Goal: Task Accomplishment & Management: Use online tool/utility

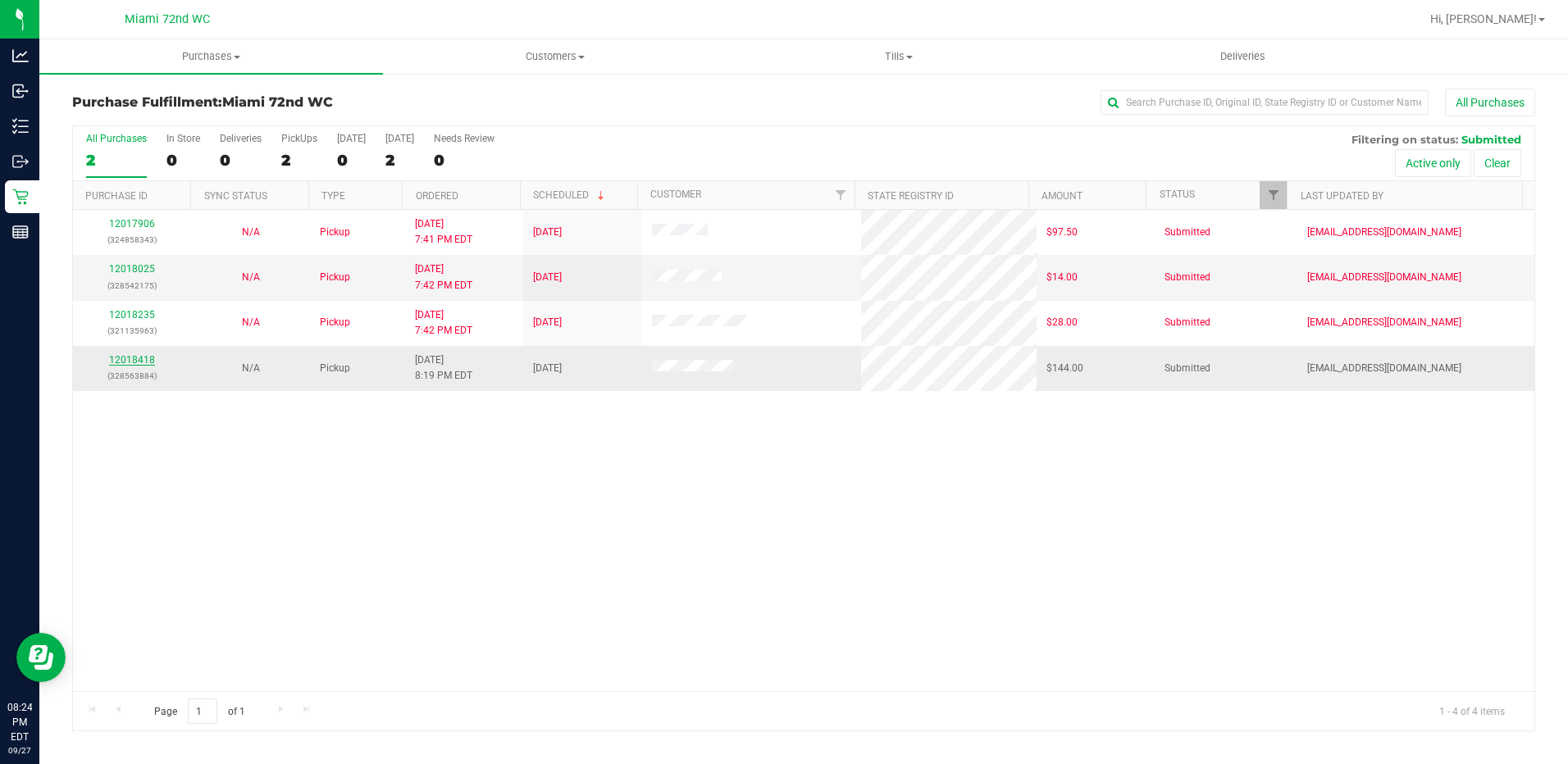
click at [130, 361] on link "12018418" at bounding box center [131, 360] width 46 height 12
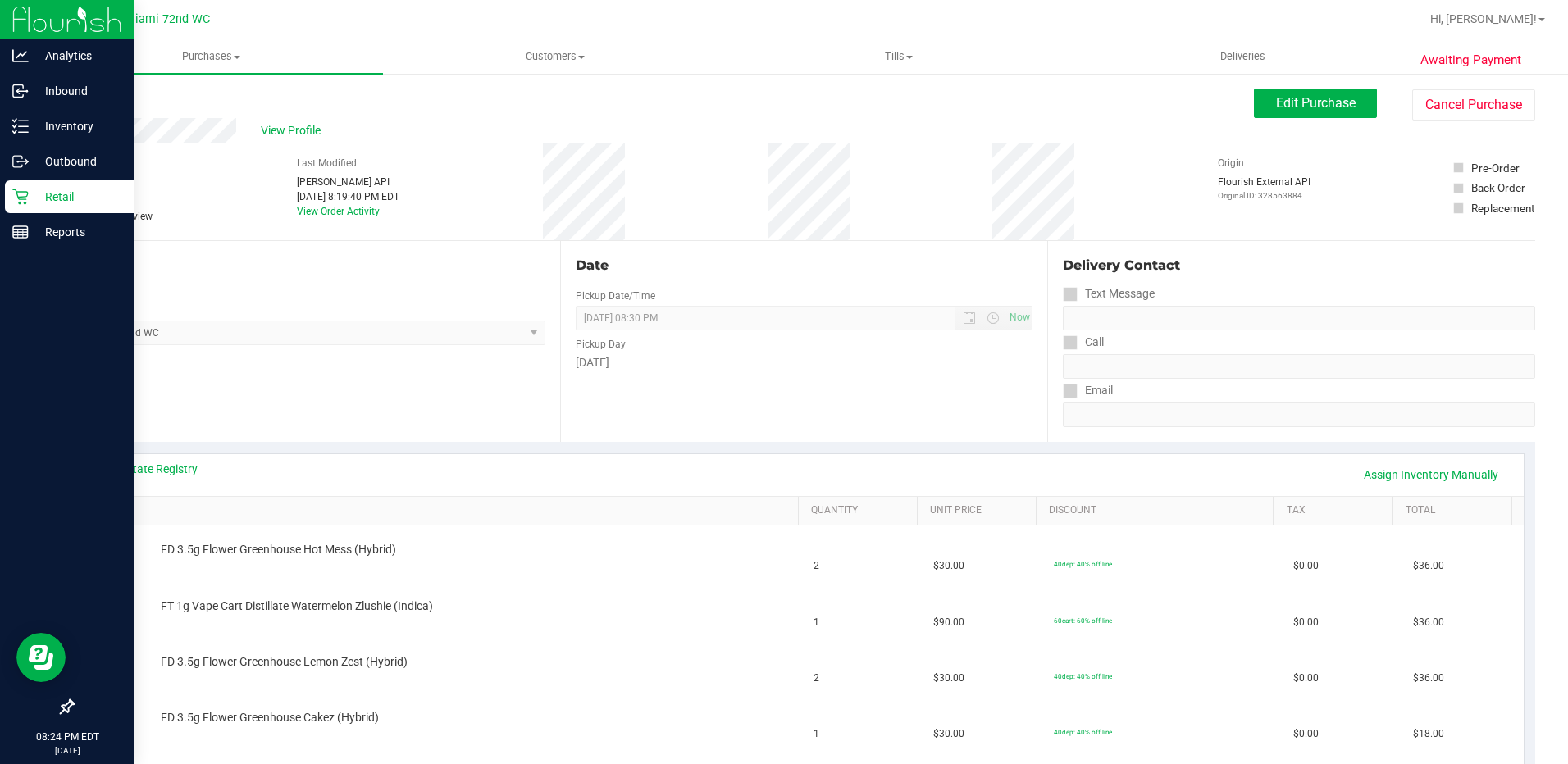
click at [38, 206] on p "Retail" at bounding box center [78, 197] width 98 height 19
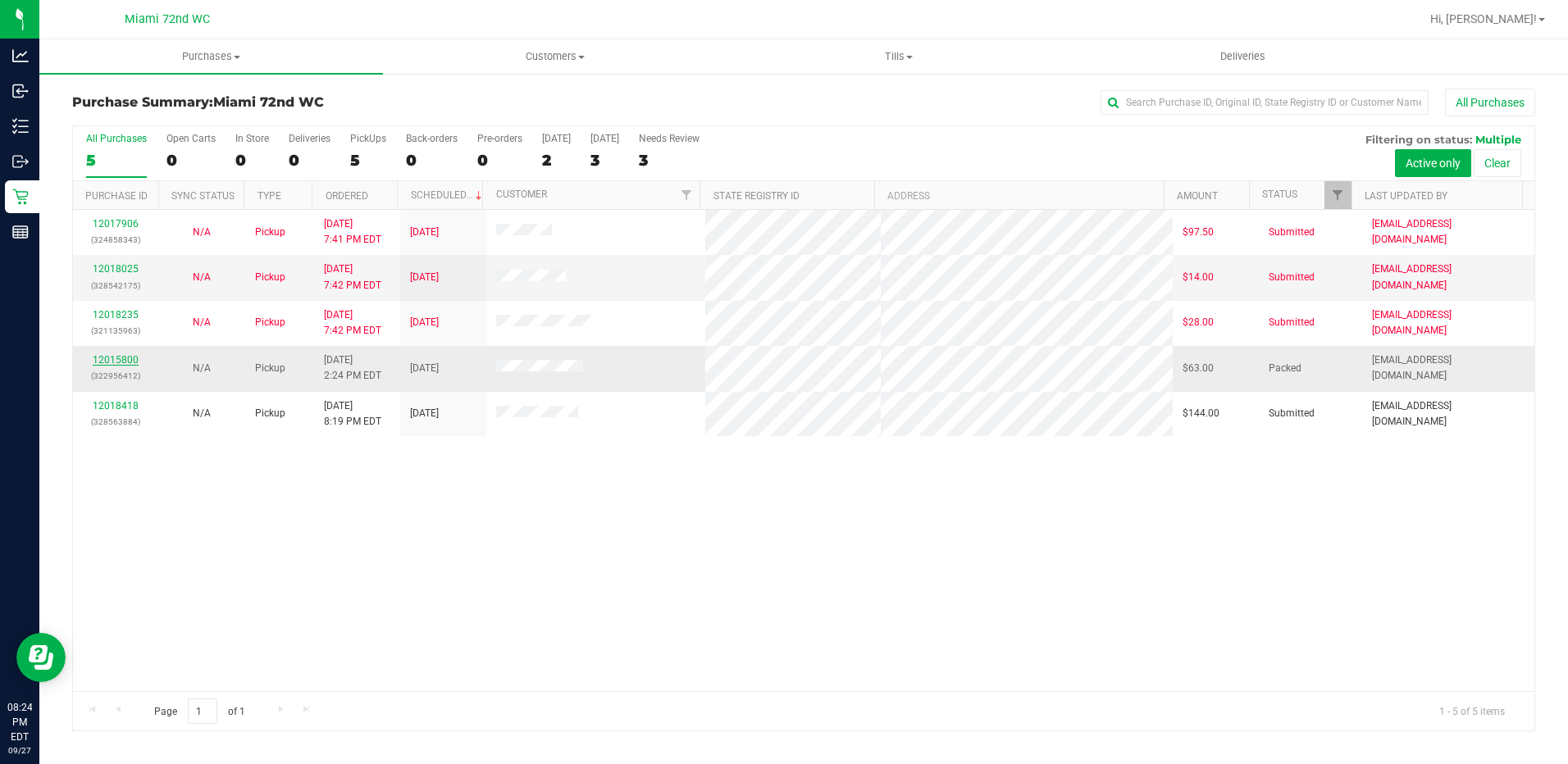
click at [123, 359] on link "12015800" at bounding box center [115, 360] width 46 height 12
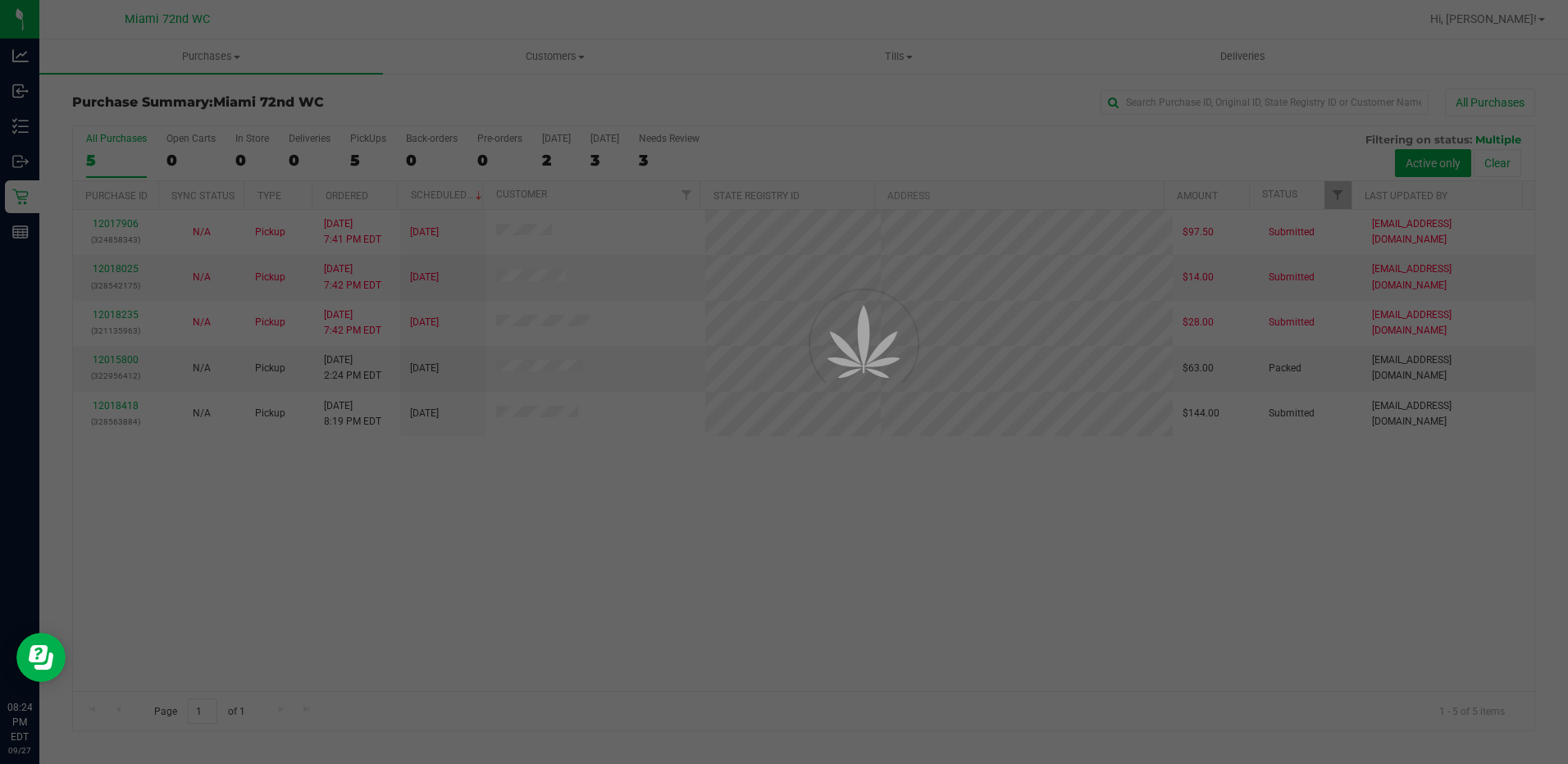
click at [362, 528] on div at bounding box center [784, 382] width 1568 height 764
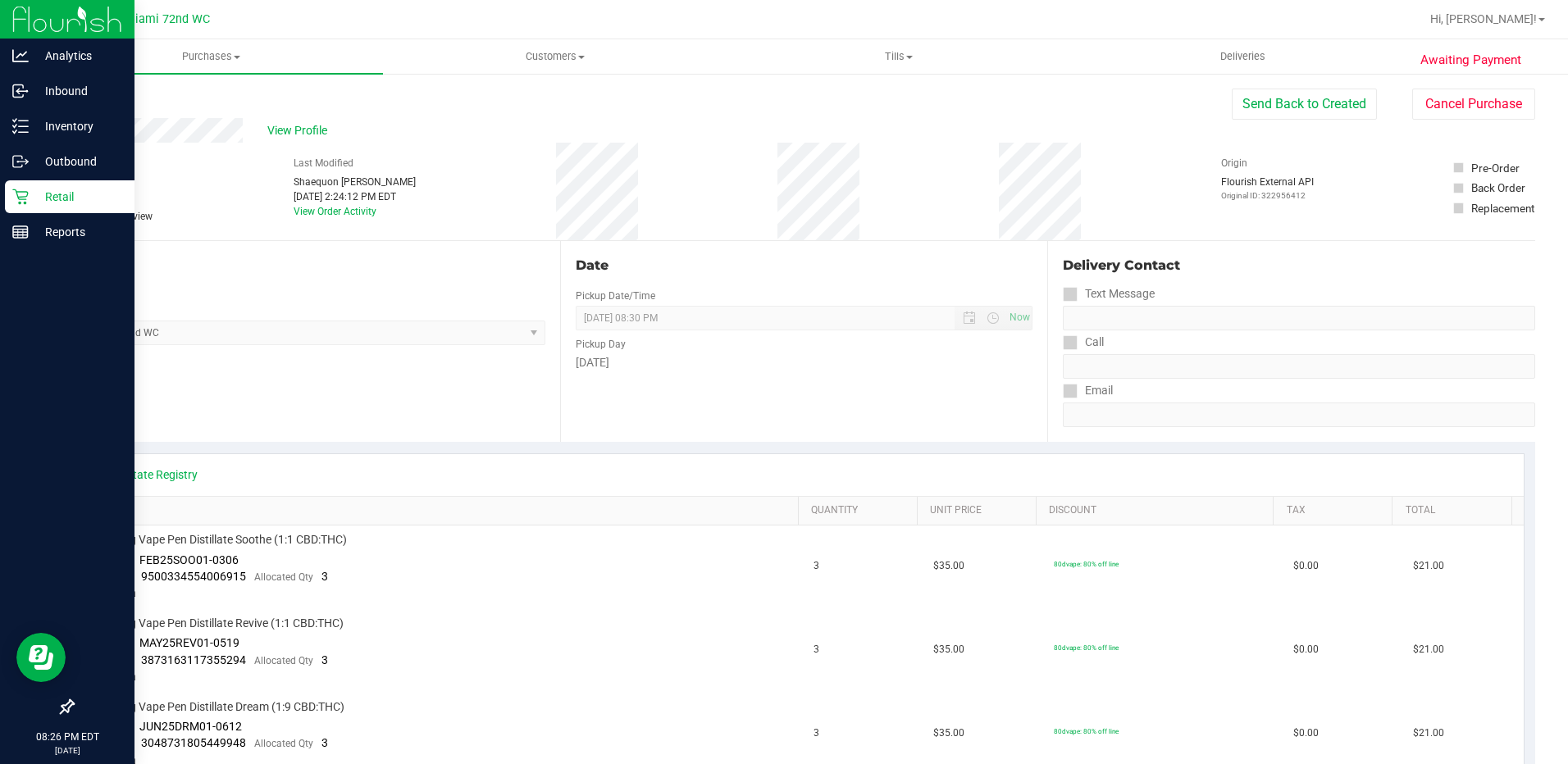
click at [31, 196] on p "Retail" at bounding box center [78, 197] width 98 height 19
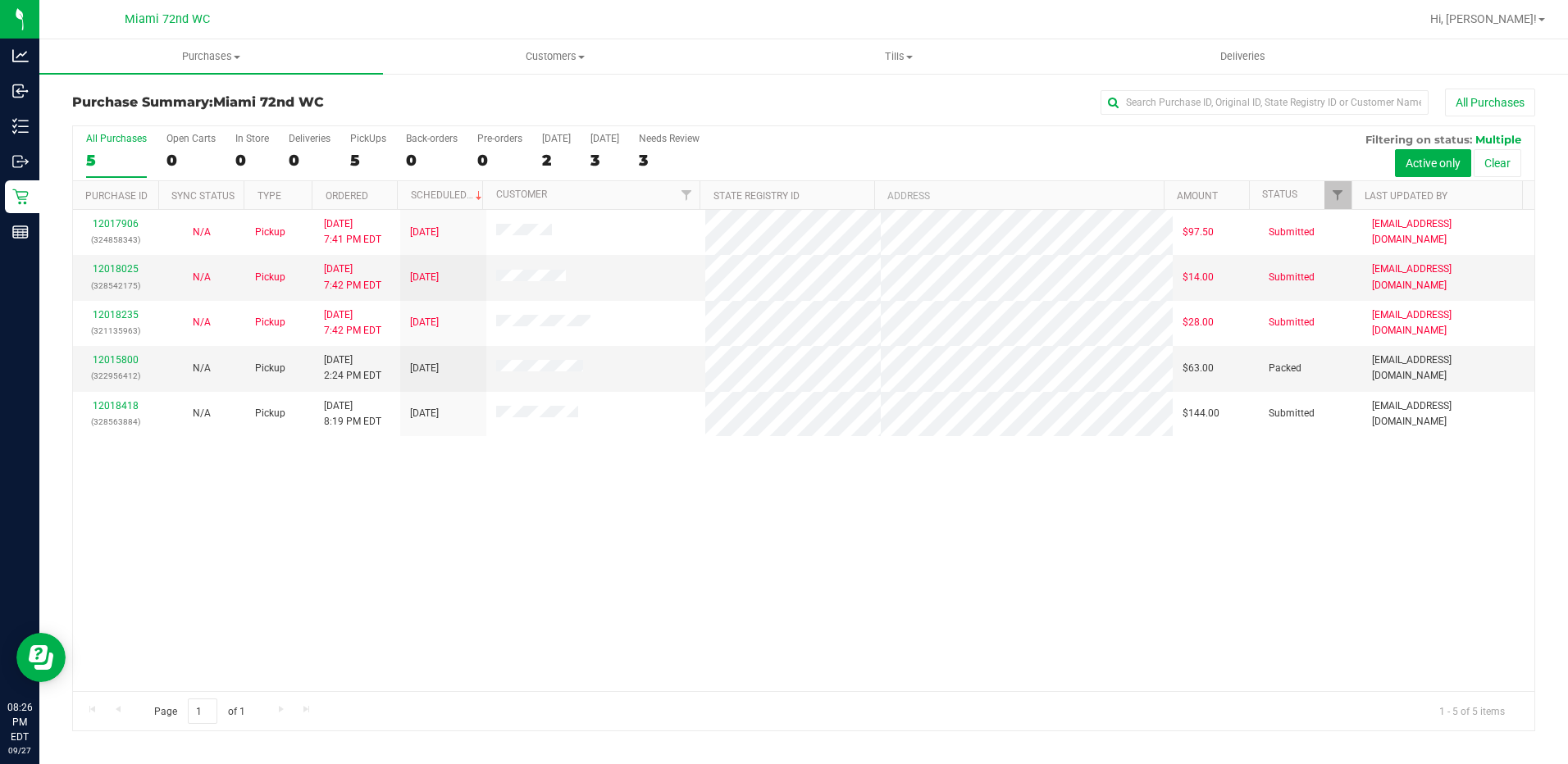
click at [515, 554] on div "12017906 (324858343) N/A Pickup [DATE] 7:41 PM EDT 9/28/2025 $97.50 Submitted […" at bounding box center [803, 450] width 1461 height 481
click at [121, 407] on link "12018418" at bounding box center [115, 406] width 46 height 12
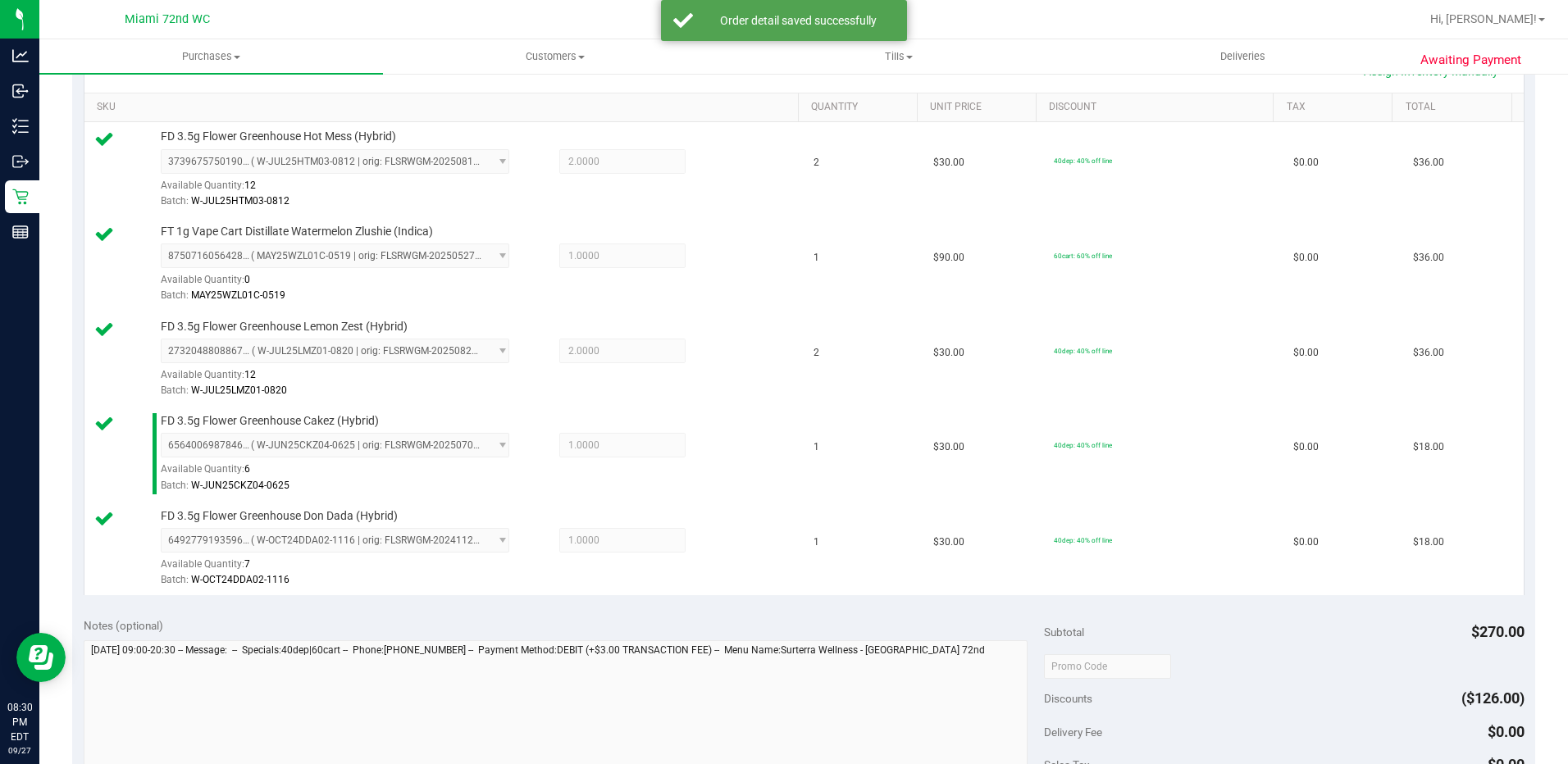
scroll to position [652, 0]
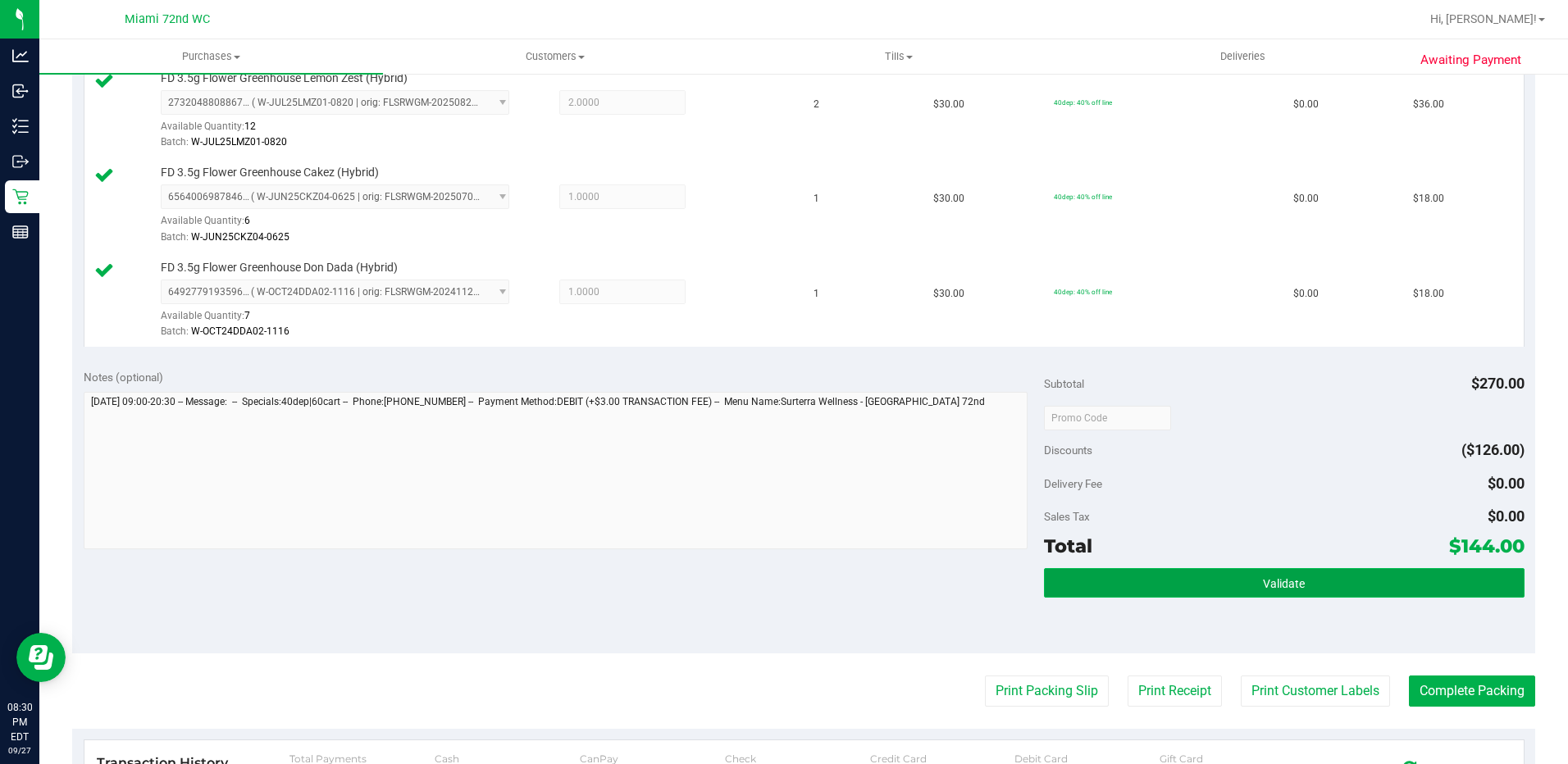
click at [1158, 574] on button "Validate" at bounding box center [1284, 583] width 481 height 29
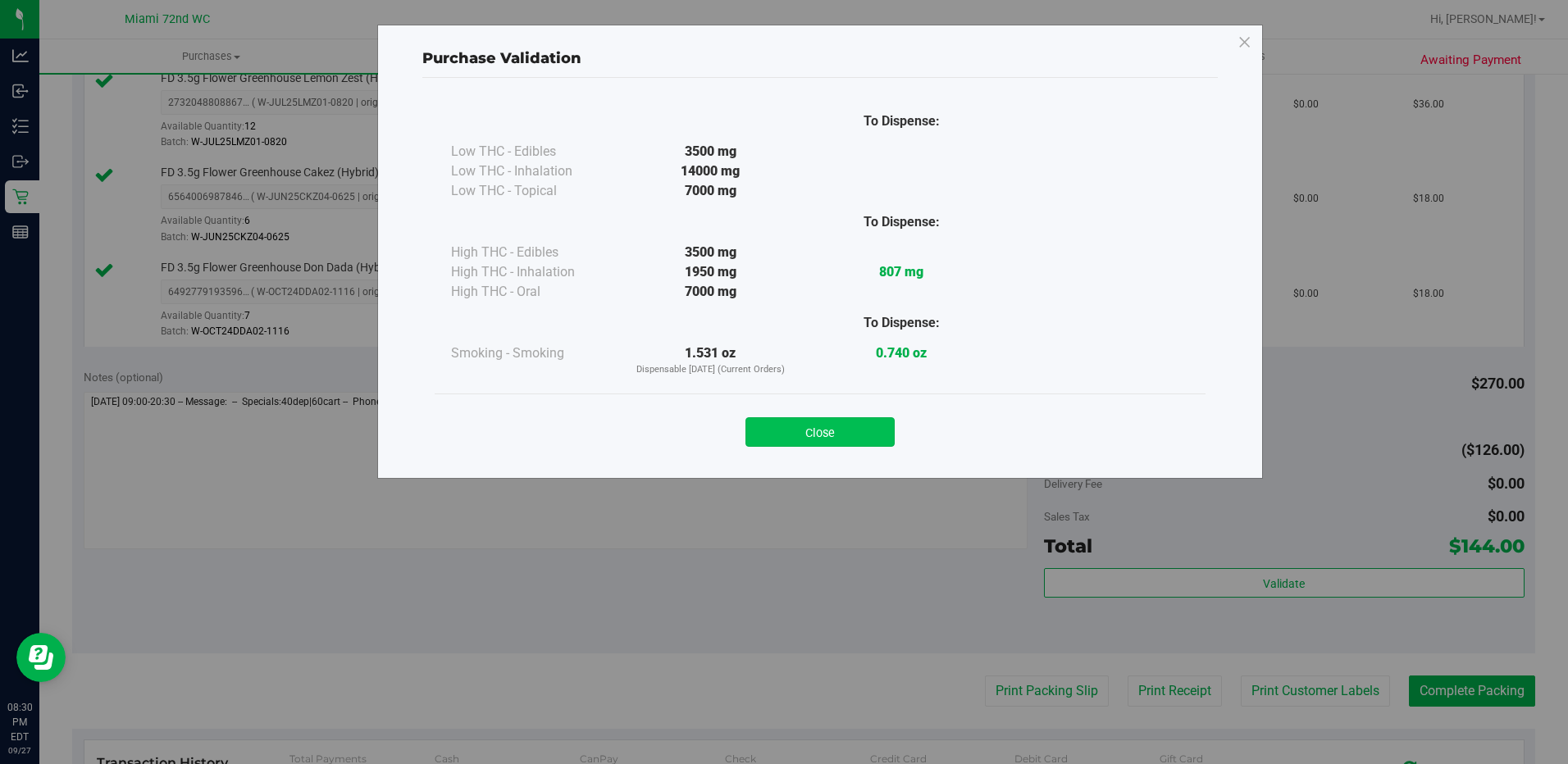
click at [864, 443] on button "Close" at bounding box center [820, 431] width 149 height 29
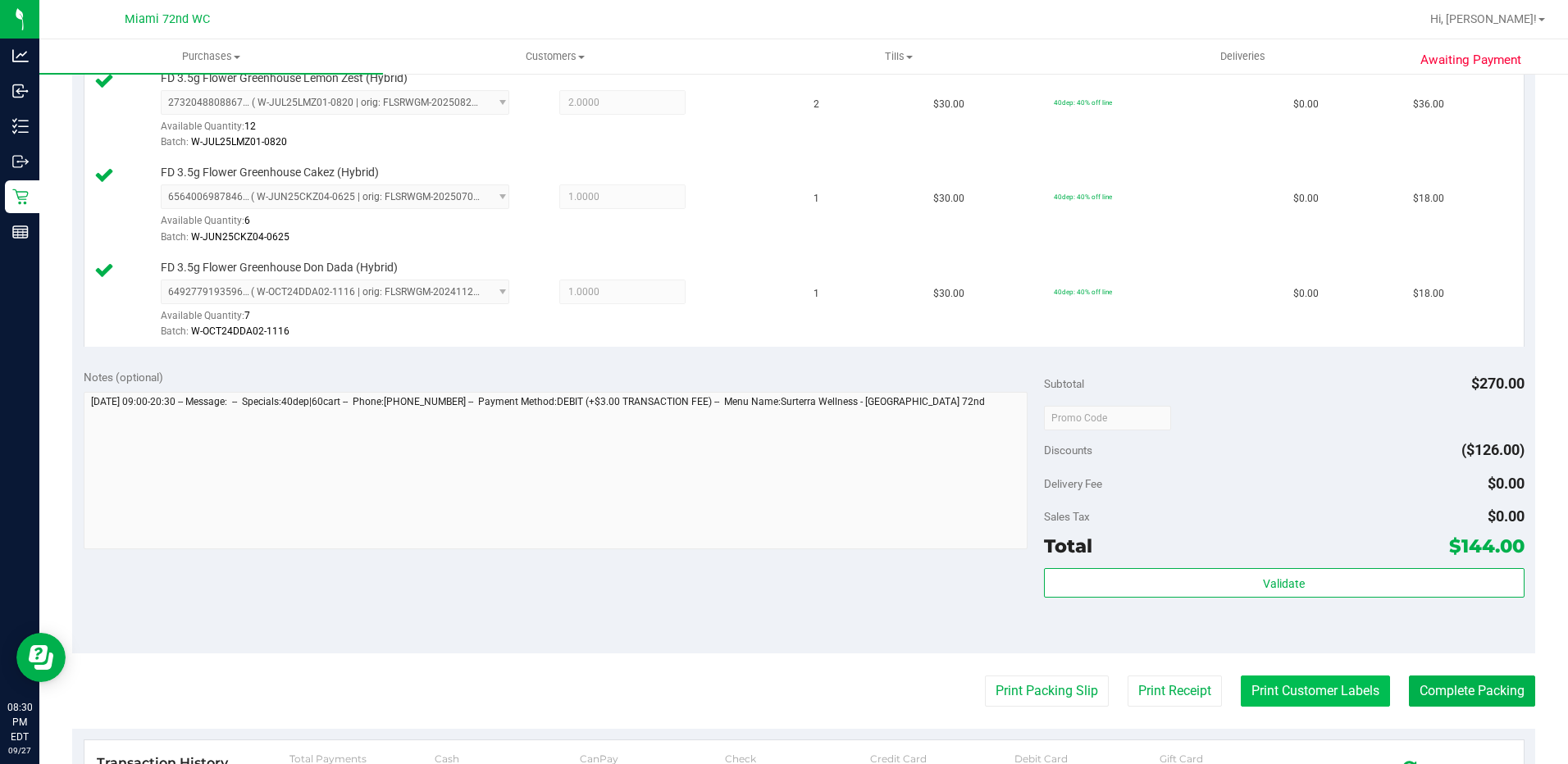
click at [1271, 687] on button "Print Customer Labels" at bounding box center [1315, 691] width 149 height 31
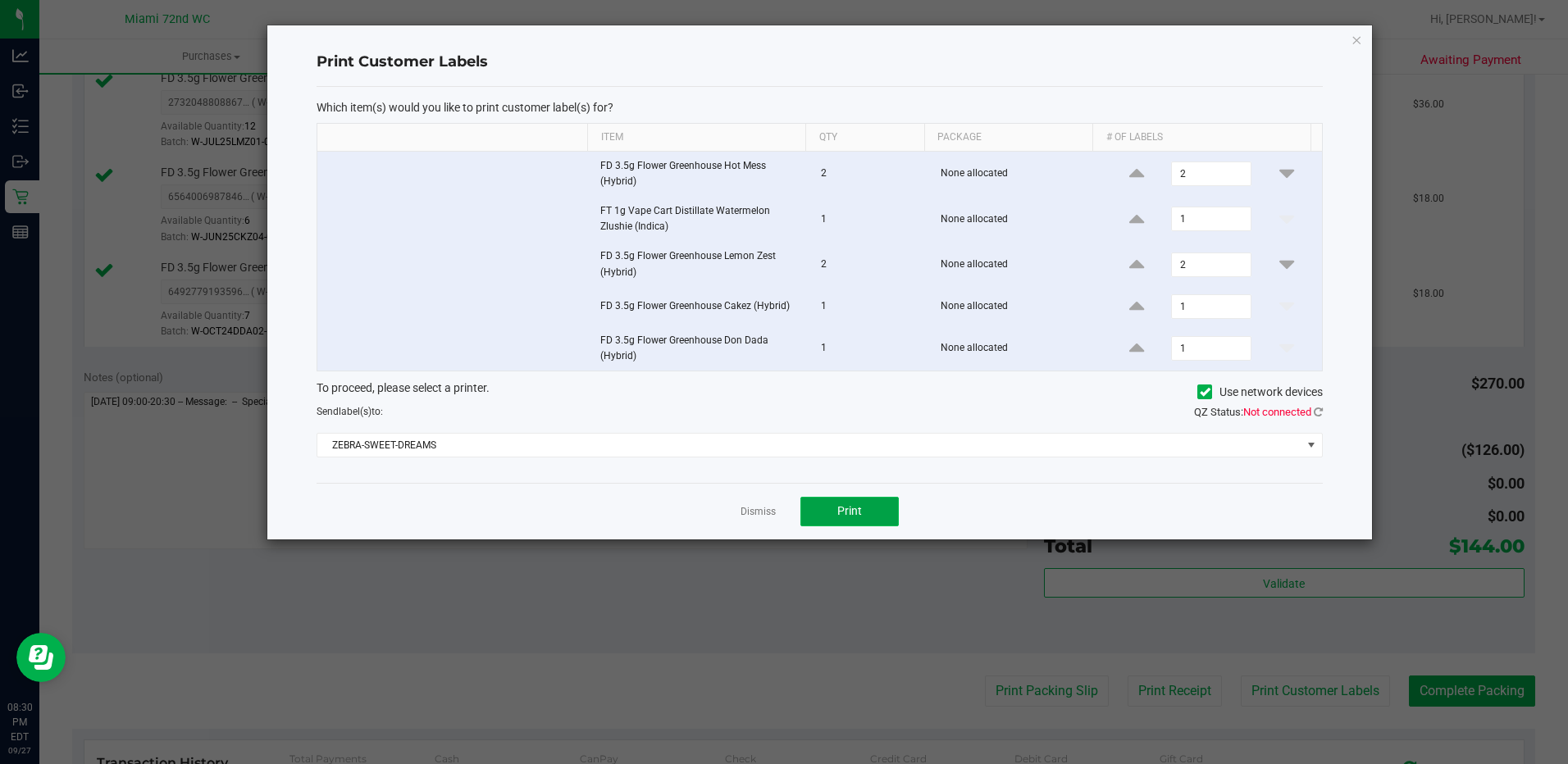
click at [873, 512] on button "Print" at bounding box center [848, 511] width 98 height 29
click at [752, 514] on link "Dismiss" at bounding box center [758, 512] width 35 height 14
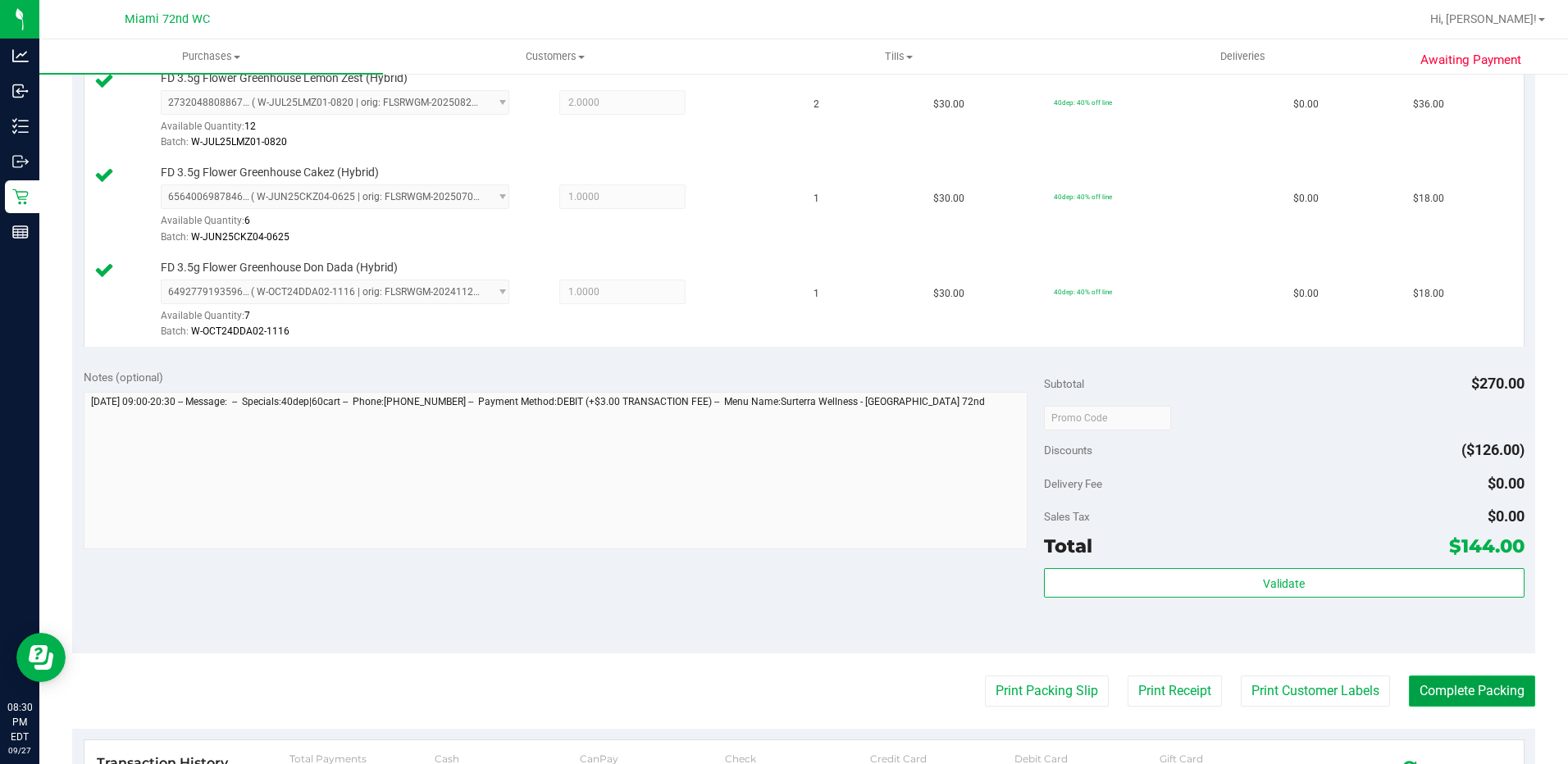
click at [1449, 706] on button "Complete Packing" at bounding box center [1472, 691] width 126 height 31
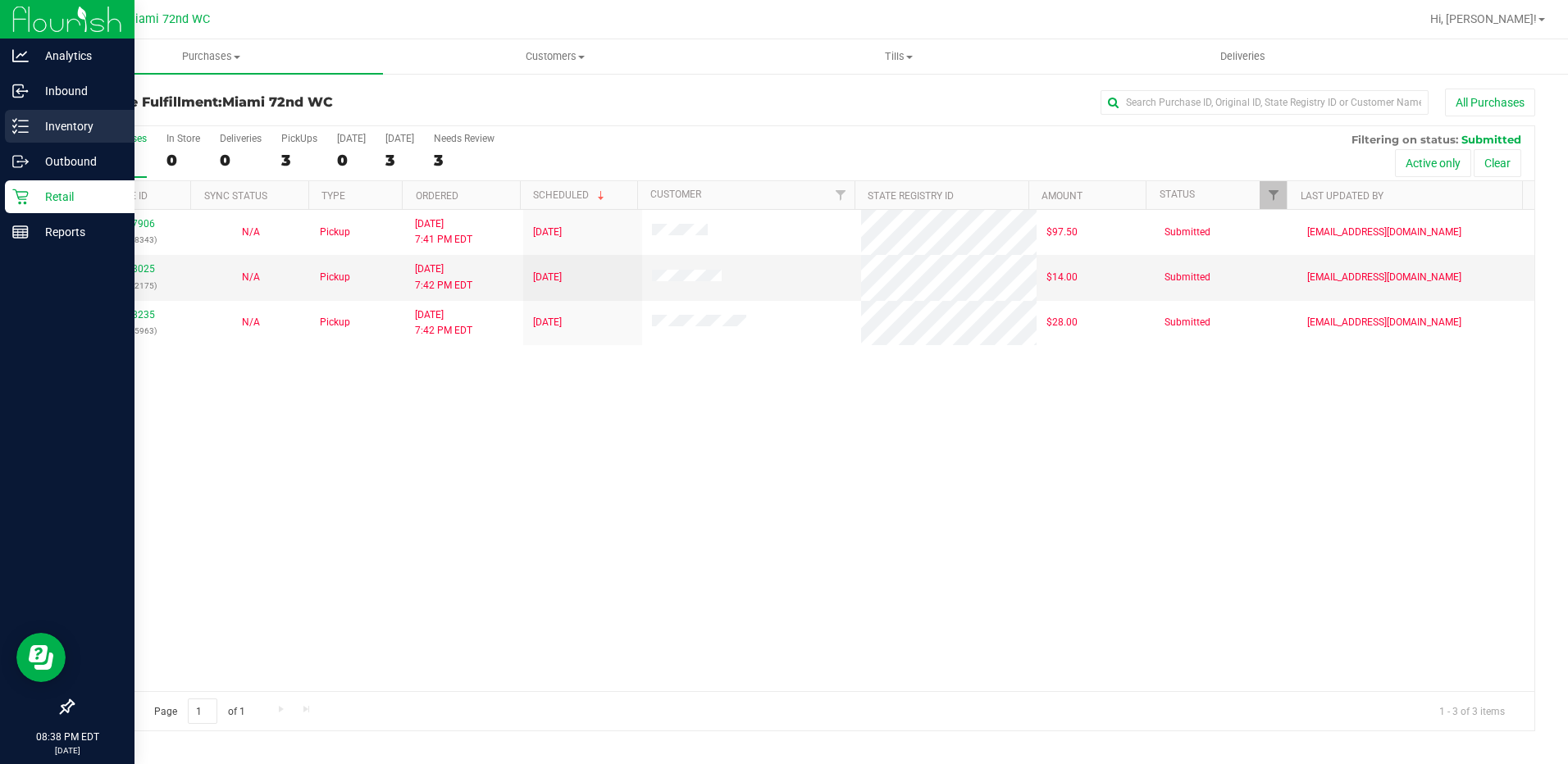
click at [30, 144] on link "Inventory" at bounding box center [67, 127] width 135 height 35
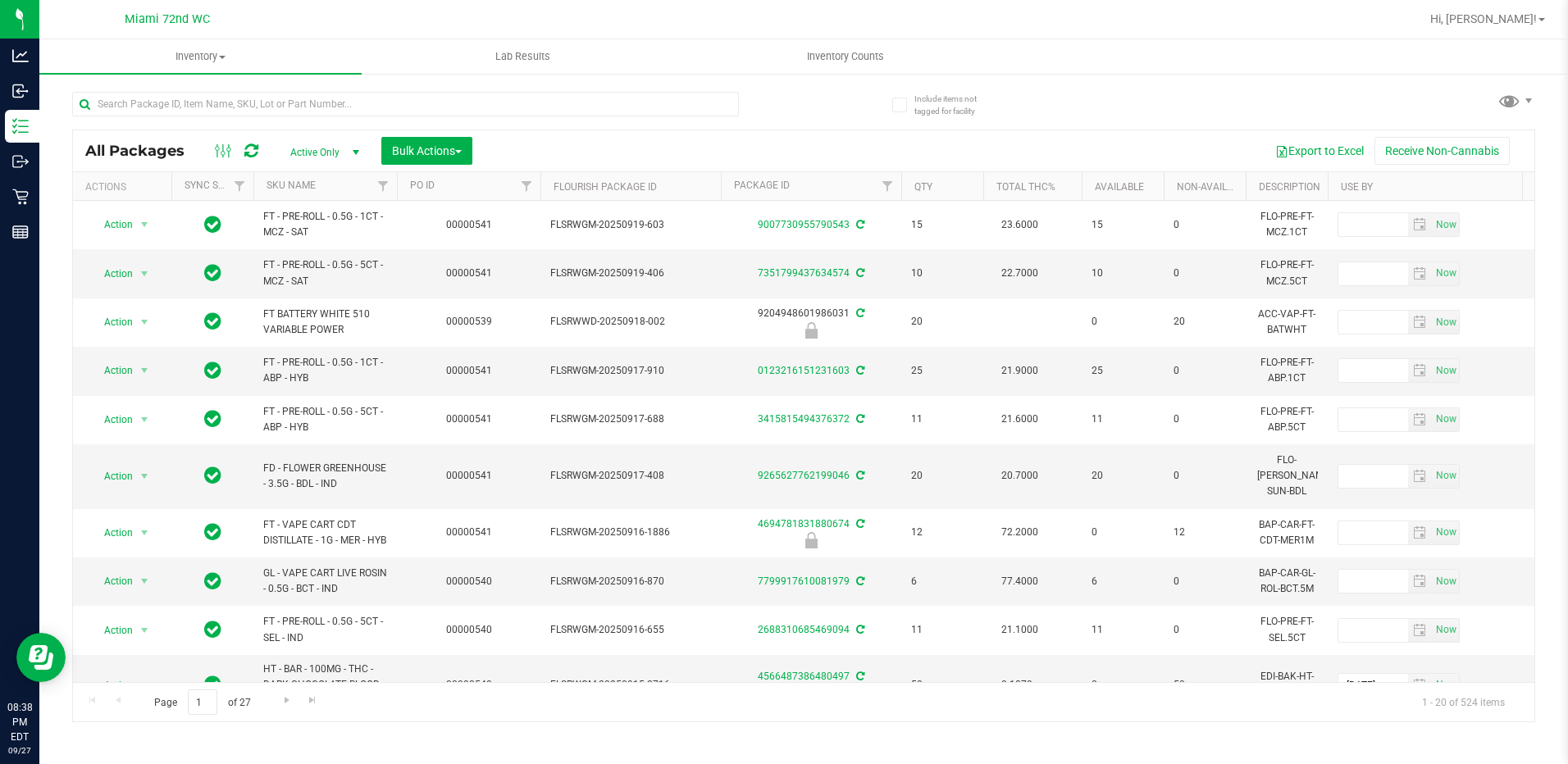
click at [330, 195] on th "SKU Name" at bounding box center [325, 187] width 144 height 29
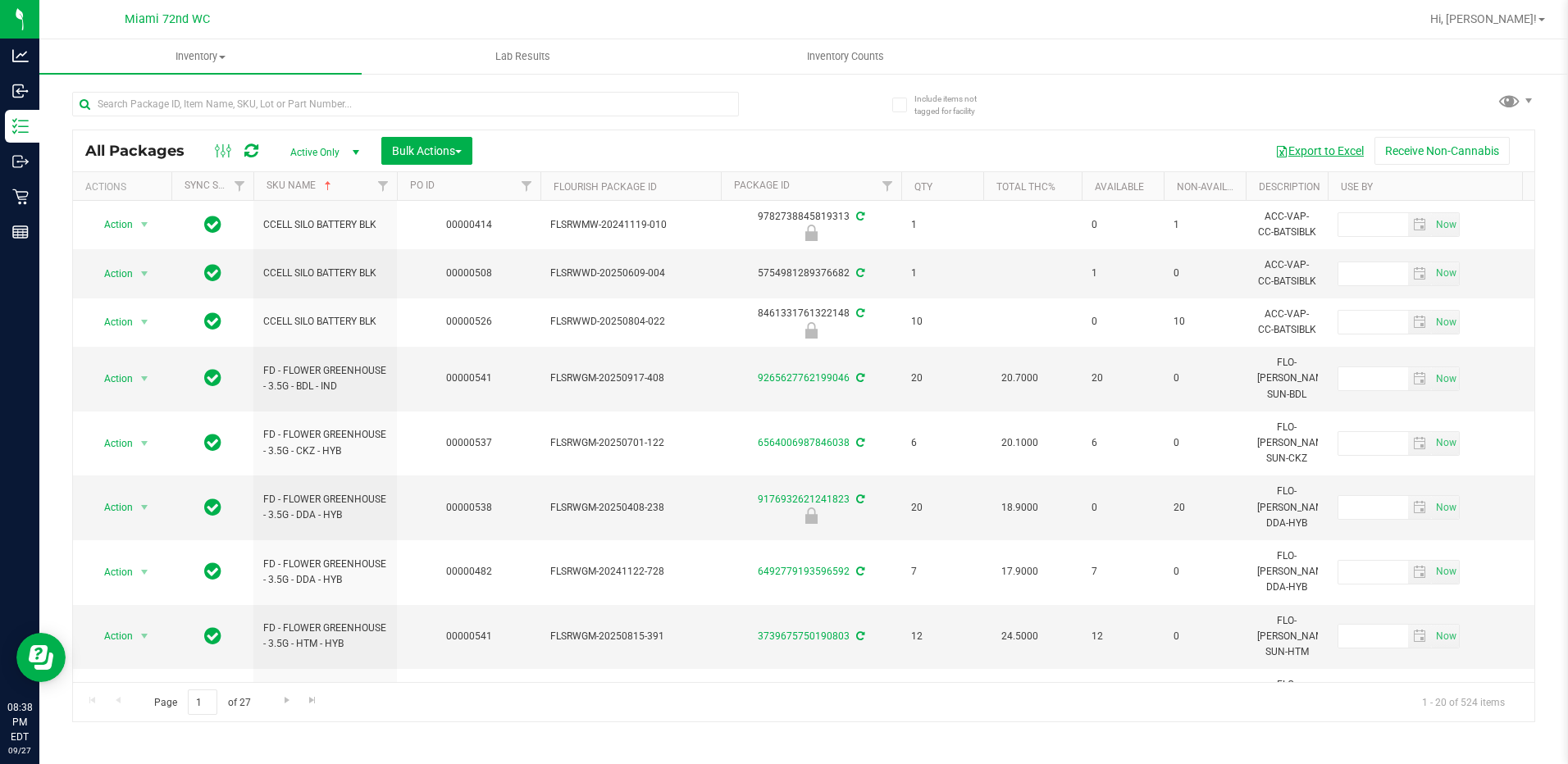
click at [1292, 155] on button "Export to Excel" at bounding box center [1319, 150] width 110 height 28
click at [835, 46] on uib-tab-heading "Inventory Counts" at bounding box center [846, 56] width 321 height 33
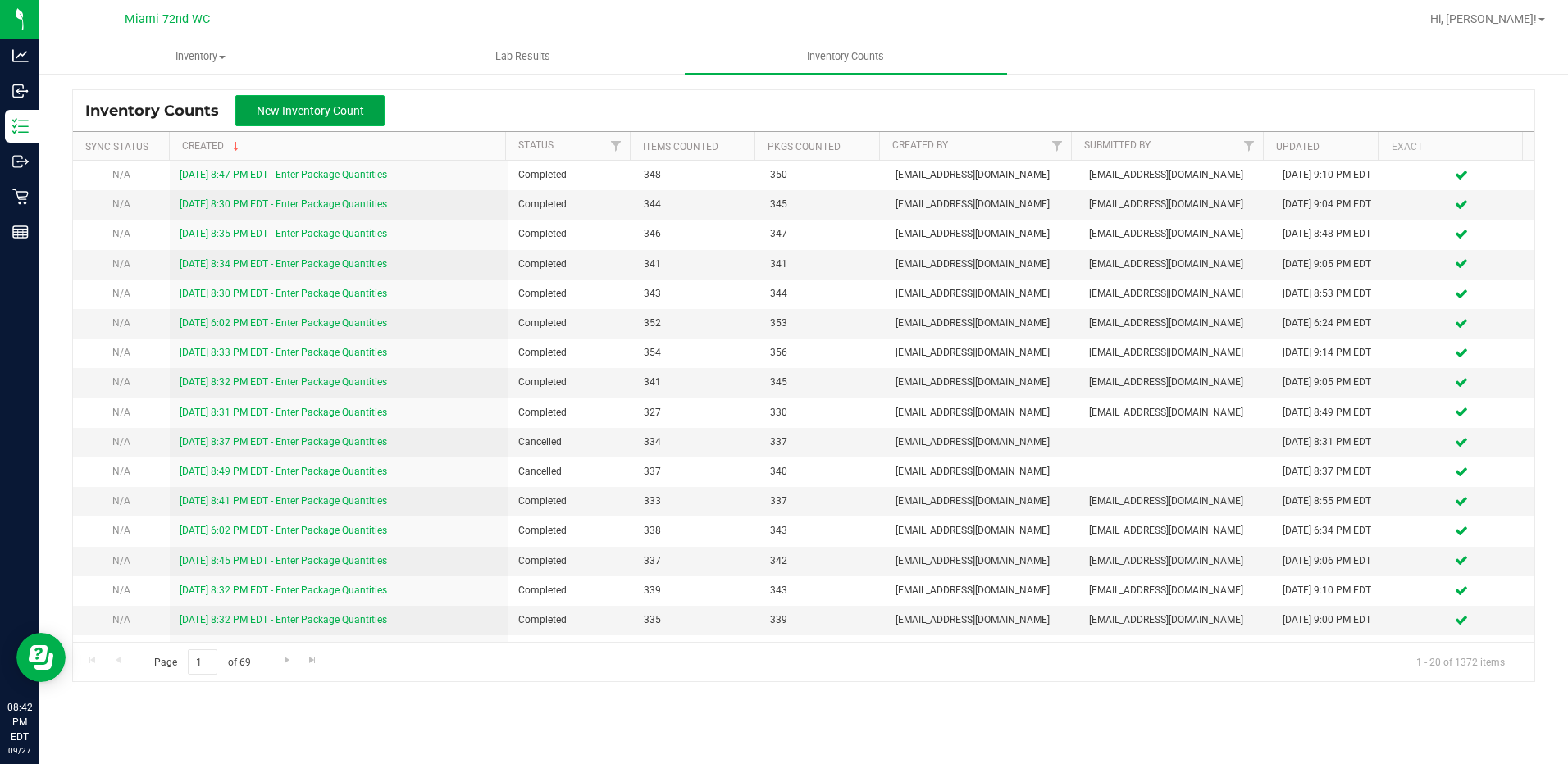
click at [355, 112] on span "New Inventory Count" at bounding box center [310, 111] width 108 height 14
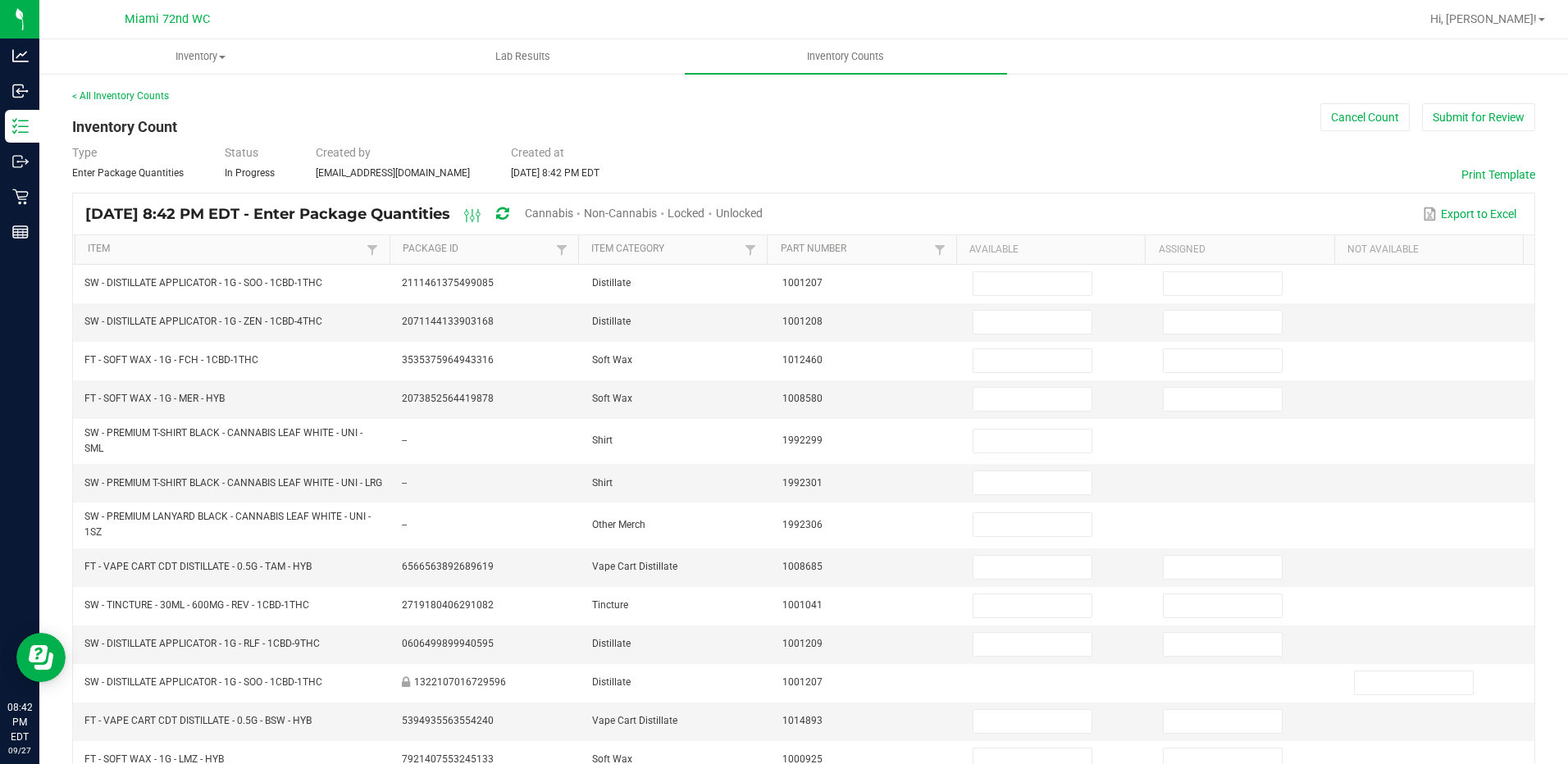
click at [573, 219] on span "Cannabis" at bounding box center [549, 213] width 48 height 14
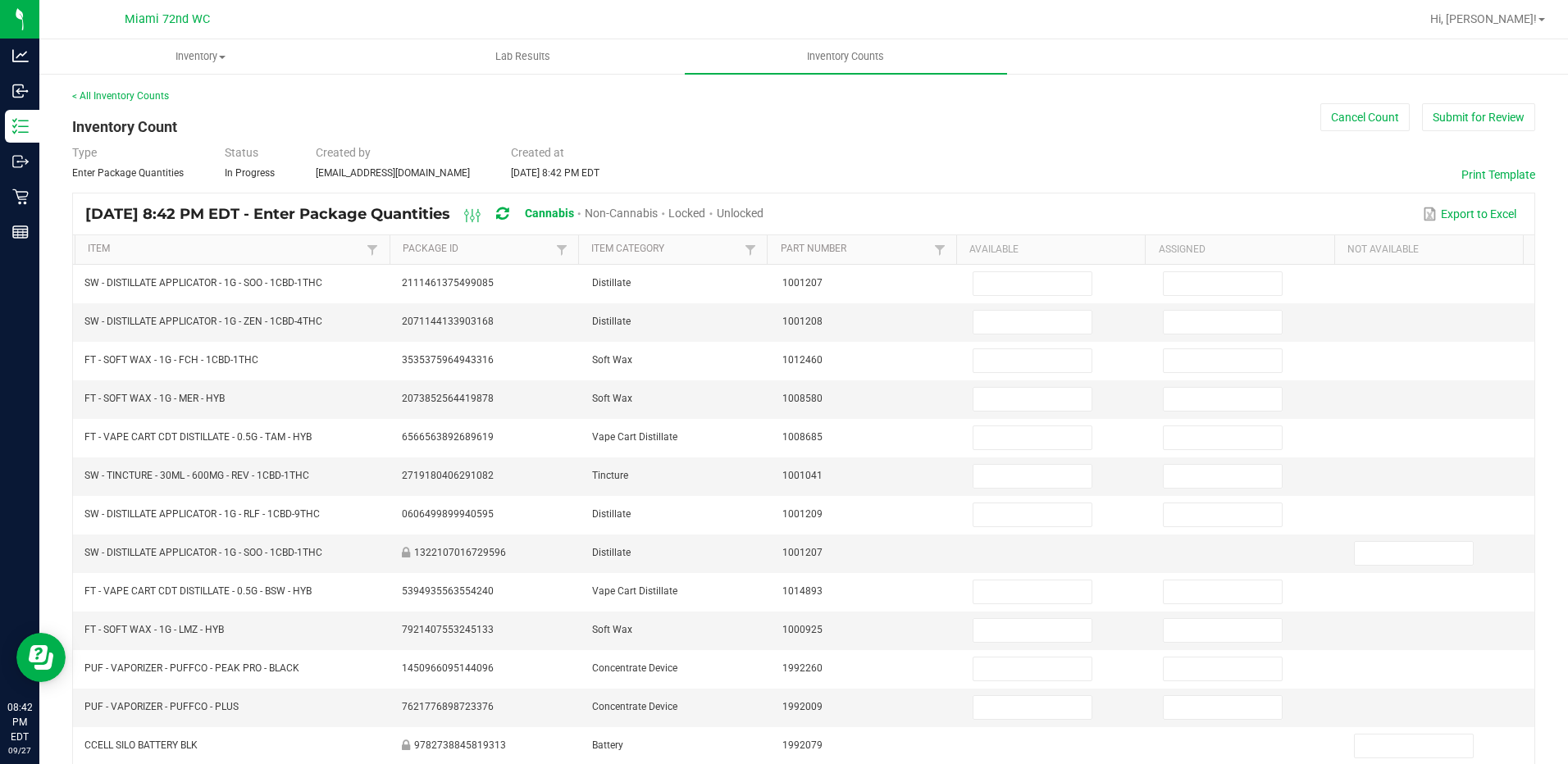
click at [763, 217] on span "Unlocked" at bounding box center [740, 213] width 47 height 14
click at [300, 252] on link "Item" at bounding box center [224, 249] width 274 height 14
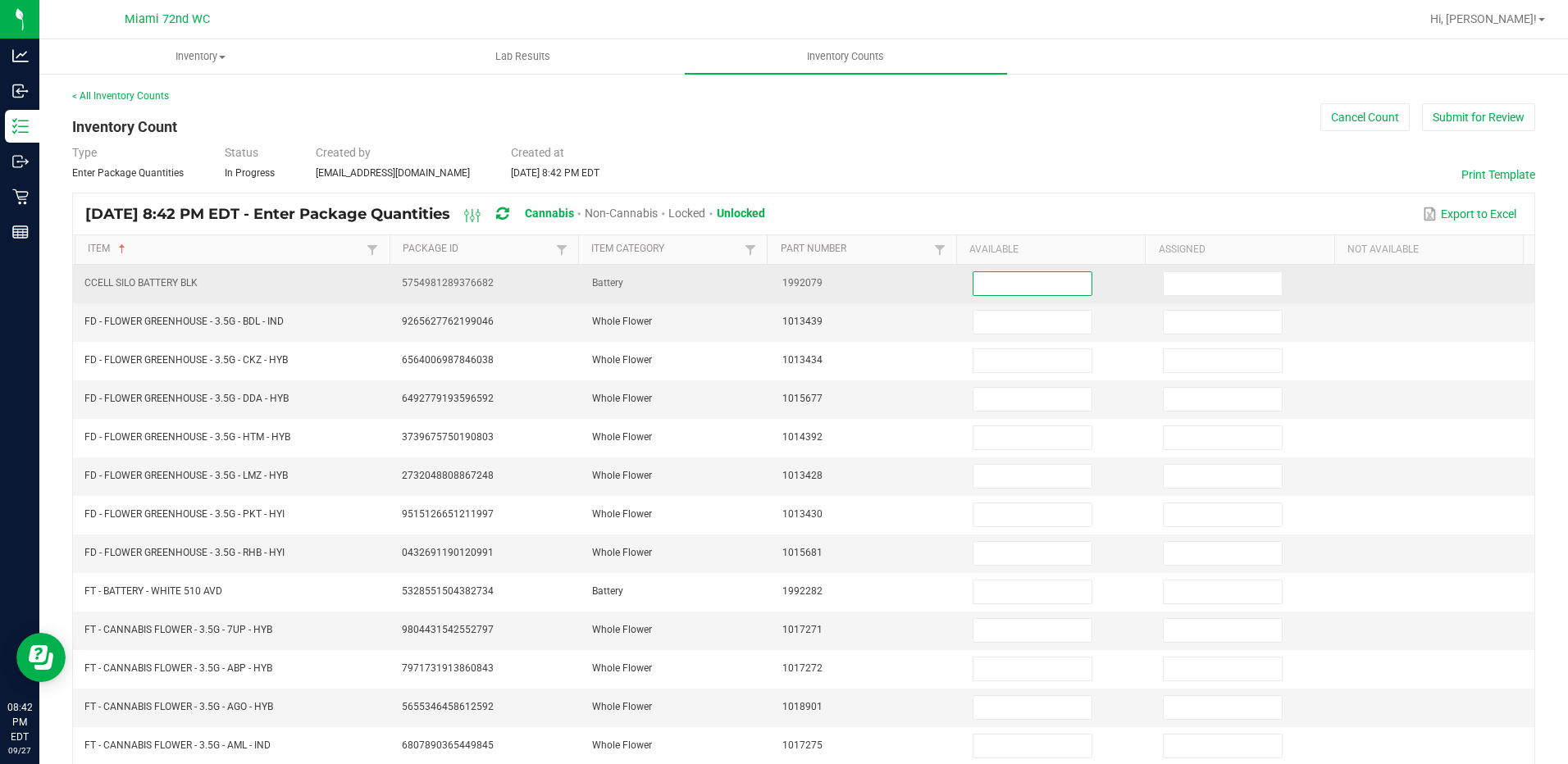
click at [1045, 286] on input at bounding box center [1033, 284] width 118 height 23
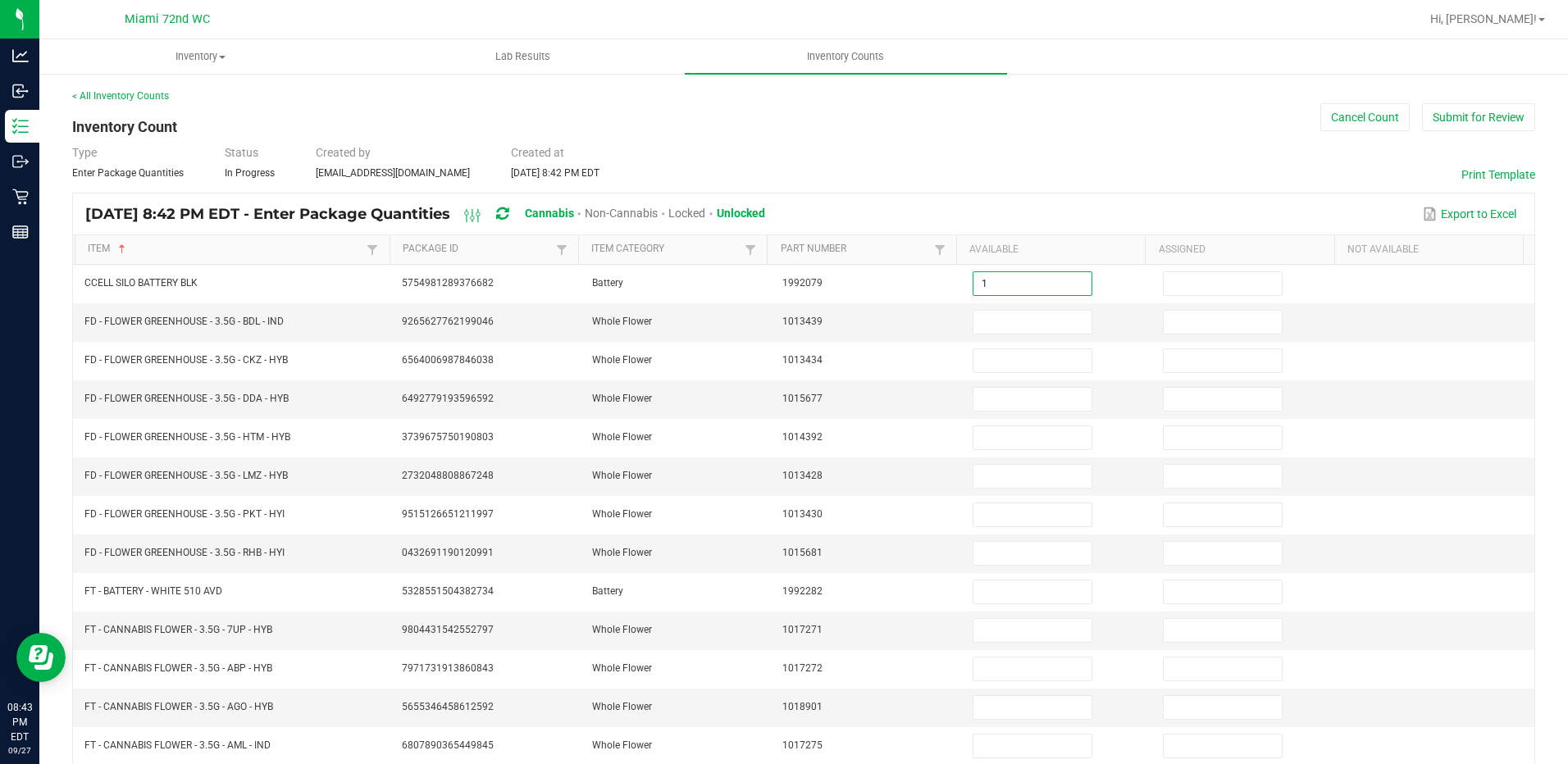
type input "1"
type input "20"
type input "6"
type input "7"
type input "12"
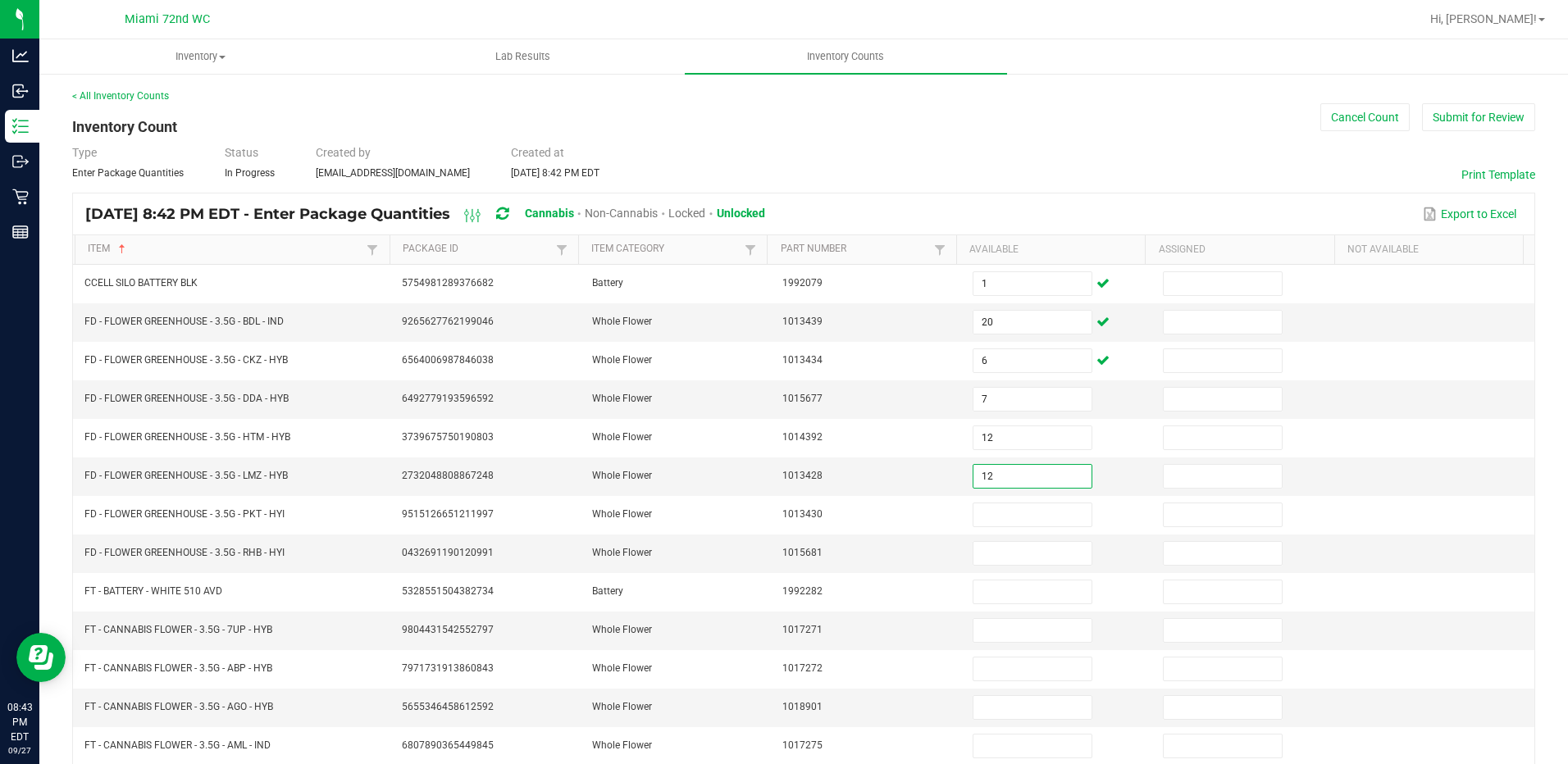
type input "12"
type input "14"
type input "7"
type input "16"
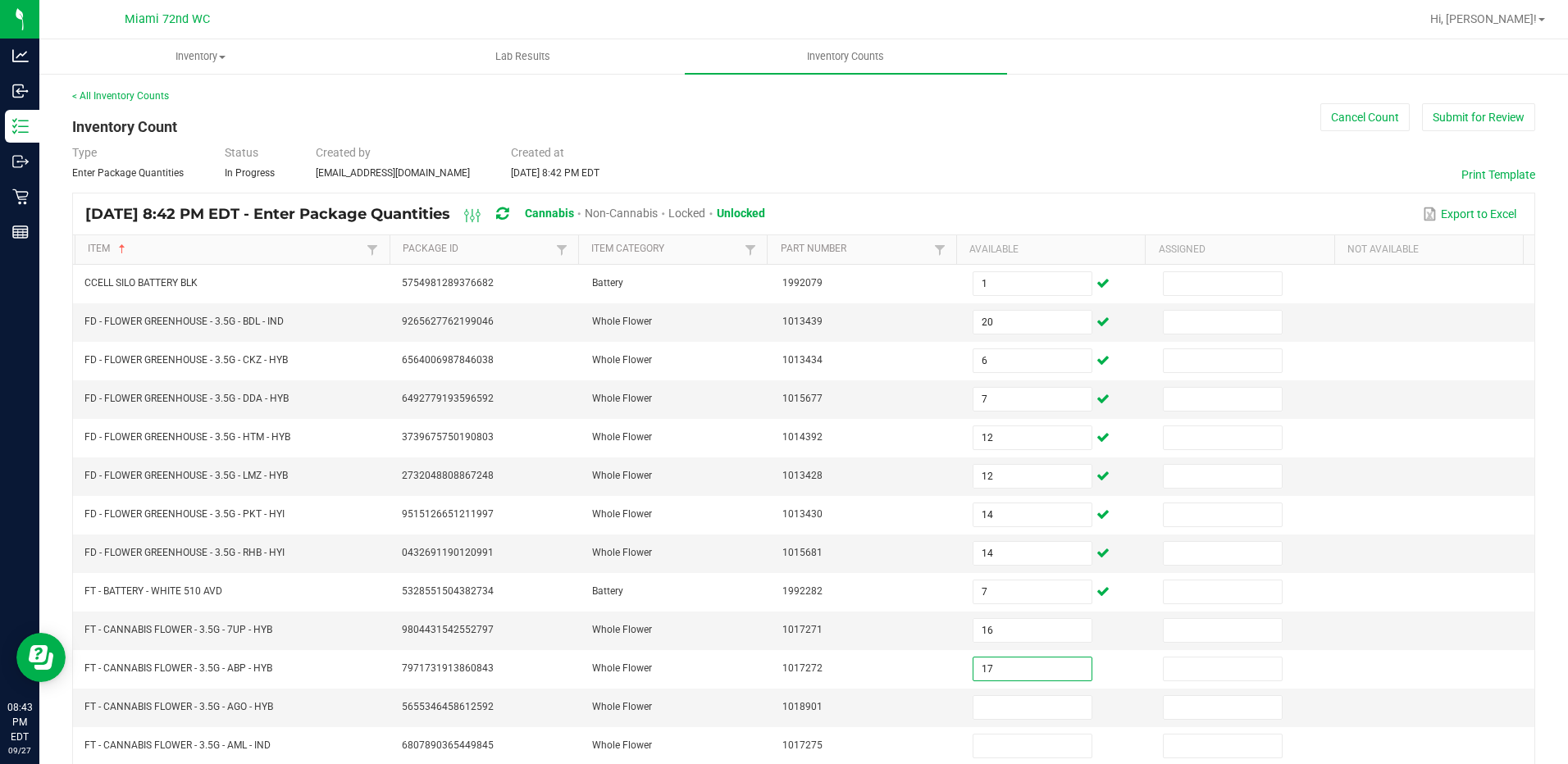
type input "17"
type input "18"
type input "11"
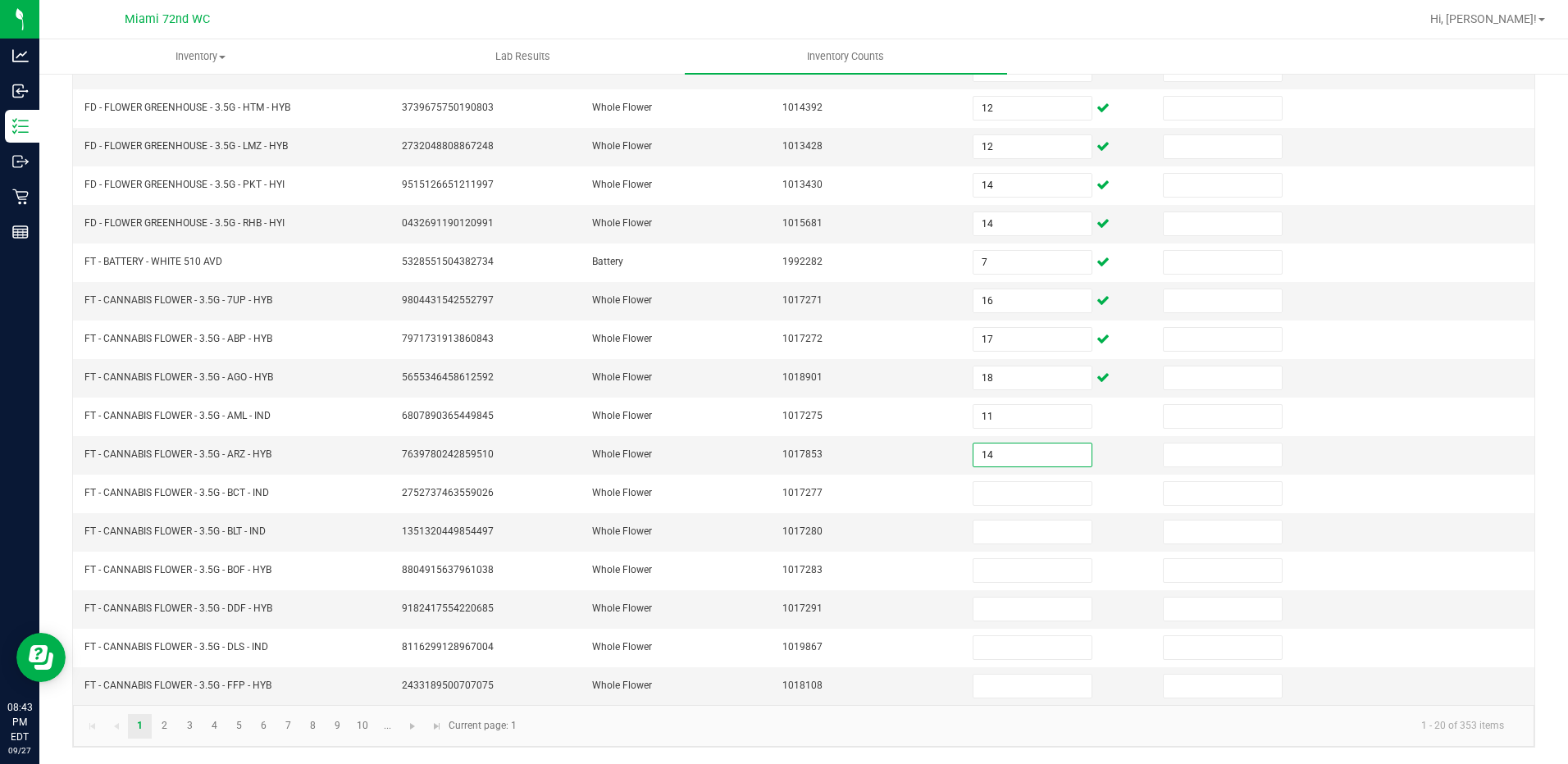
type input "14"
type input "8"
type input "17"
type input "13"
type input "1"
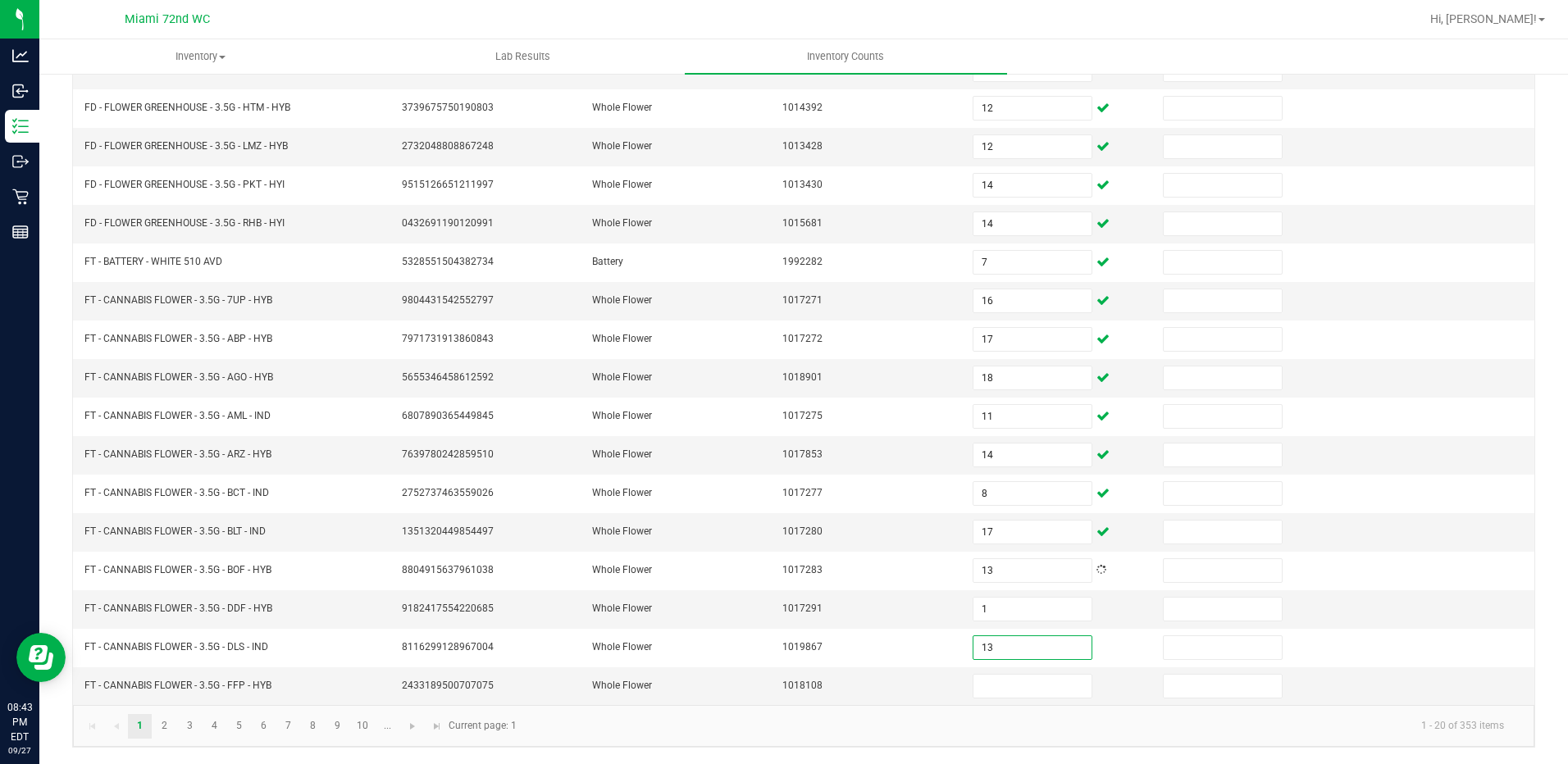
type input "13"
type input "11"
click at [423, 725] on link at bounding box center [412, 726] width 24 height 24
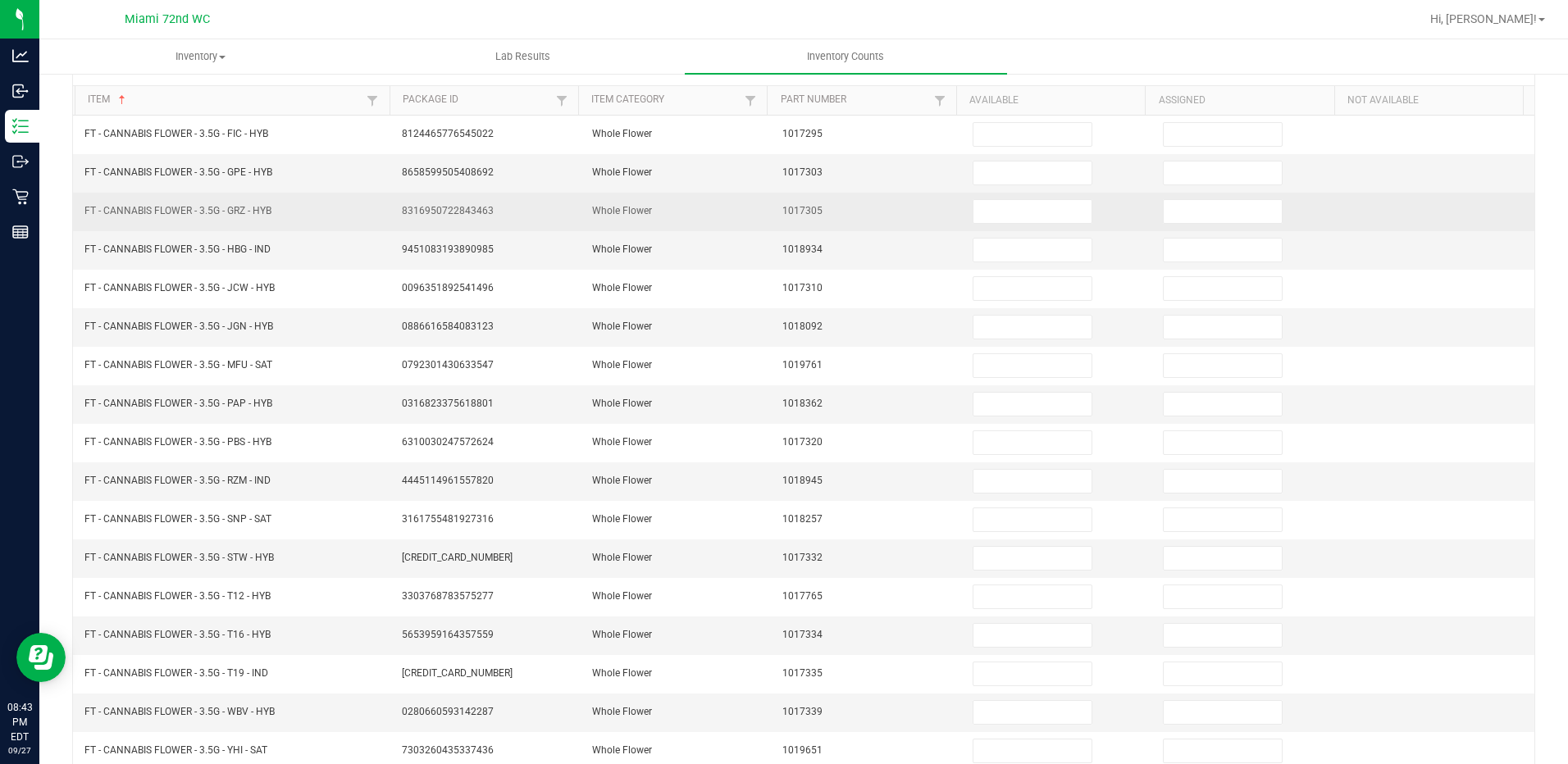
scroll to position [0, 0]
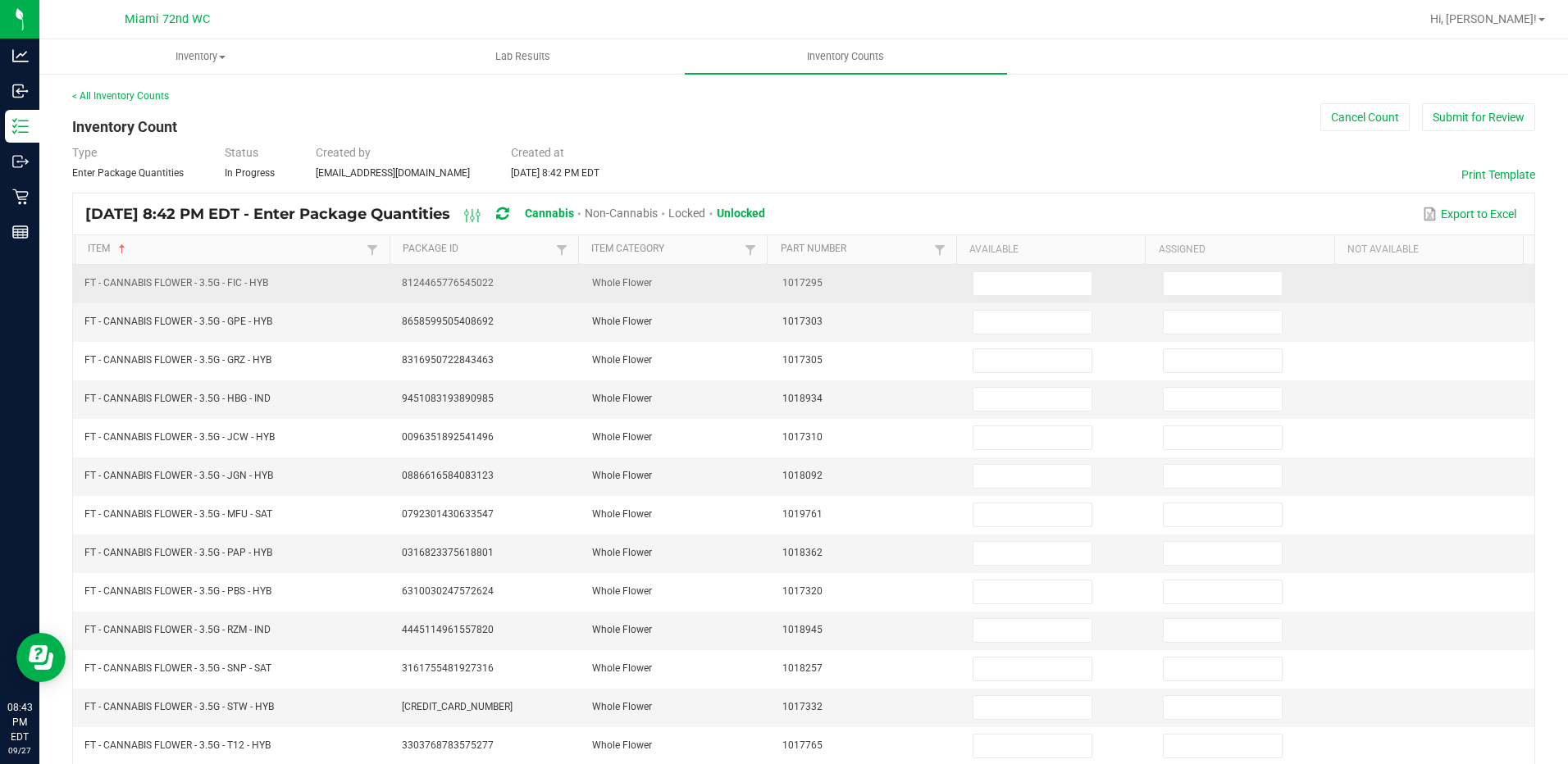
click at [999, 296] on td at bounding box center [1058, 284] width 190 height 39
click at [1011, 288] on input at bounding box center [1033, 284] width 118 height 23
type input "16"
type input "5"
type input "19"
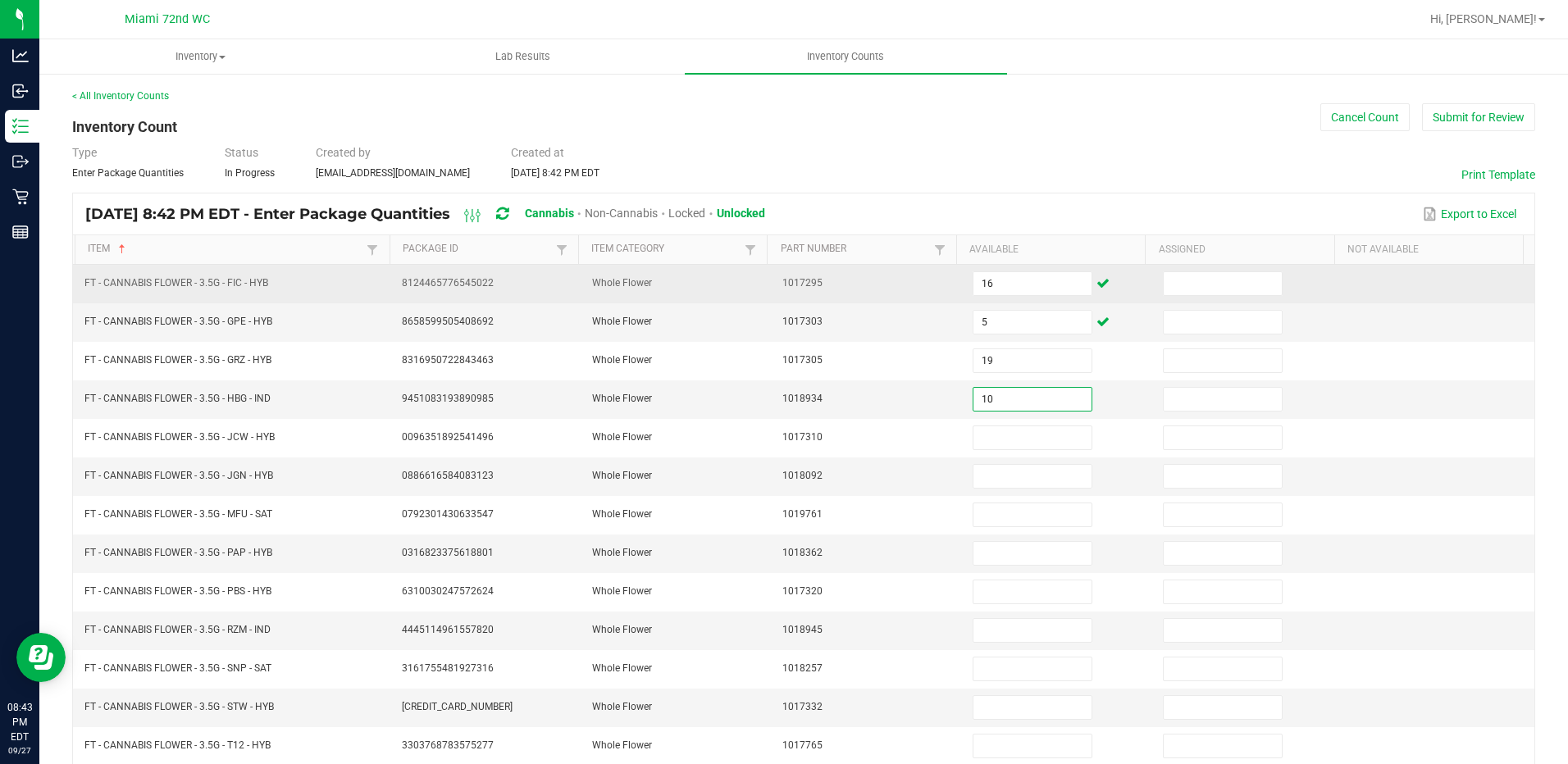
type input "10"
type input "19"
type input "13"
type input "17"
type input "12"
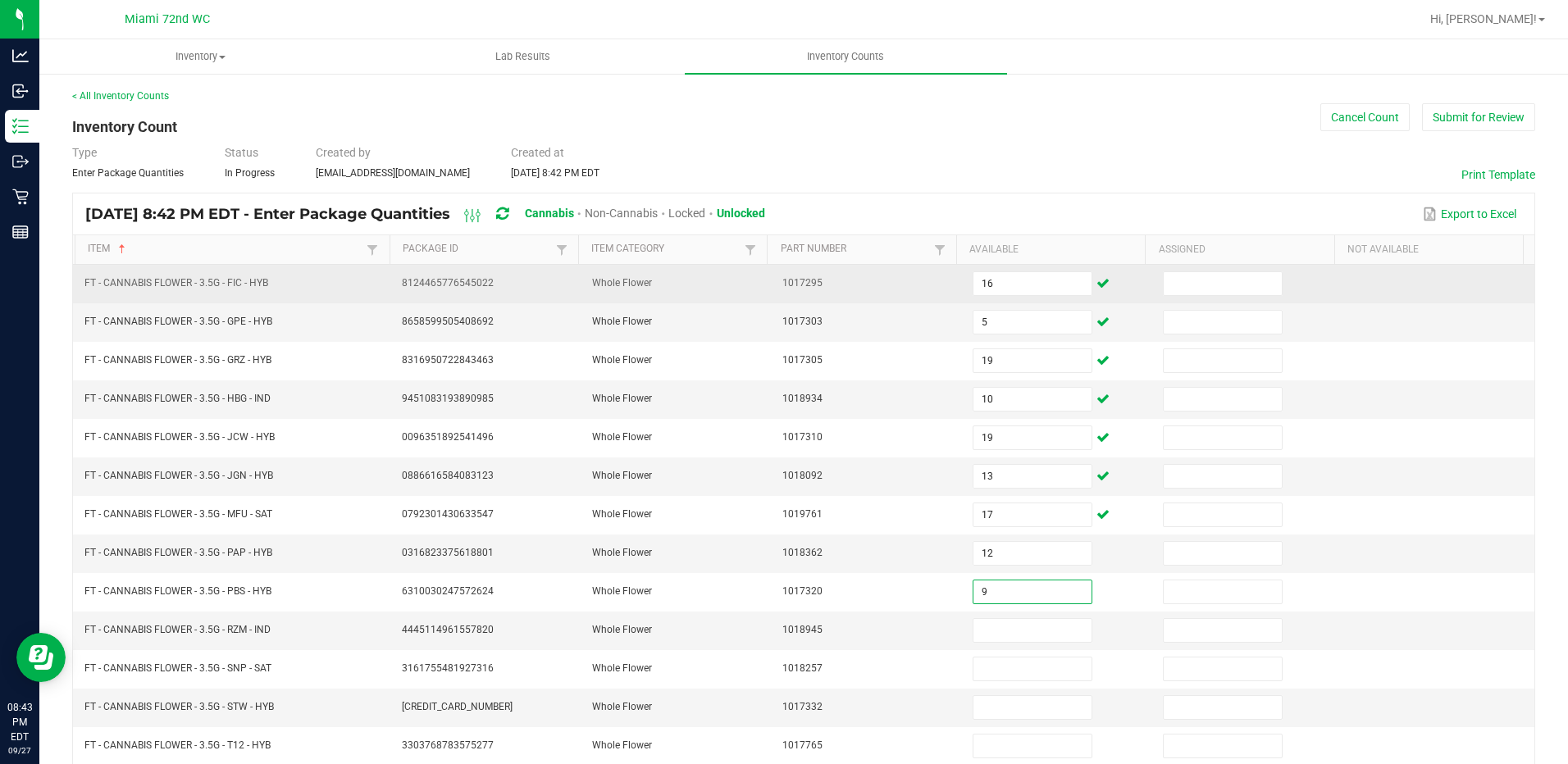
type input "9"
type input "1"
type input "14"
type input "18"
type input "10"
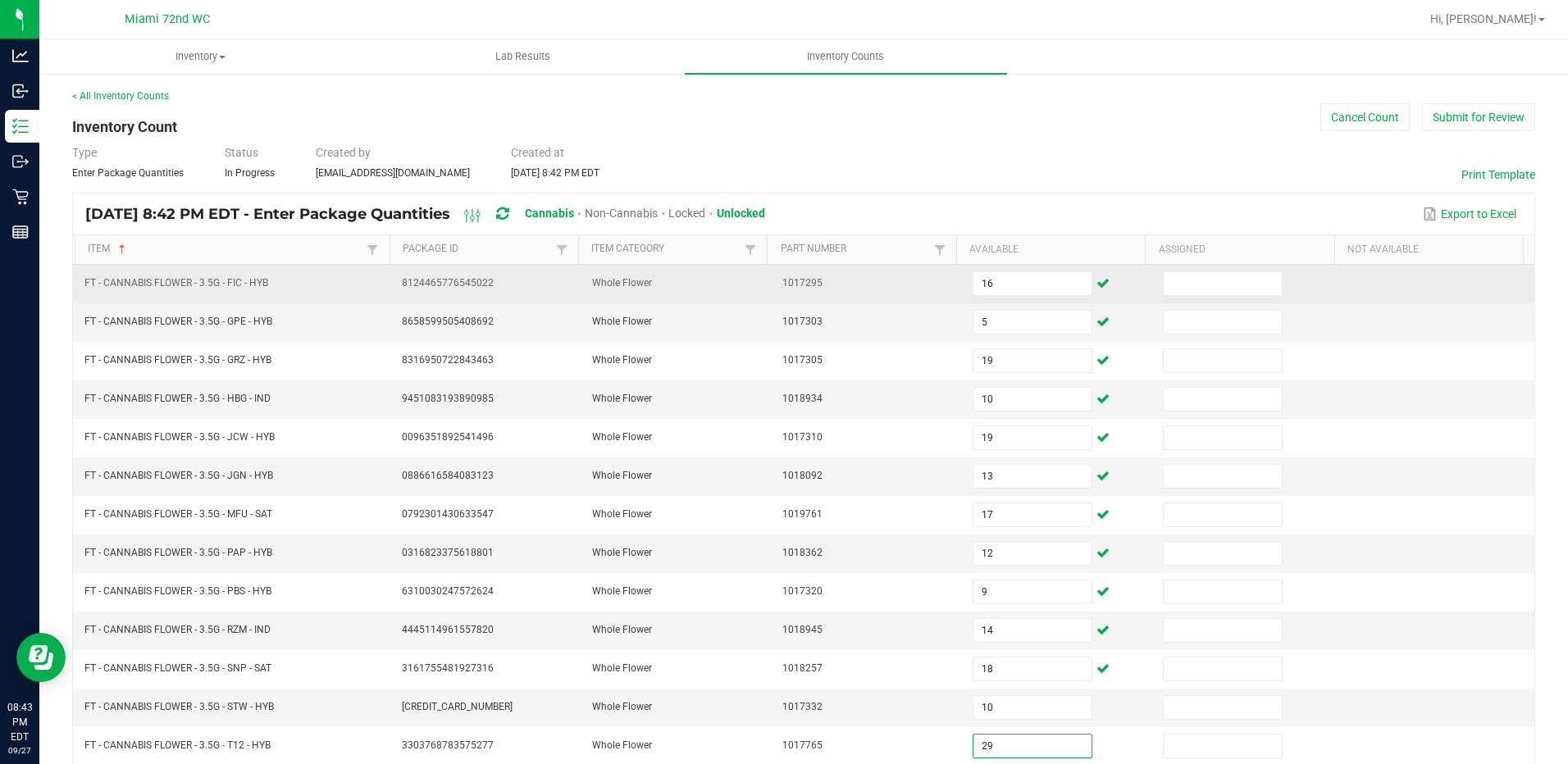
type input "29"
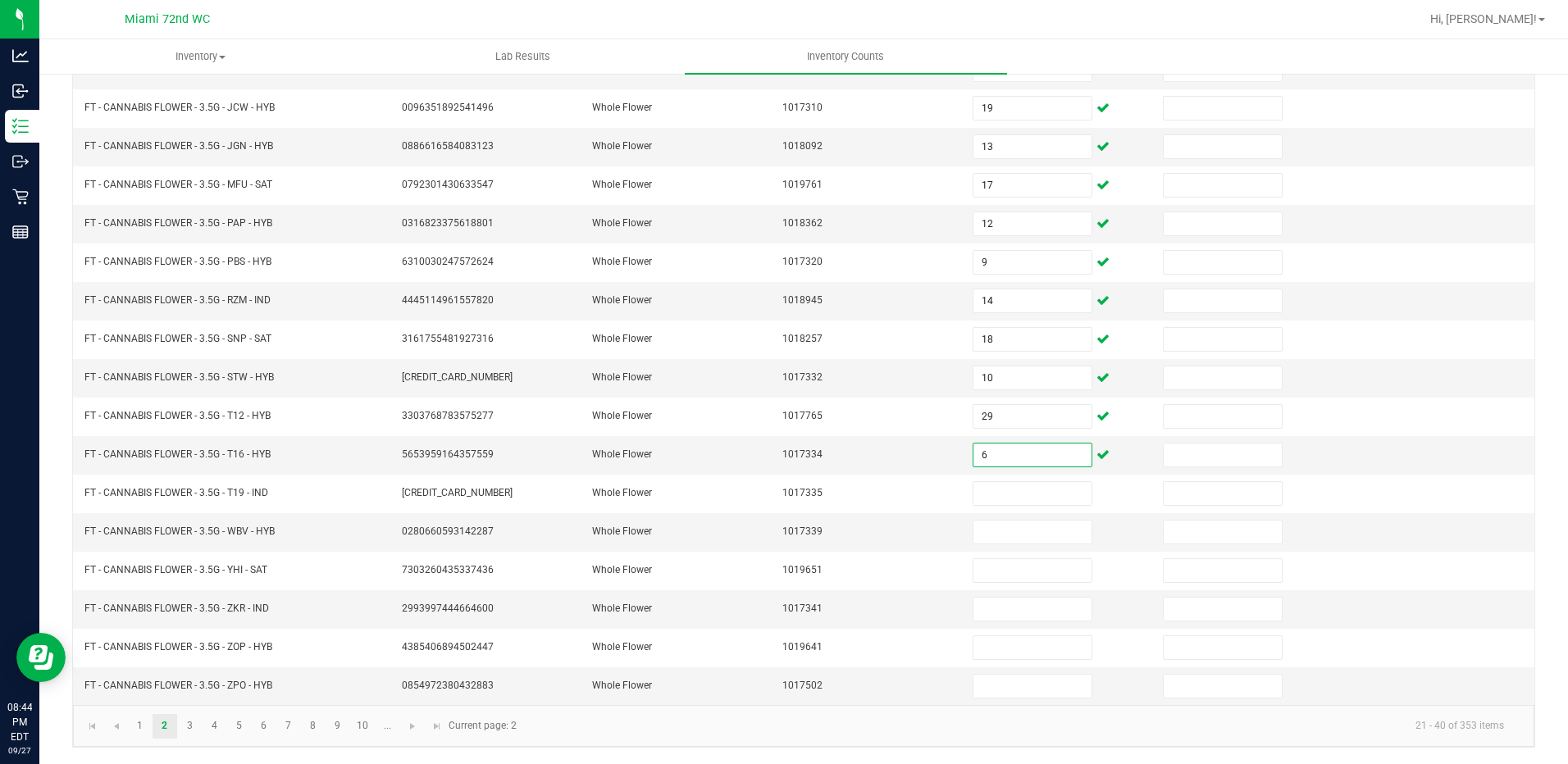
type input "6"
type input "2"
type input "4"
type input "2"
type input "21"
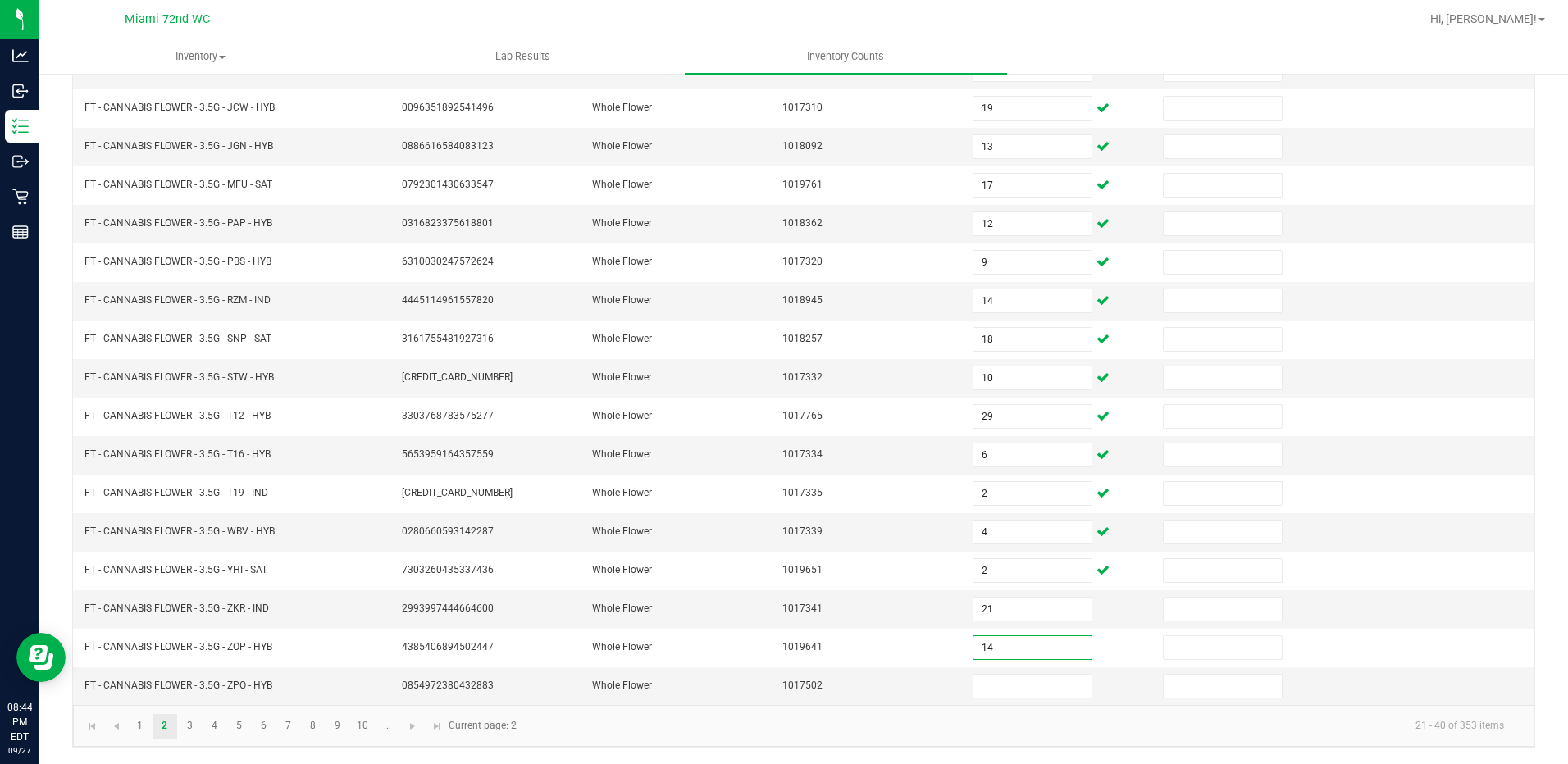
type input "14"
type input "20"
click at [677, 732] on kendo-pager-info "21 - 40 of 353 items" at bounding box center [1021, 726] width 990 height 27
click at [411, 727] on span "Go to the next page" at bounding box center [413, 726] width 14 height 14
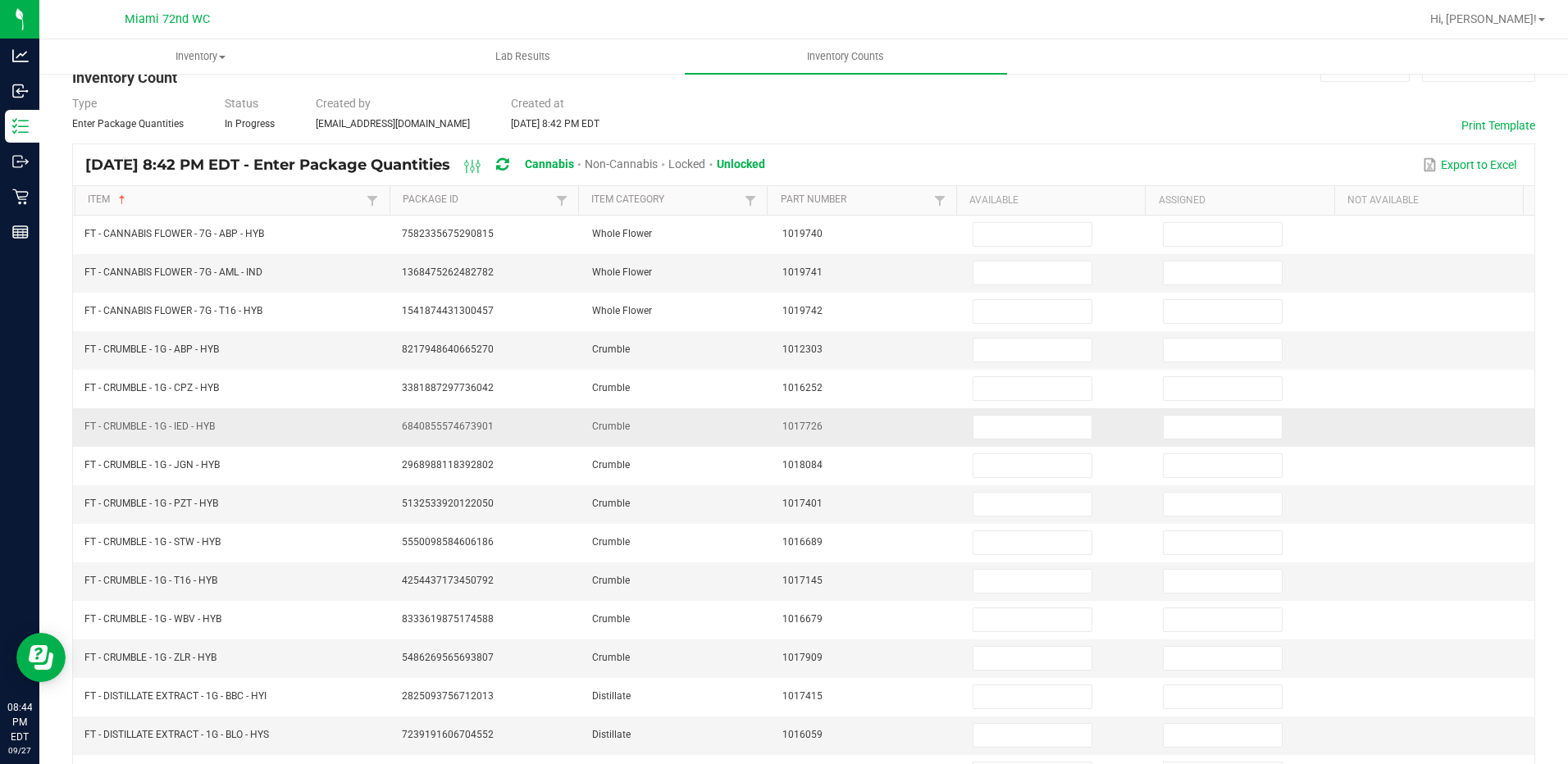
scroll to position [0, 0]
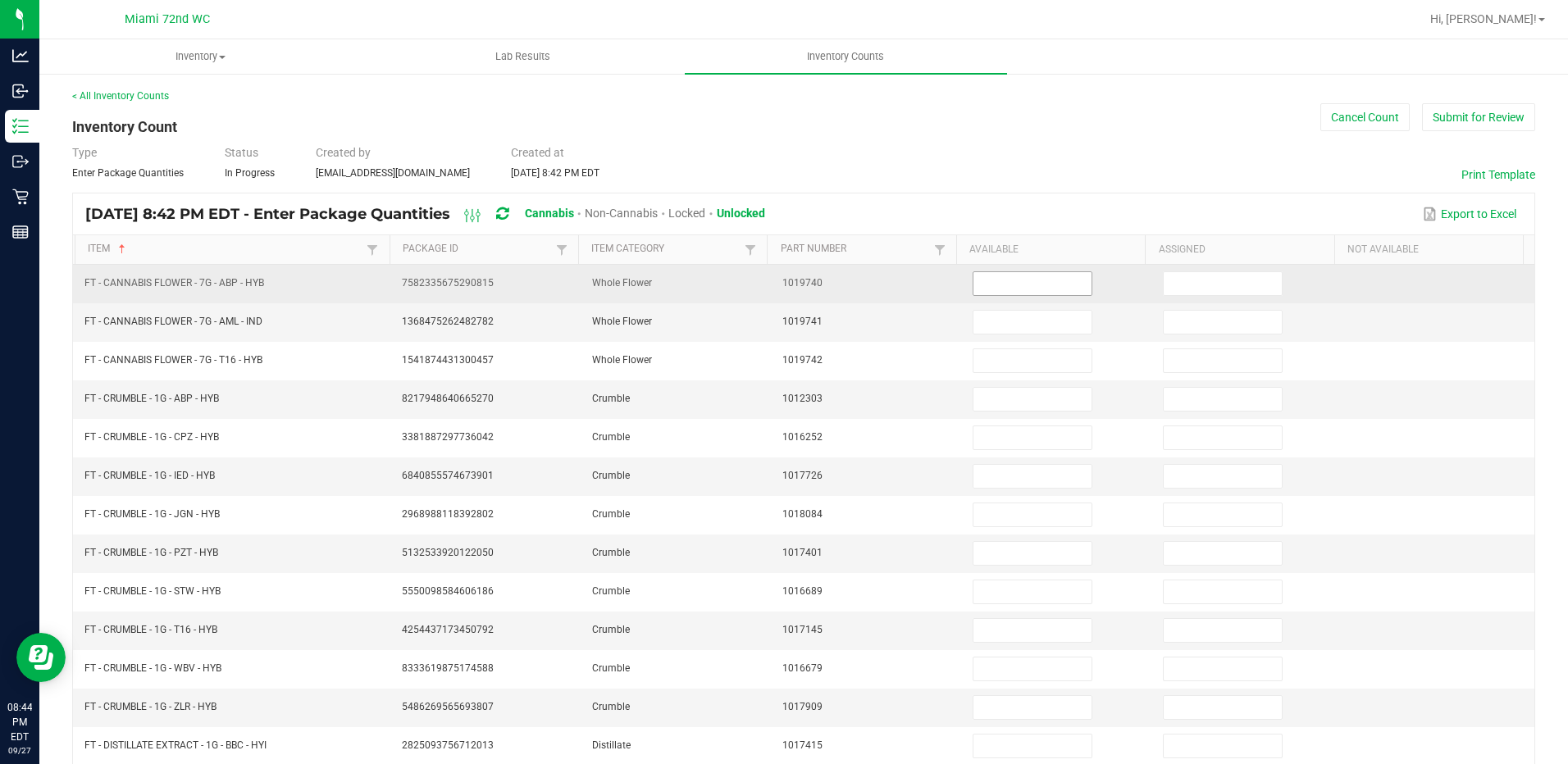
click at [974, 285] on input at bounding box center [1033, 284] width 118 height 23
type input "14"
type input "11"
type input "1"
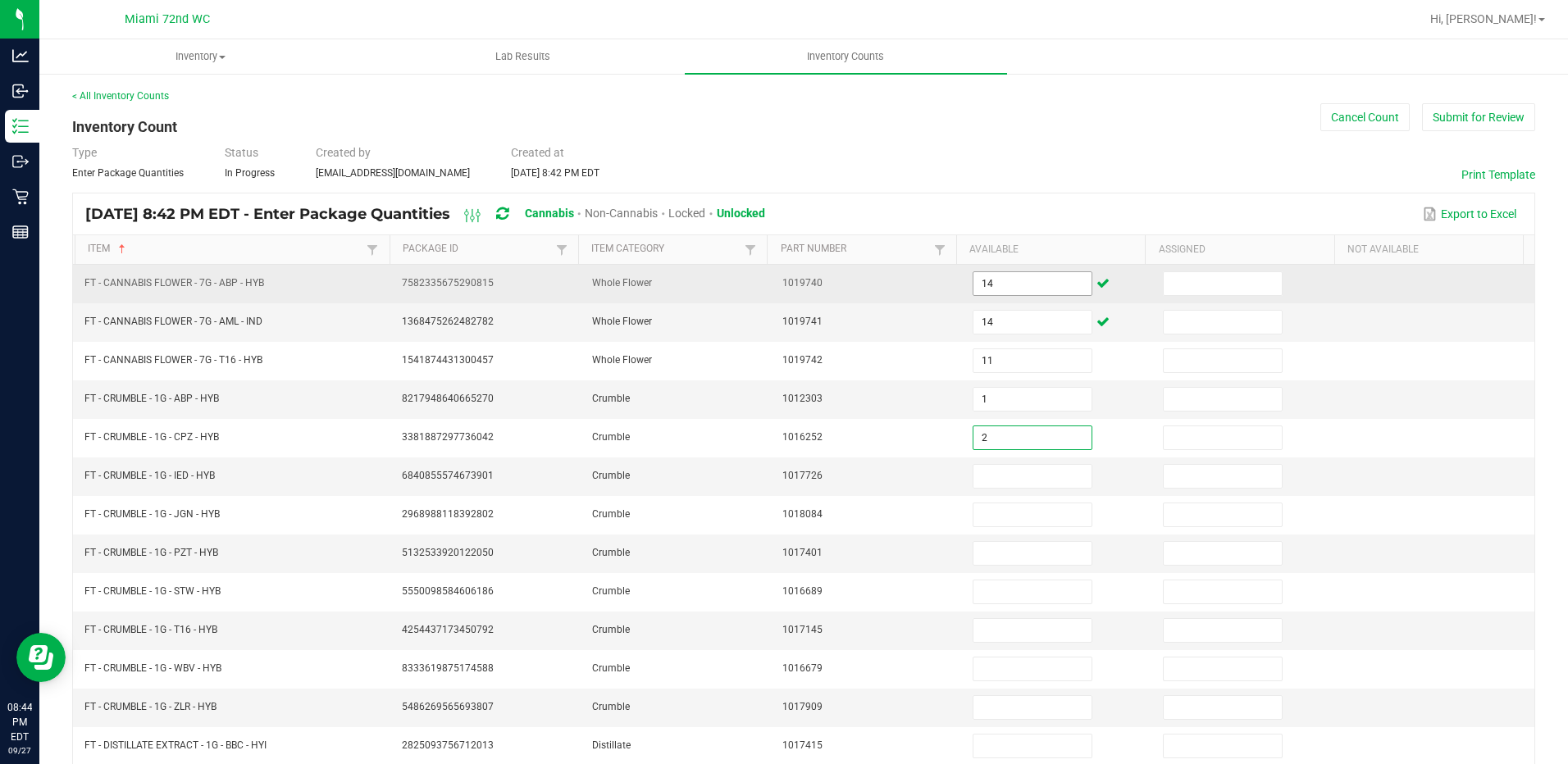
type input "2"
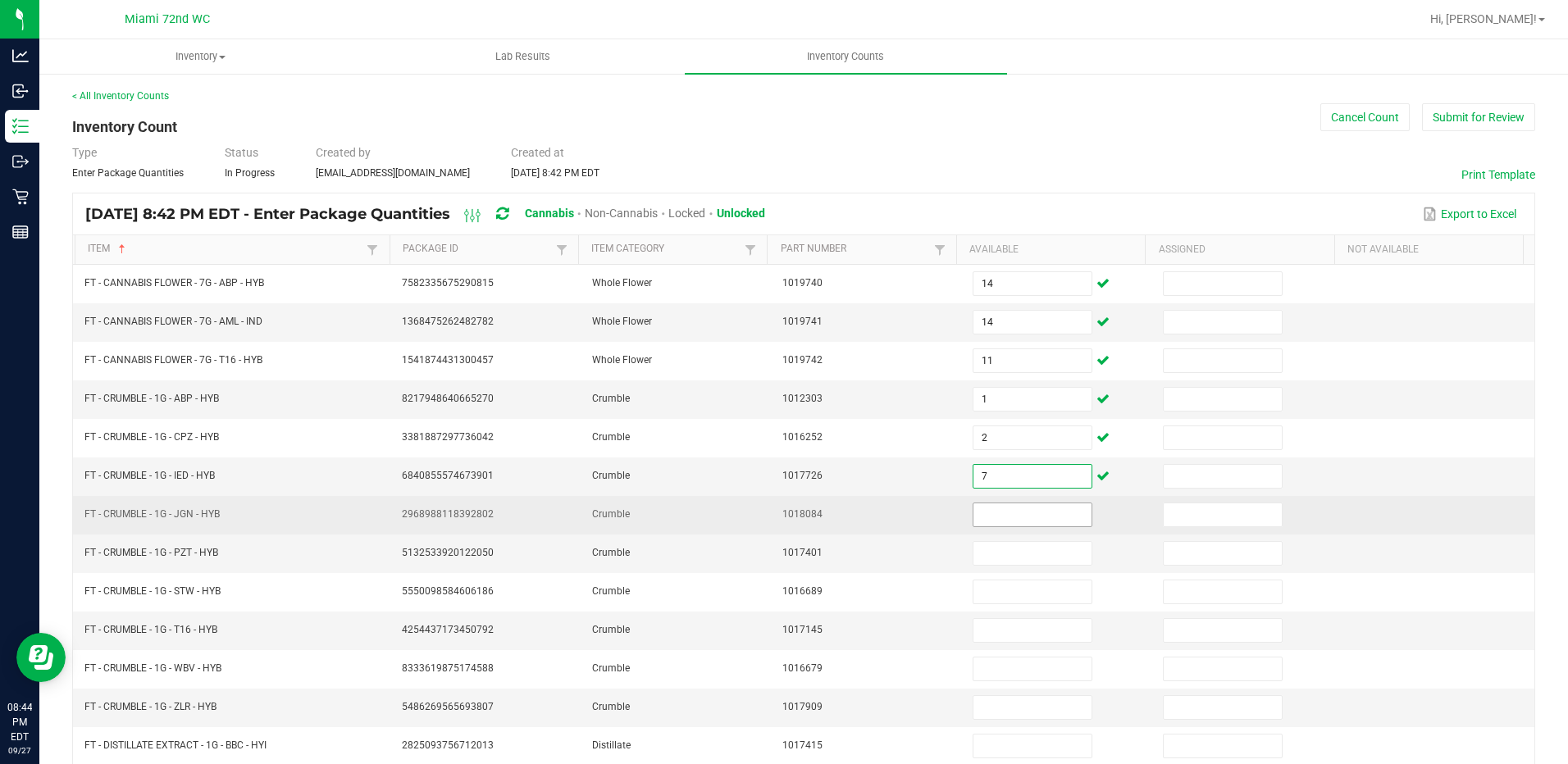
type input "7"
click at [996, 514] on input at bounding box center [1033, 515] width 118 height 23
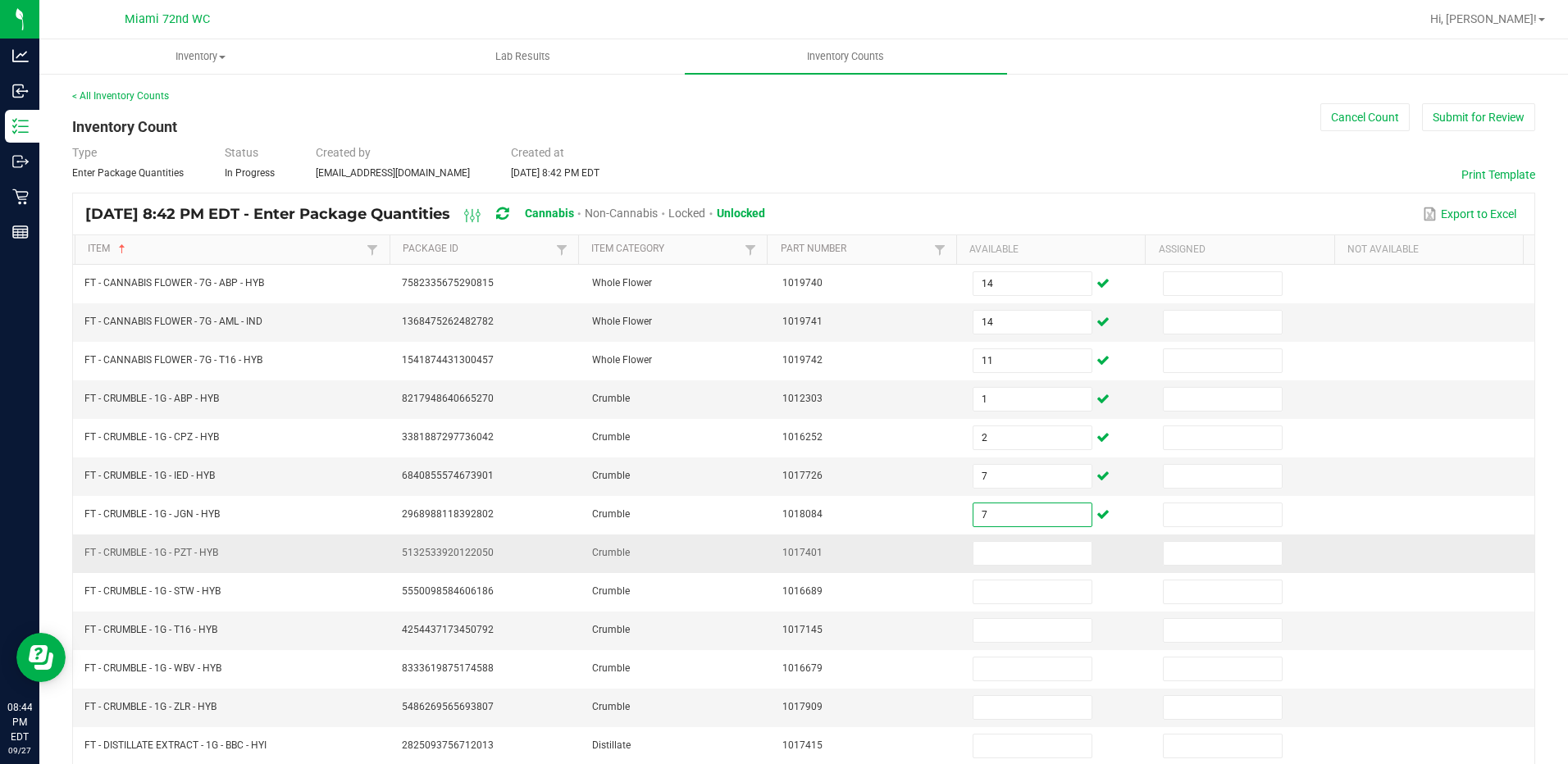
type input "7"
type input "5"
type input "8"
type input "3"
type input "4"
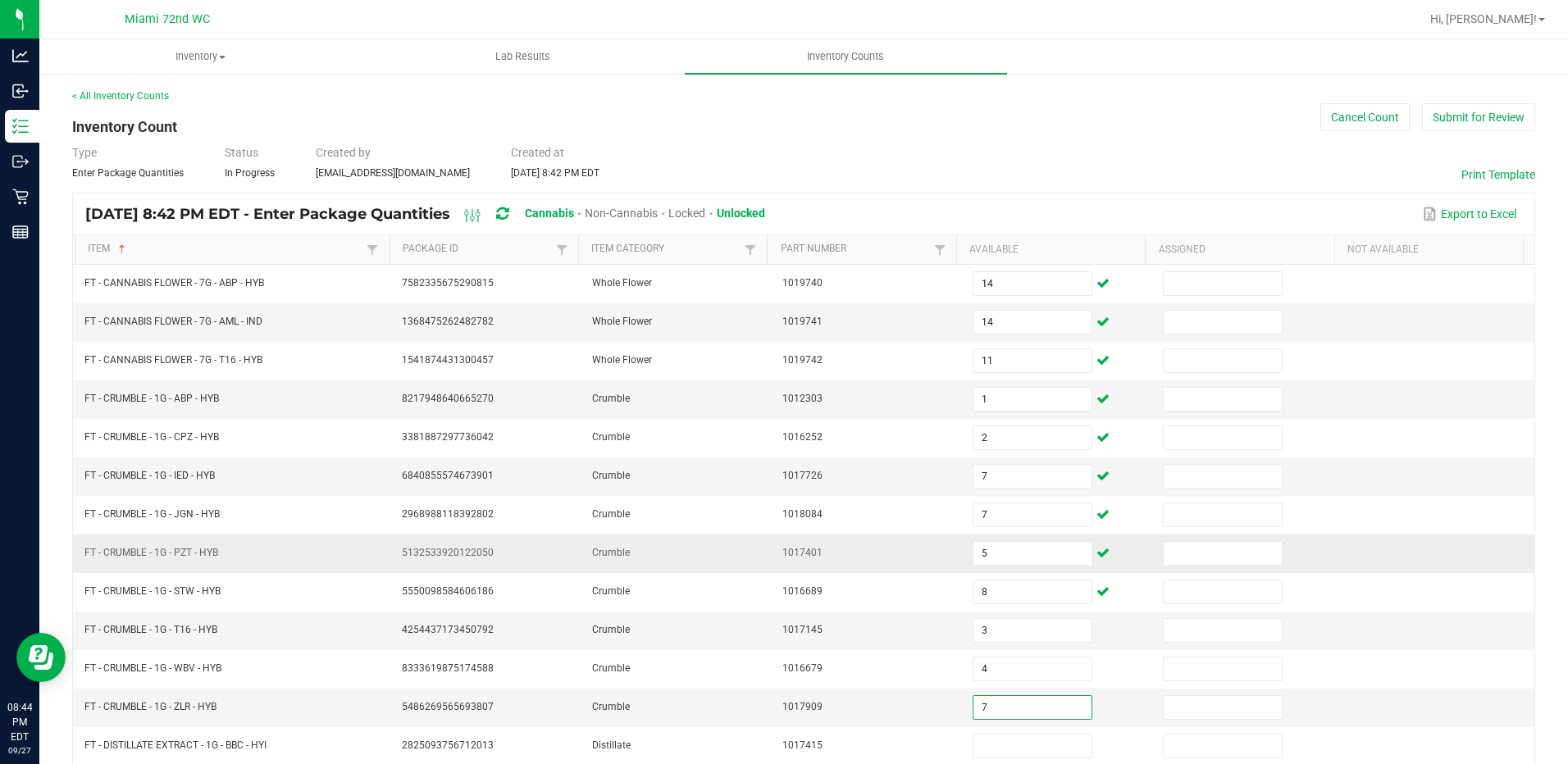
type input "7"
type input "12"
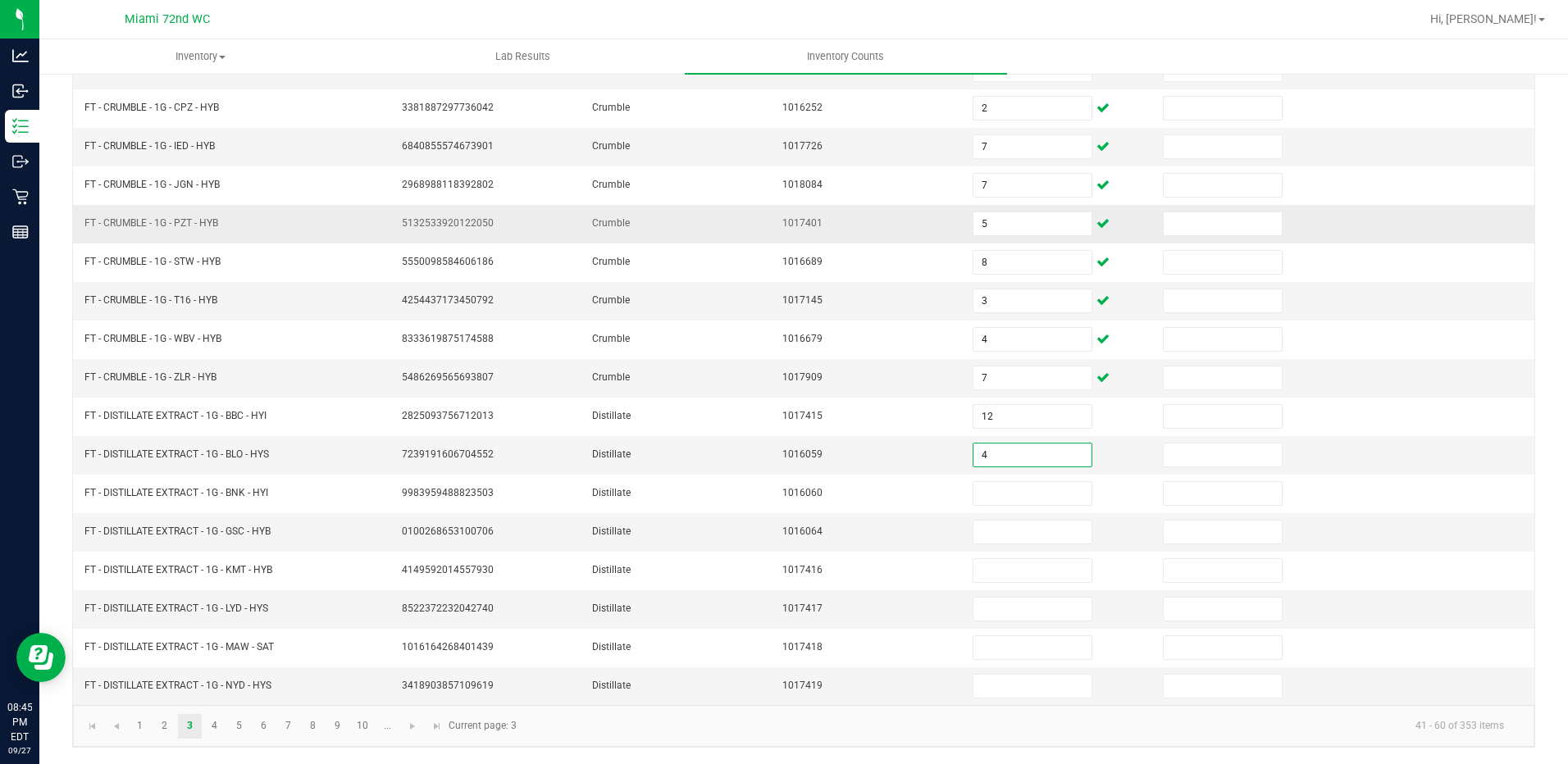
type input "4"
type input "5"
type input "2"
type input "5"
type input "1"
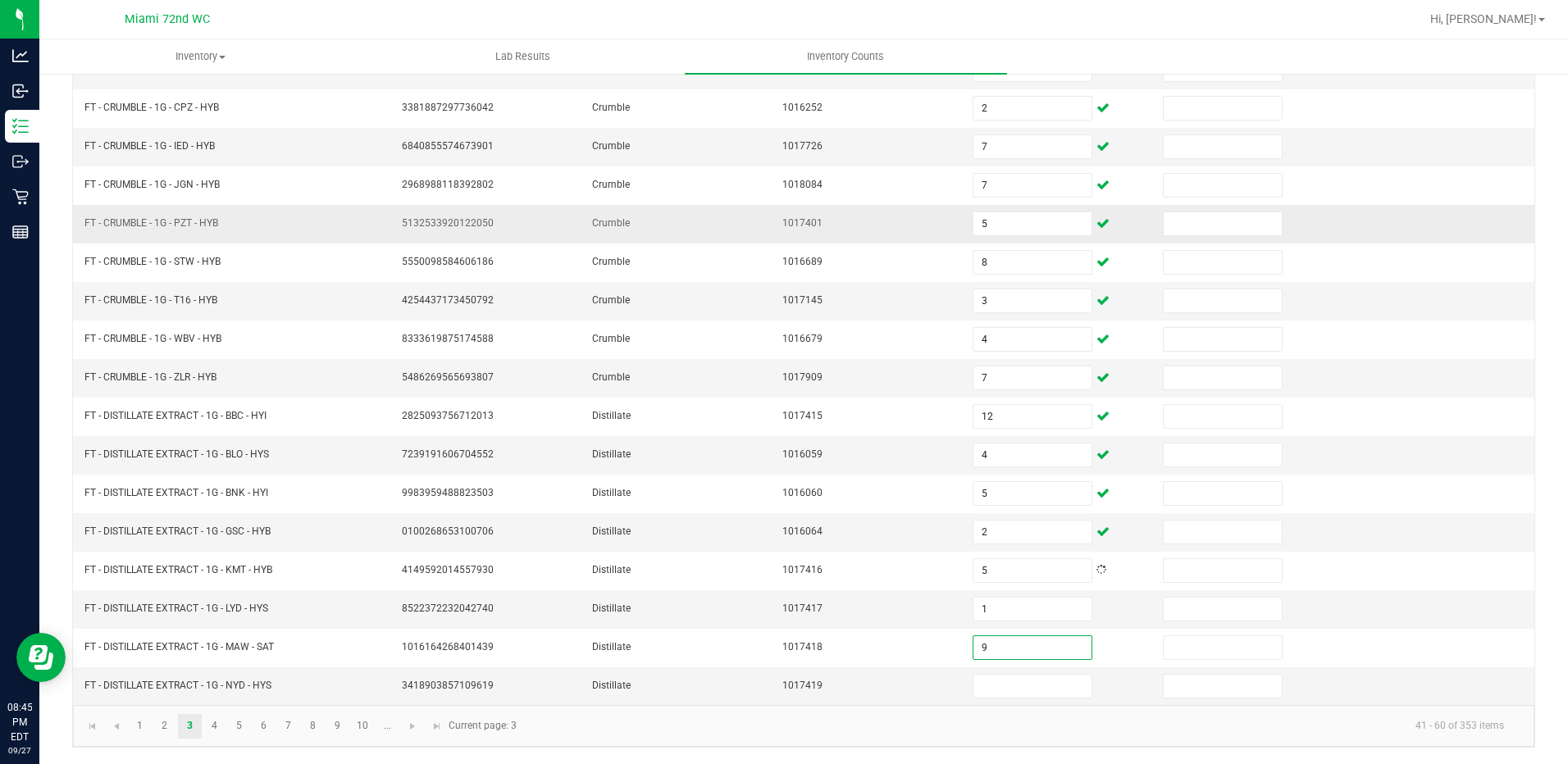
type input "9"
type input "8"
click at [674, 731] on kendo-pager-info "41 - 60 of 353 items" at bounding box center [1021, 726] width 990 height 27
click at [417, 733] on link at bounding box center [412, 726] width 24 height 24
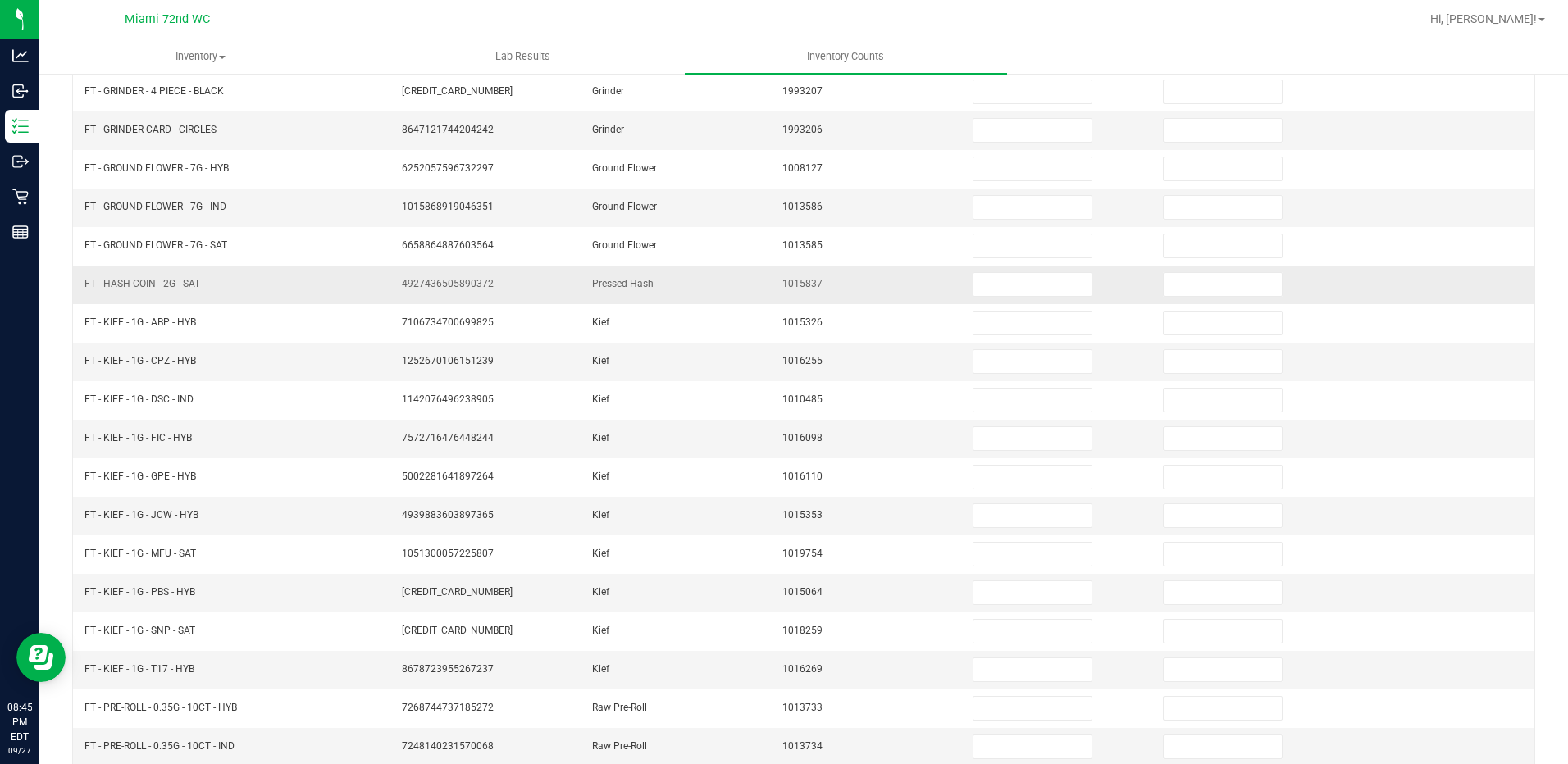
scroll to position [2, 0]
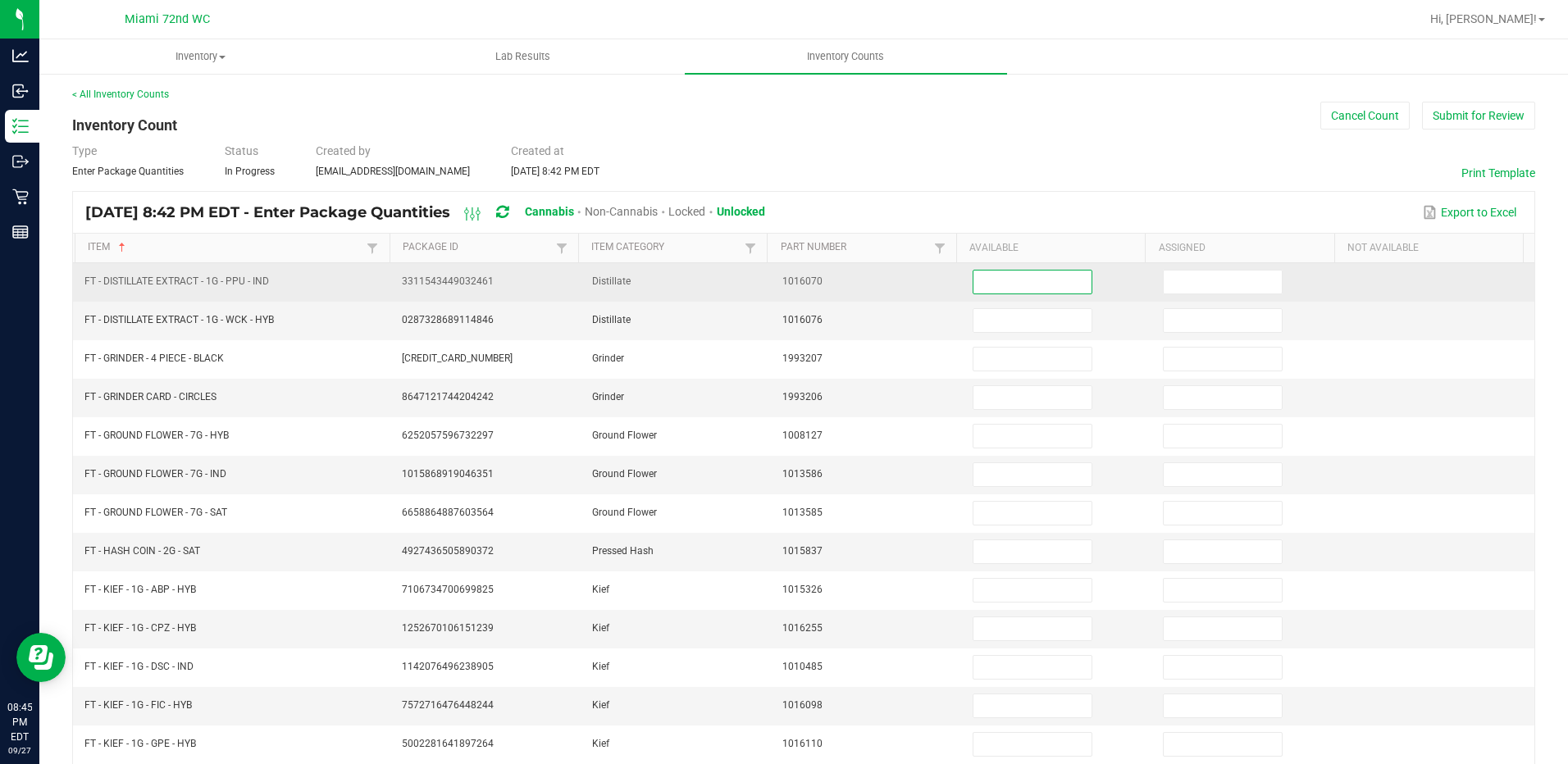
click at [998, 289] on input at bounding box center [1033, 282] width 118 height 23
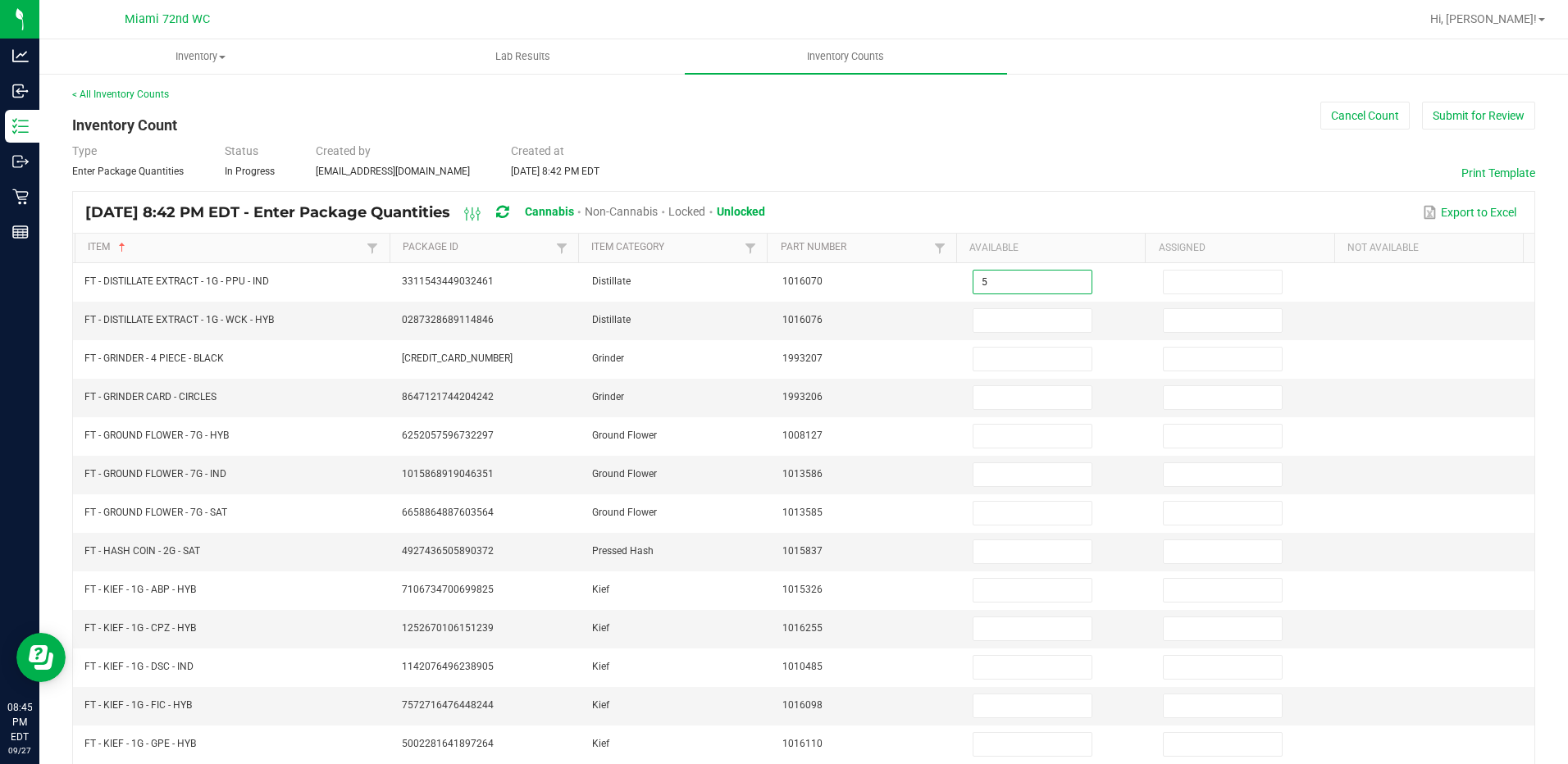
type input "5"
type input "3"
type input "9"
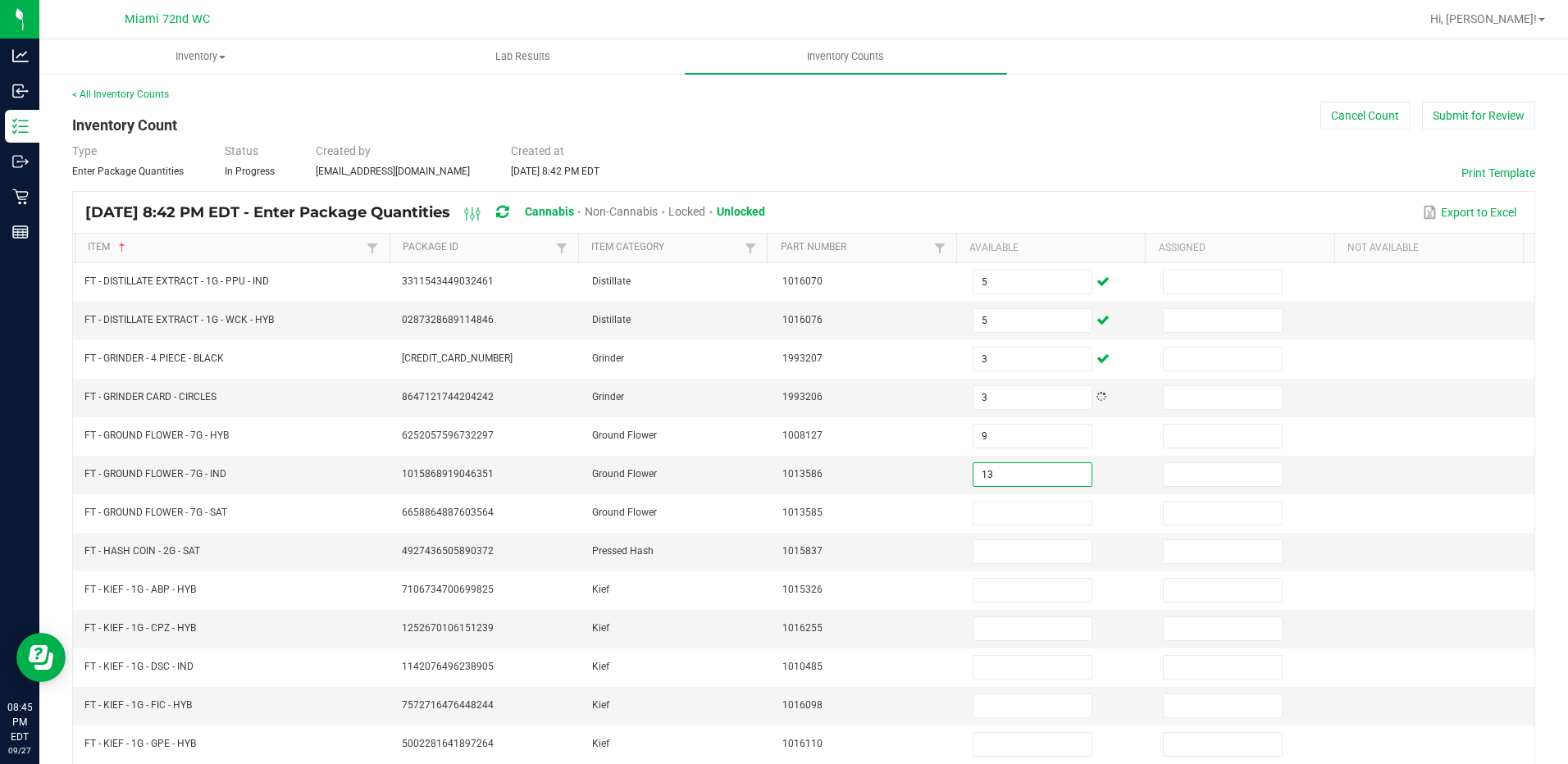
type input "13"
type input "8"
type input "7"
type input "6"
type input "1"
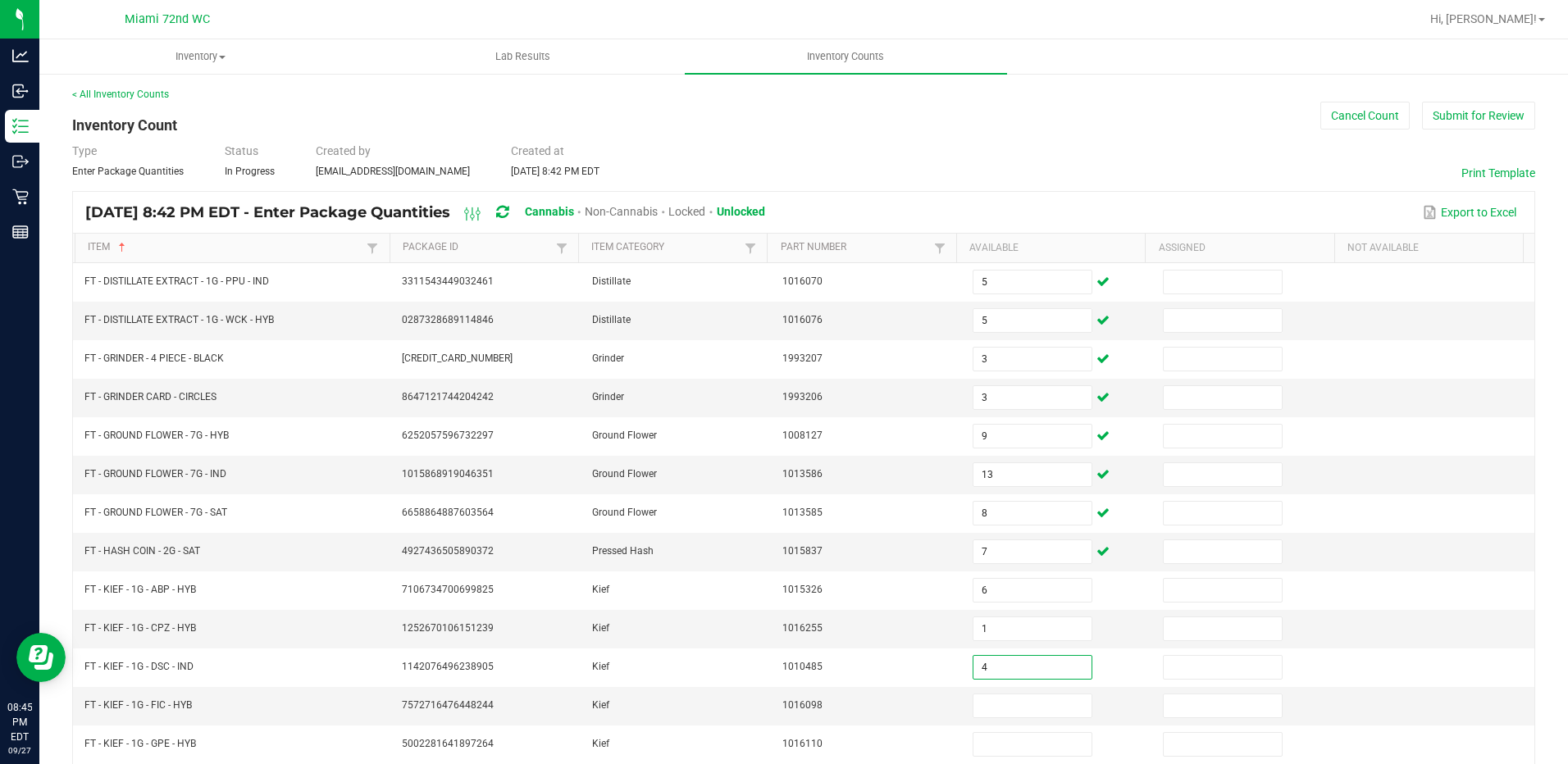
type input "4"
type input "6"
type input "2"
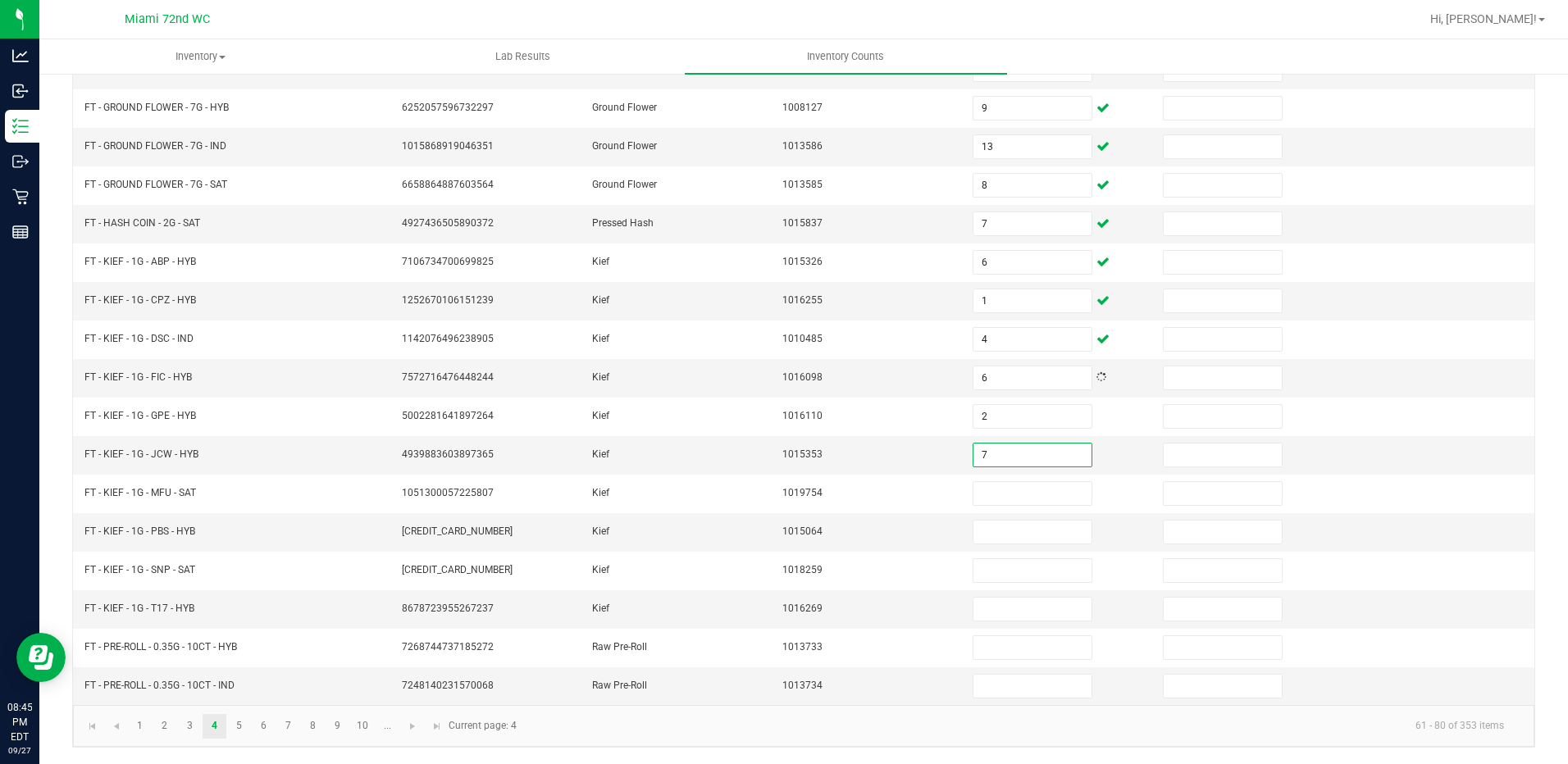
type input "7"
type input "5"
type input "2"
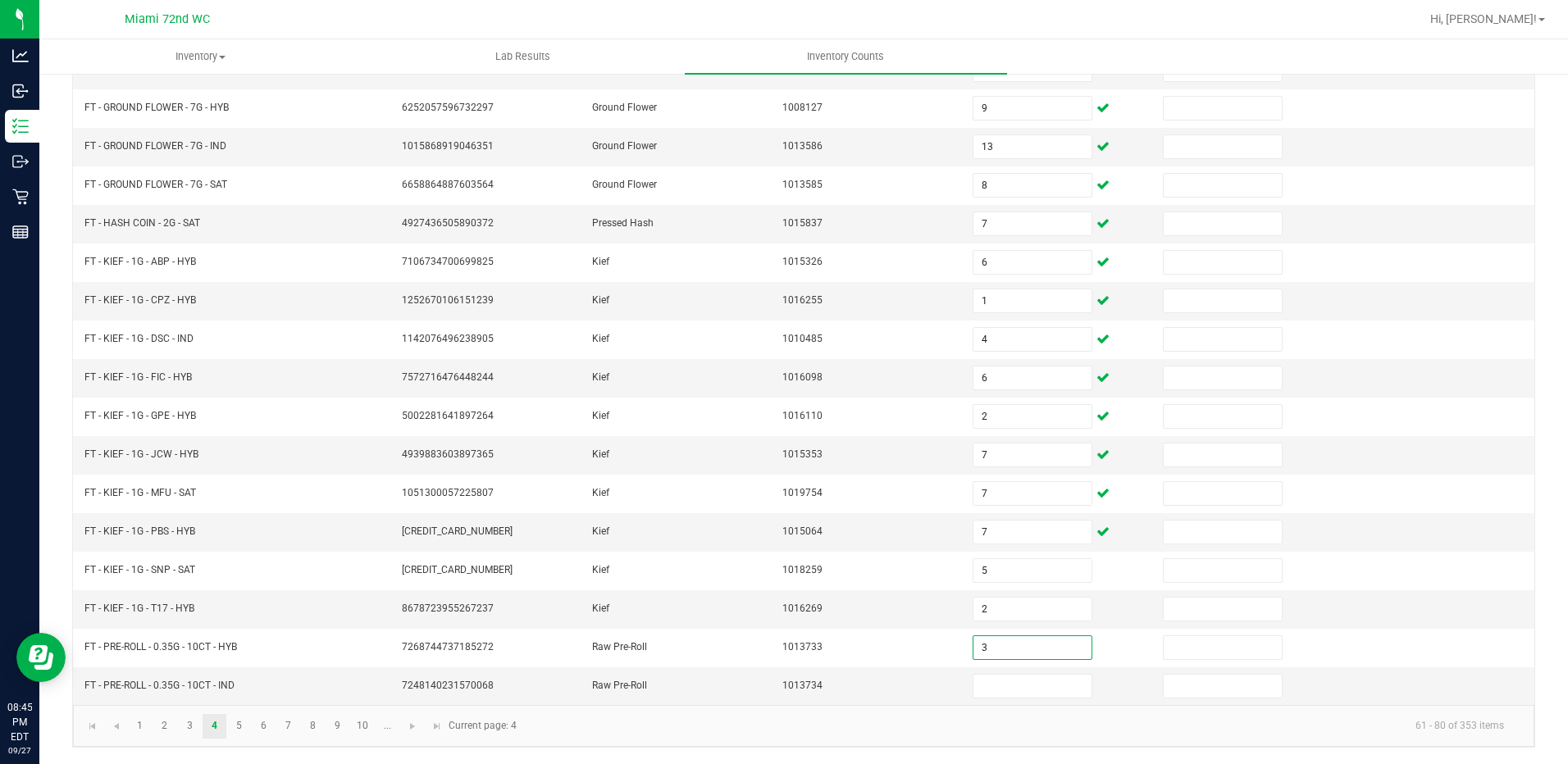
type input "3"
type input "18"
click at [397, 740] on kendo-pager "1 2 3 4 5 6 7 8 9 10 ... 61 - 80 of 353 items Current page: 4" at bounding box center [803, 725] width 1461 height 42
click at [407, 727] on span "Go to the next page" at bounding box center [413, 726] width 14 height 14
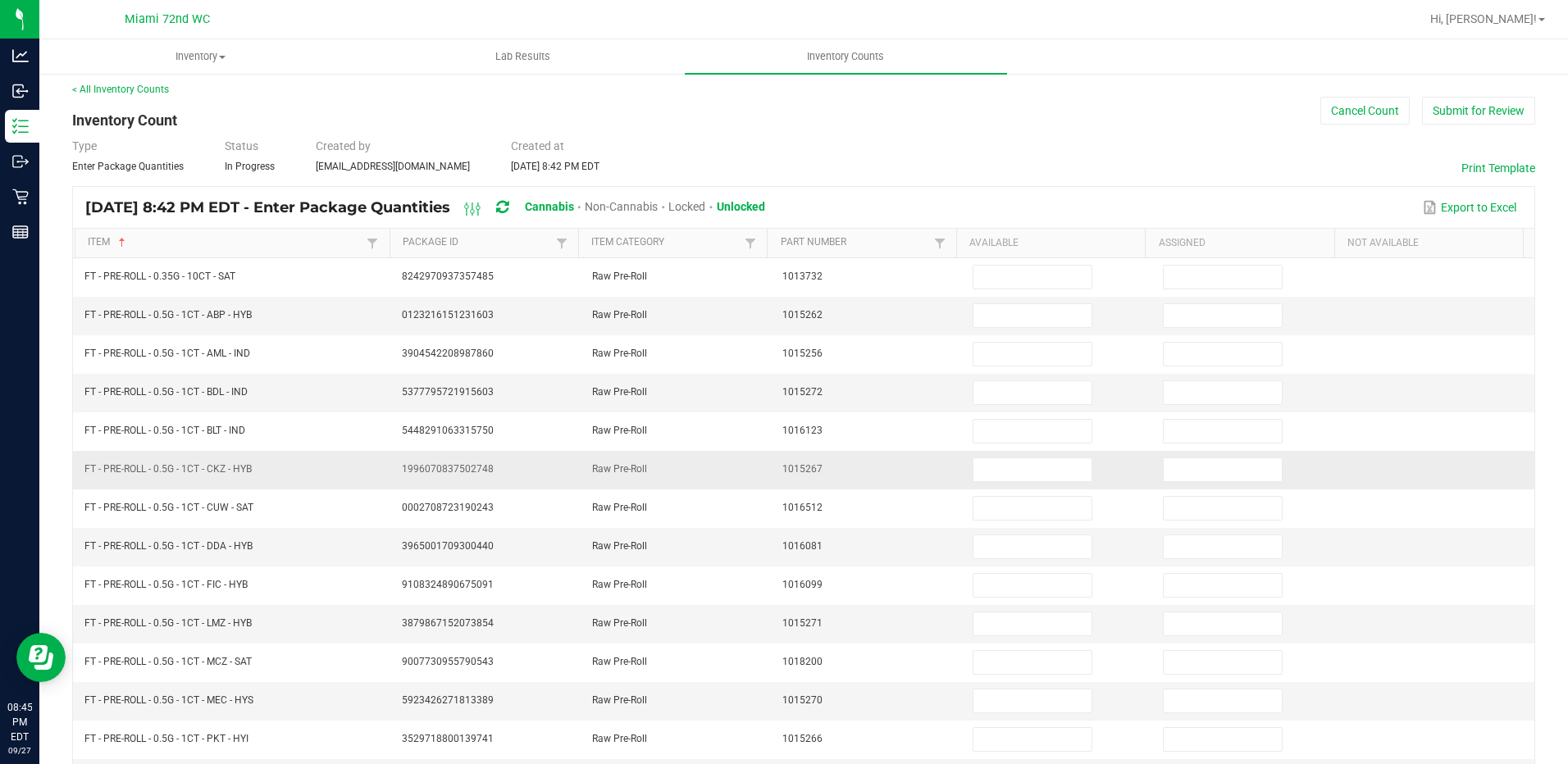
scroll to position [0, 0]
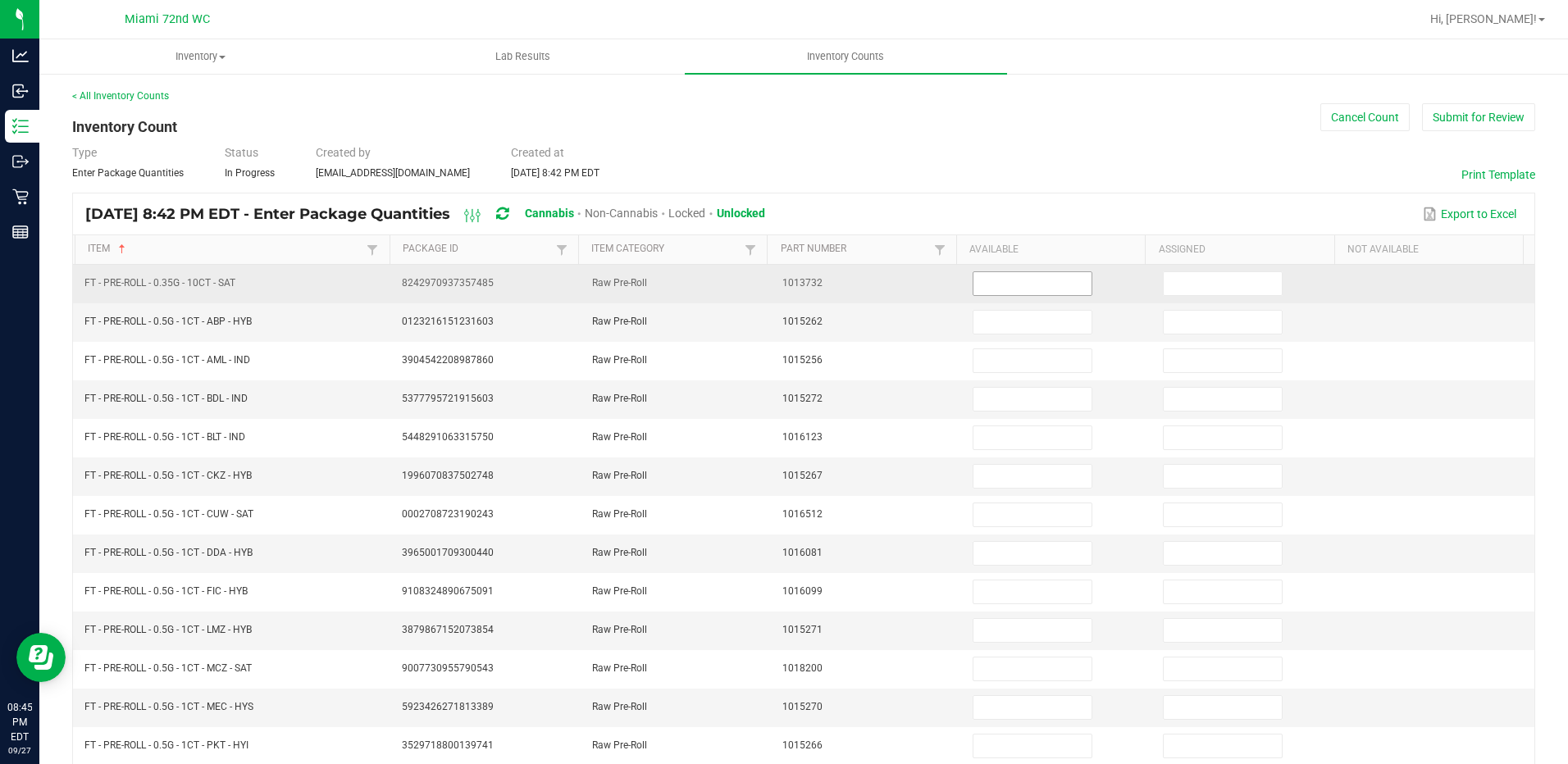
drag, startPoint x: 976, startPoint y: 296, endPoint x: 988, endPoint y: 288, distance: 14.4
click at [979, 293] on td at bounding box center [1058, 284] width 190 height 39
click at [988, 288] on input at bounding box center [1033, 284] width 118 height 23
type input "14"
type input "25"
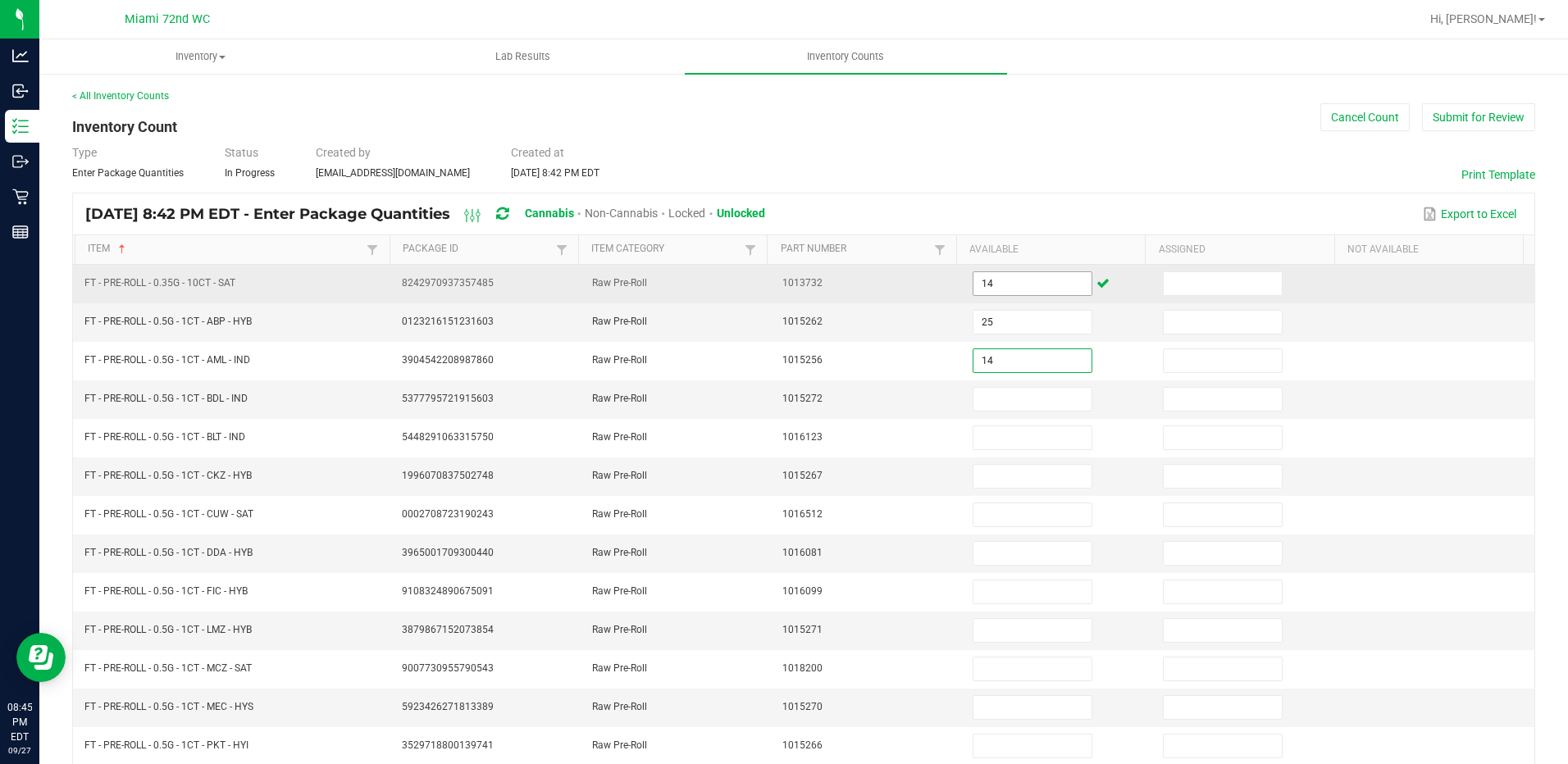
type input "14"
type input "22"
type input "6"
type input "15"
type input "9"
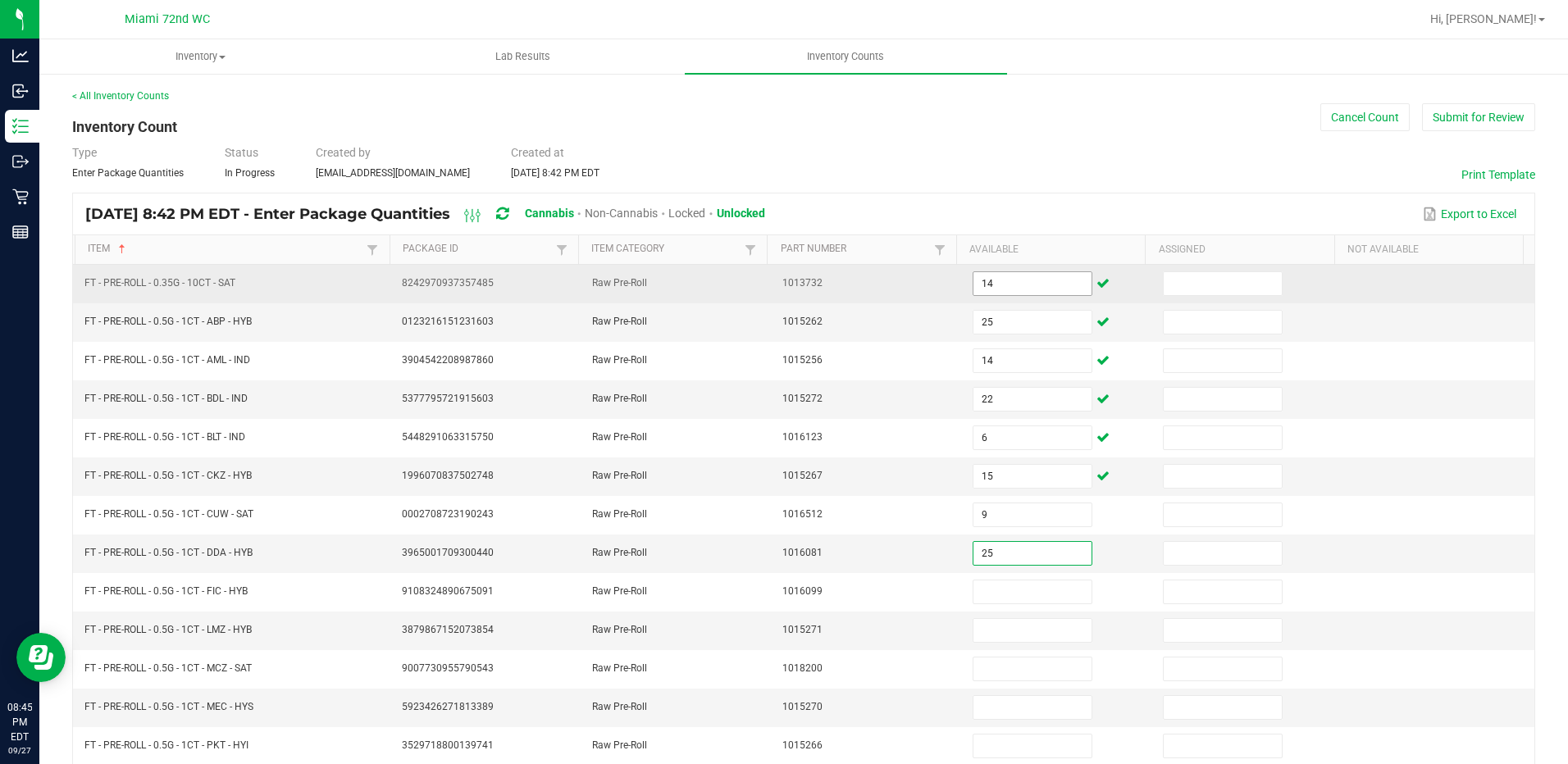
type input "25"
type input "3"
type input "15"
type input "19"
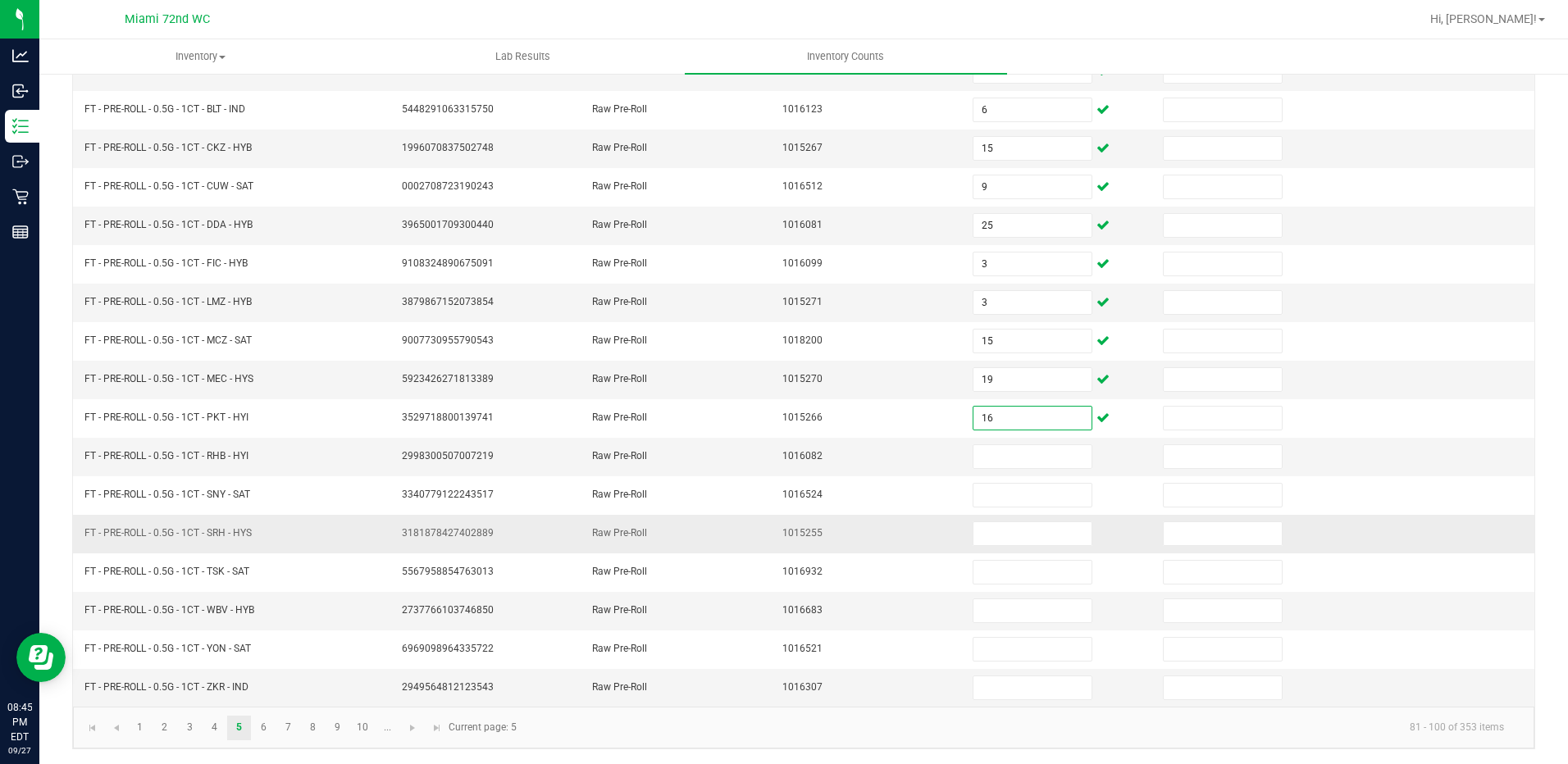
scroll to position [330, 0]
type input "16"
type input "12"
type input "14"
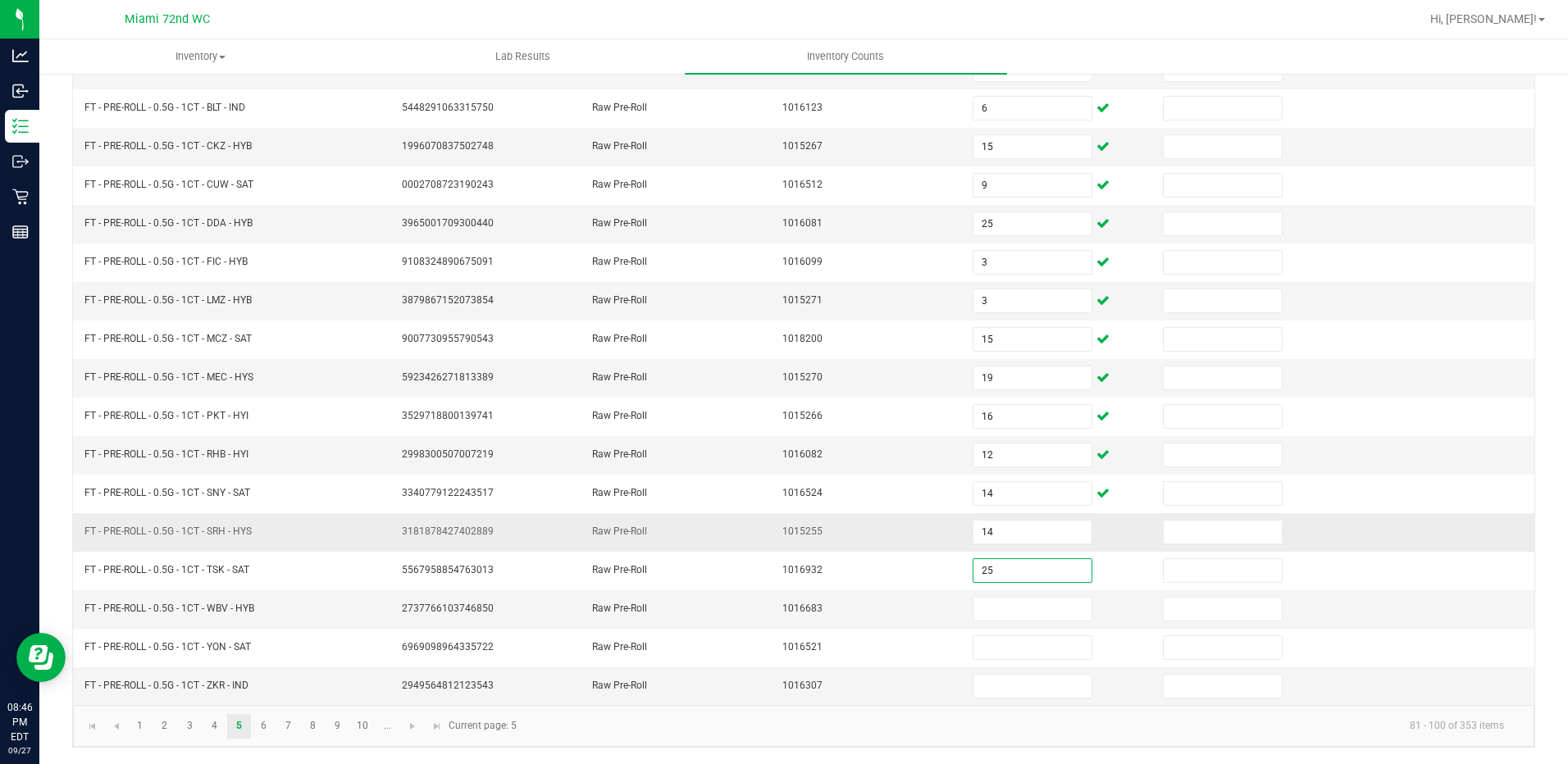
type input "25"
type input "15"
type input "8"
type input "2"
click at [564, 732] on kendo-pager-info "81 - 100 of 353 items" at bounding box center [1021, 726] width 990 height 27
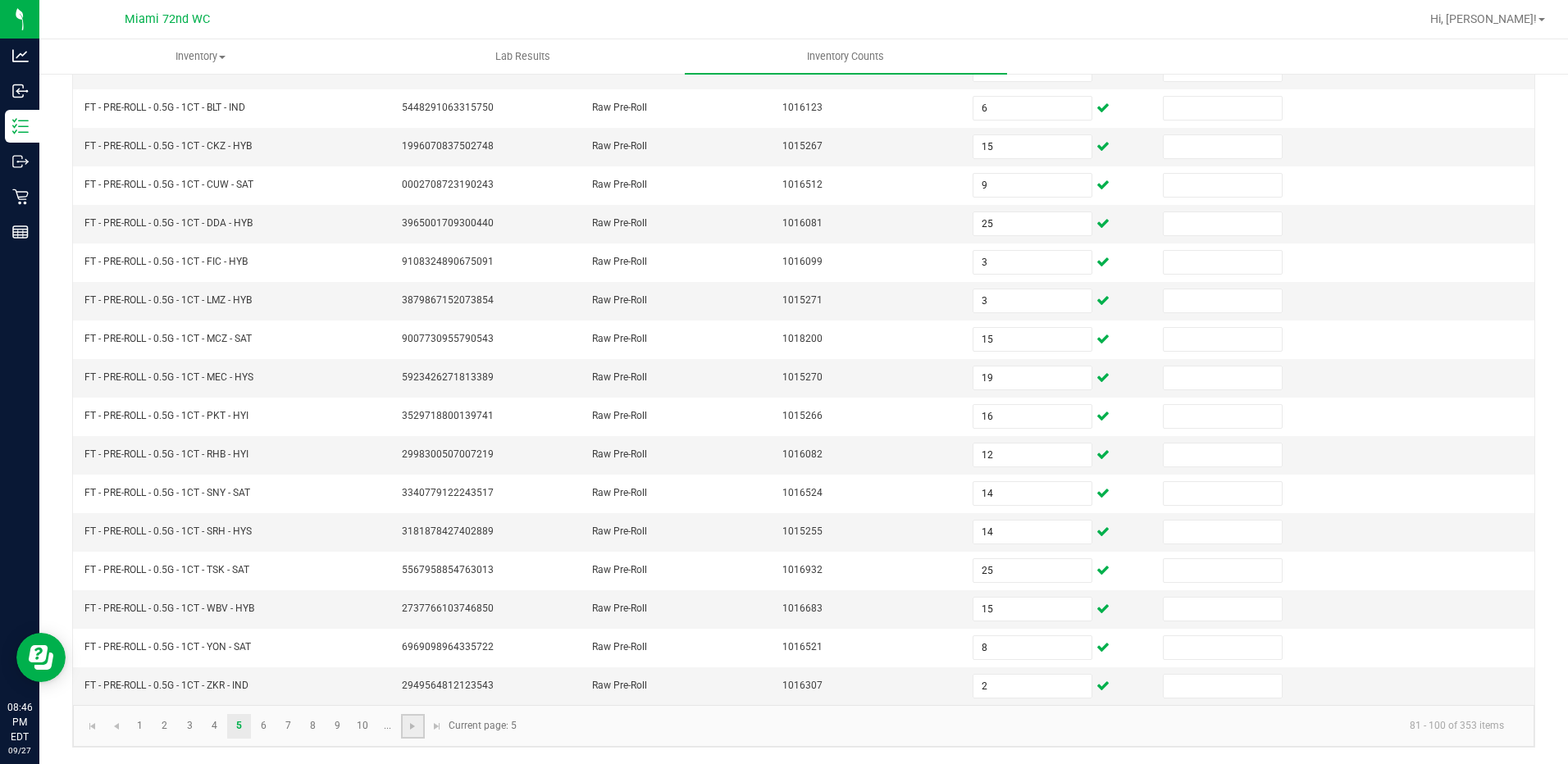
click at [403, 735] on link at bounding box center [412, 726] width 24 height 24
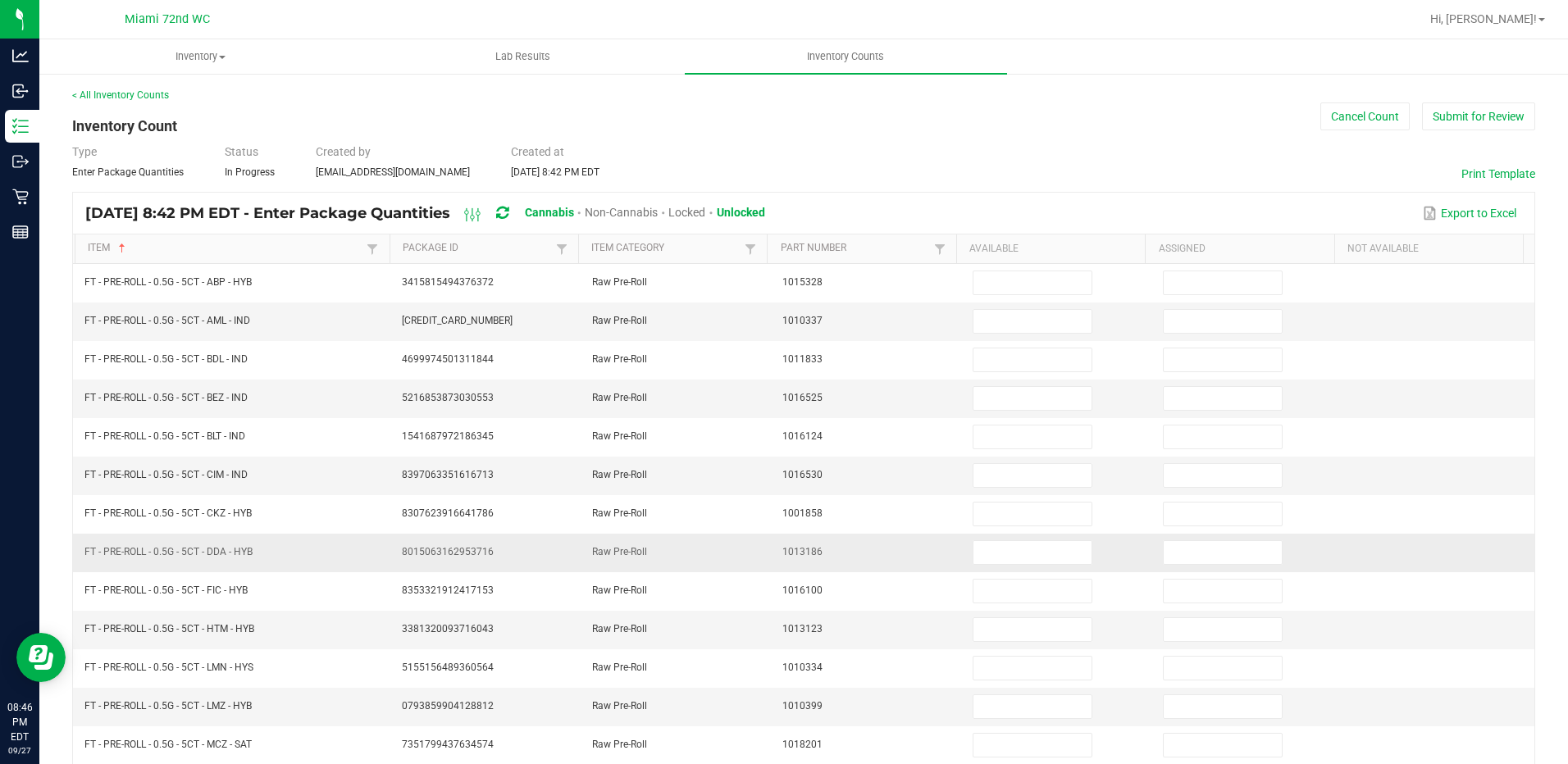
scroll to position [0, 0]
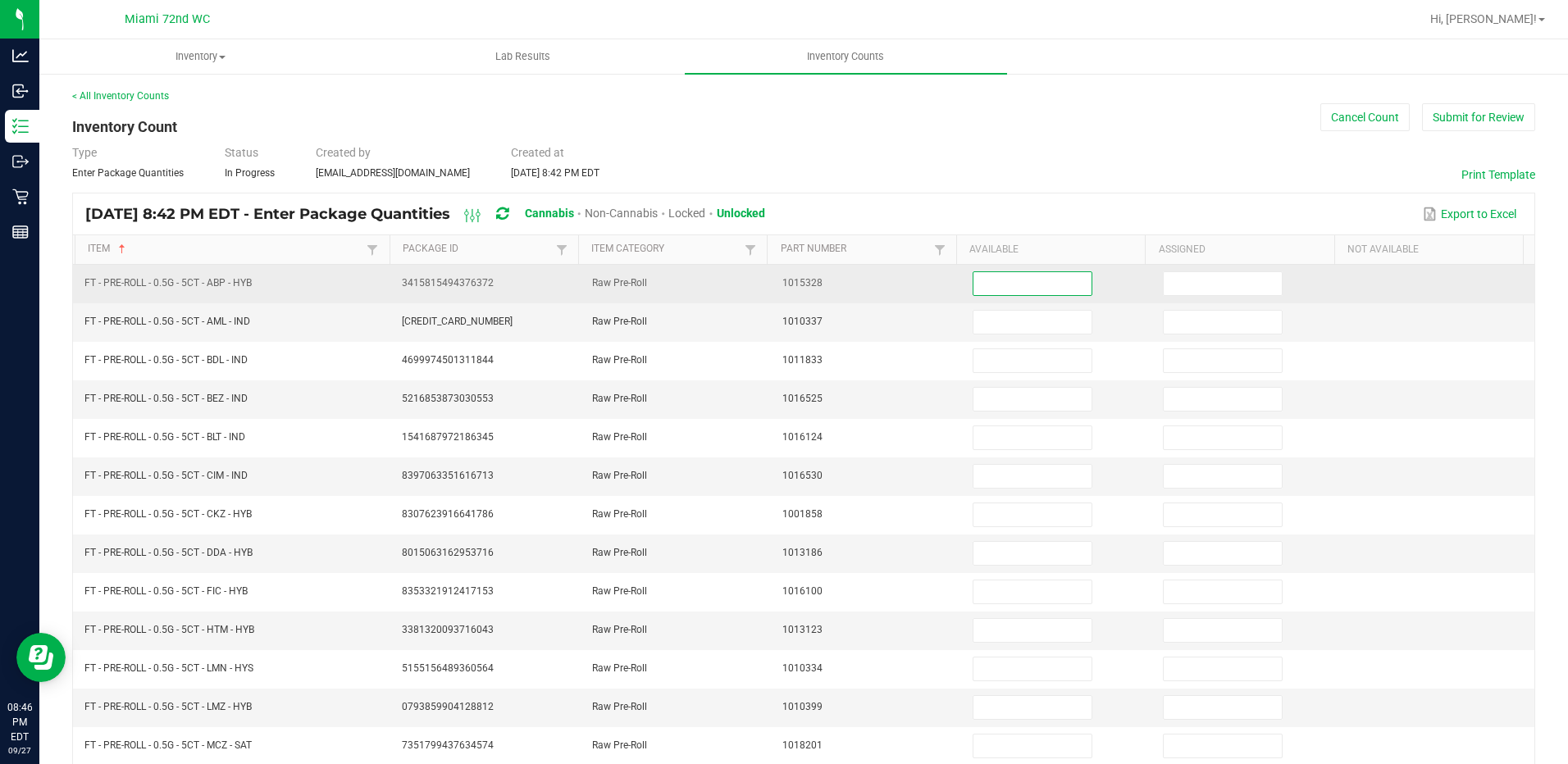
click at [1049, 272] on input at bounding box center [1033, 284] width 118 height 23
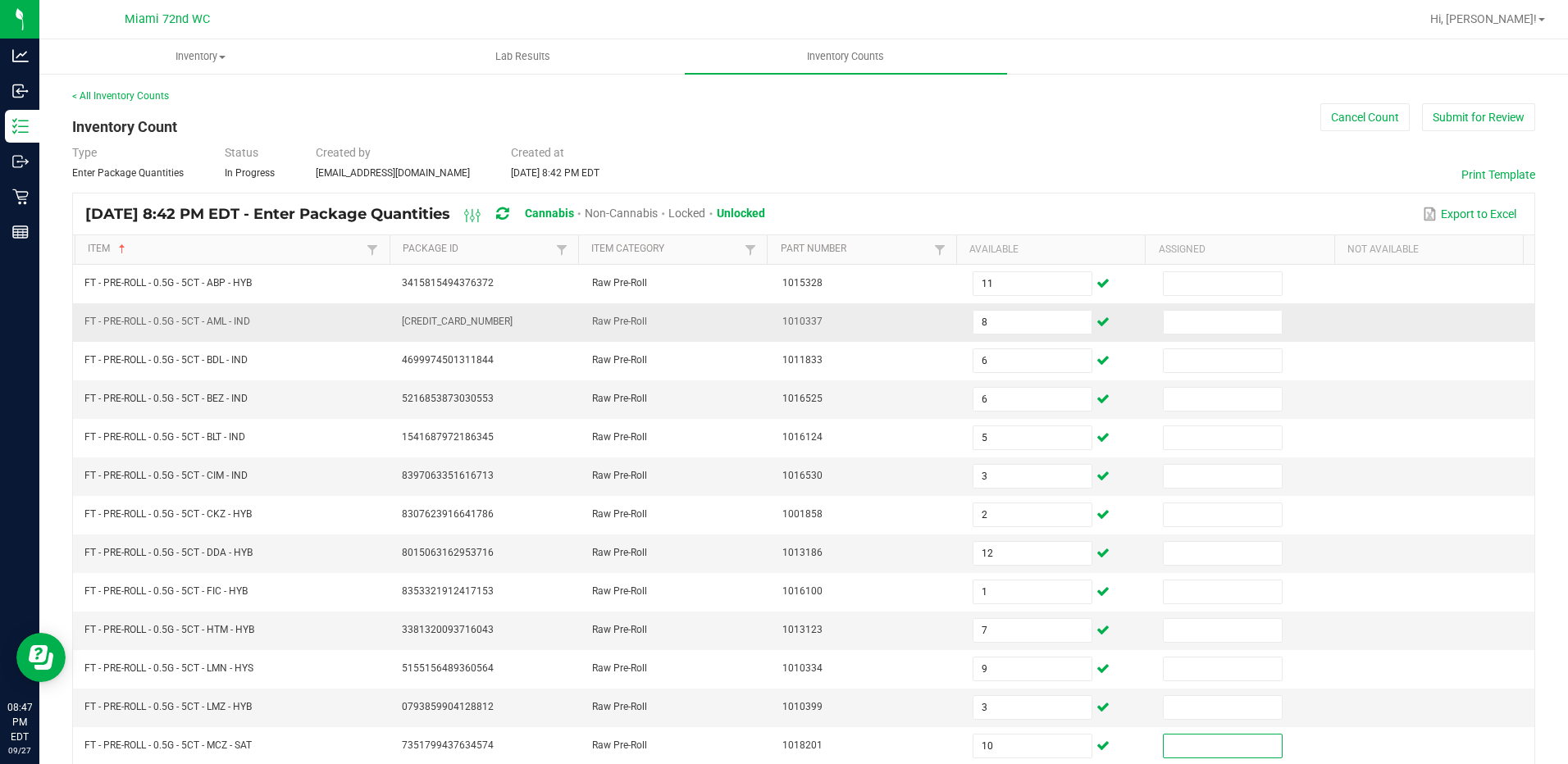
scroll to position [330, 0]
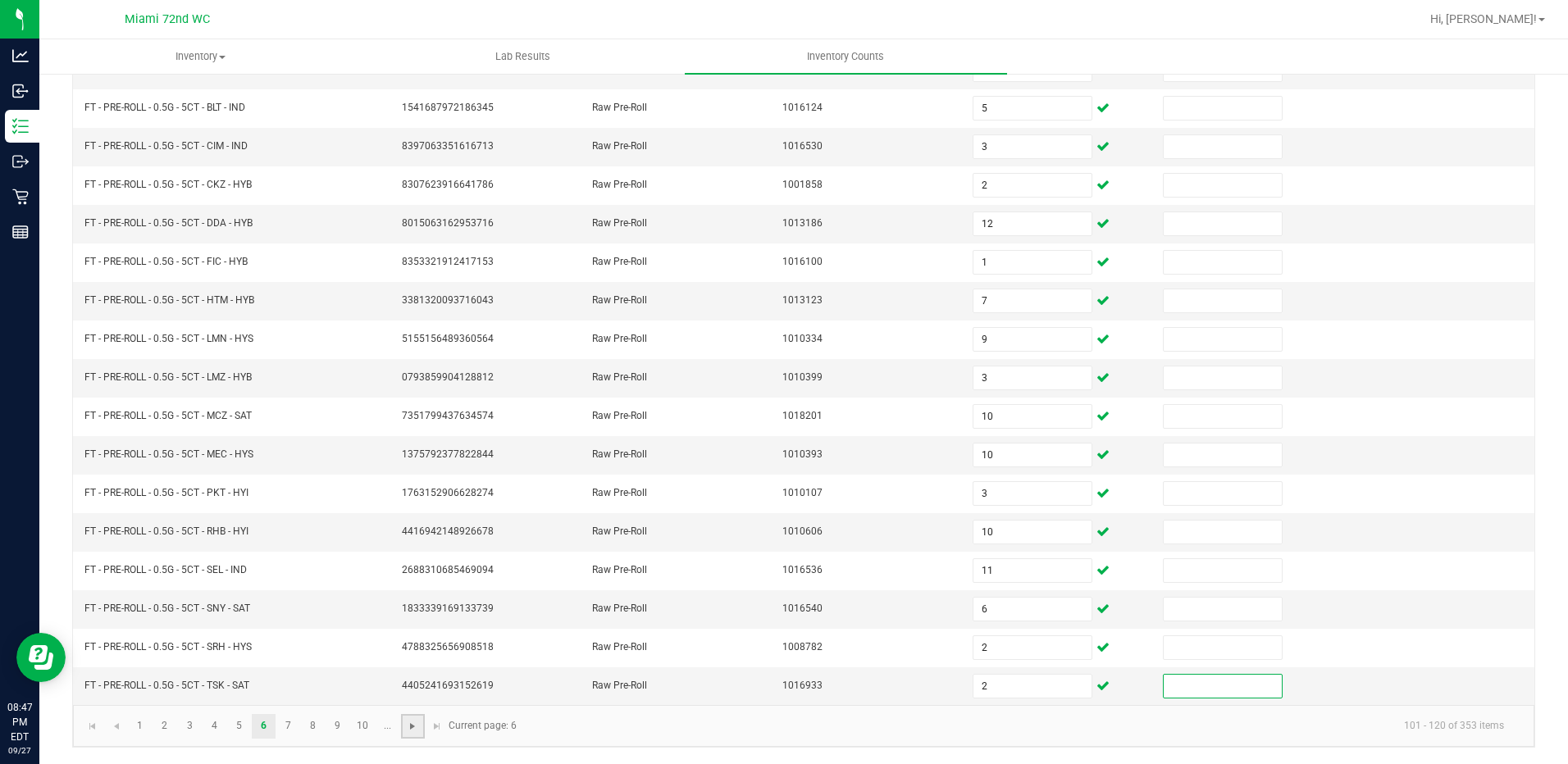
click at [414, 732] on span "Go to the next page" at bounding box center [413, 726] width 14 height 14
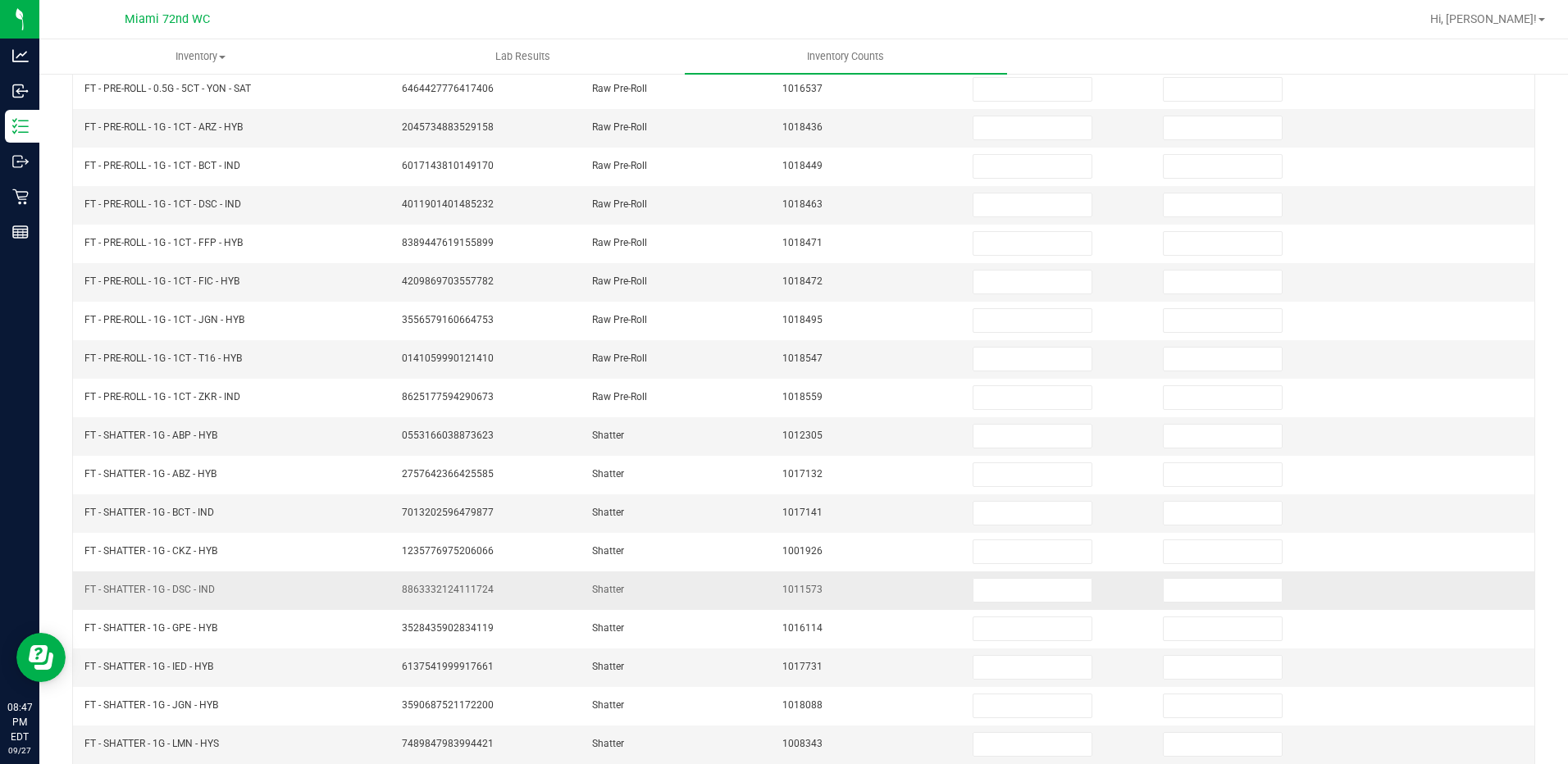
scroll to position [83, 0]
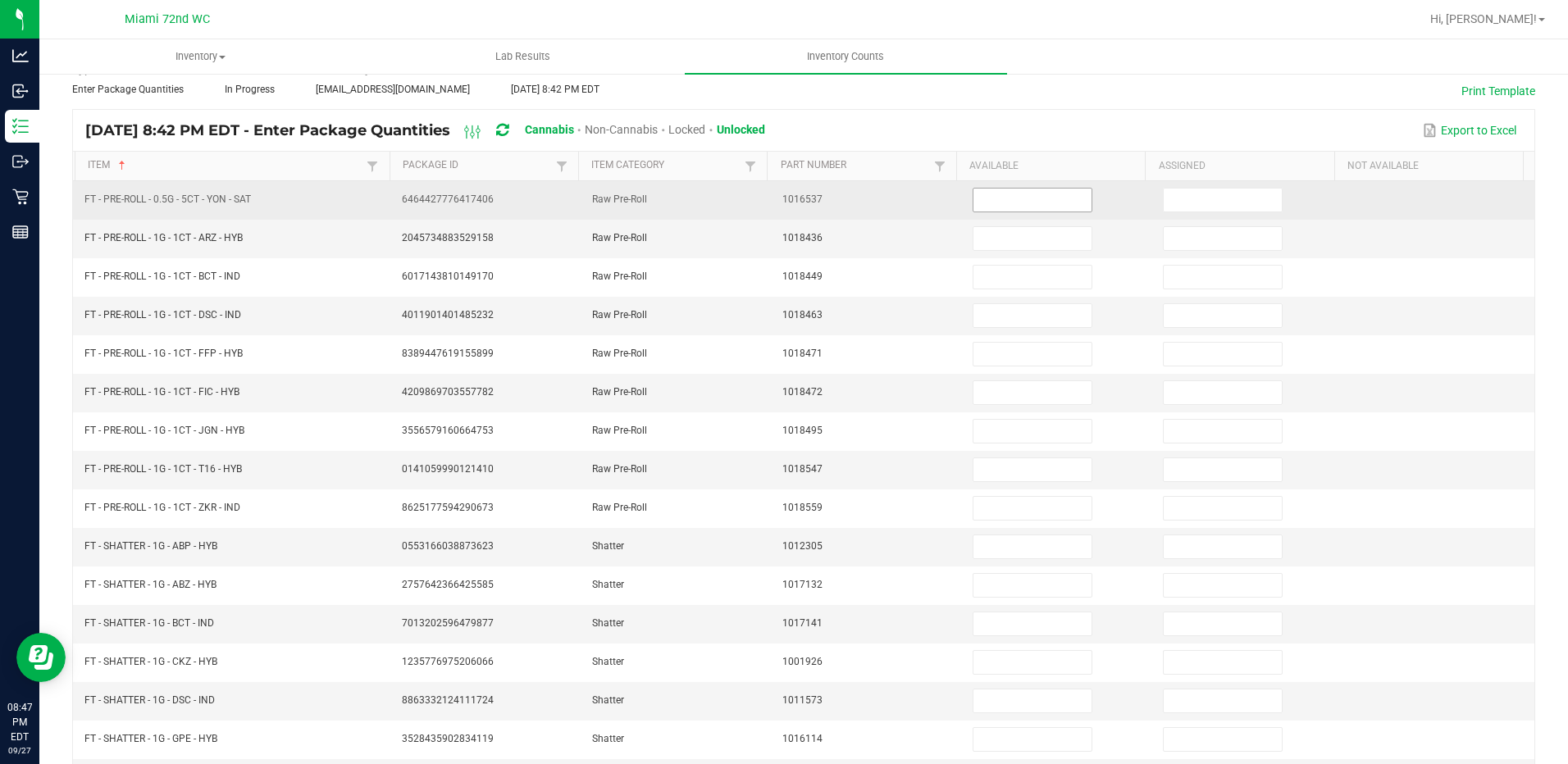
click at [1040, 205] on input at bounding box center [1033, 200] width 118 height 23
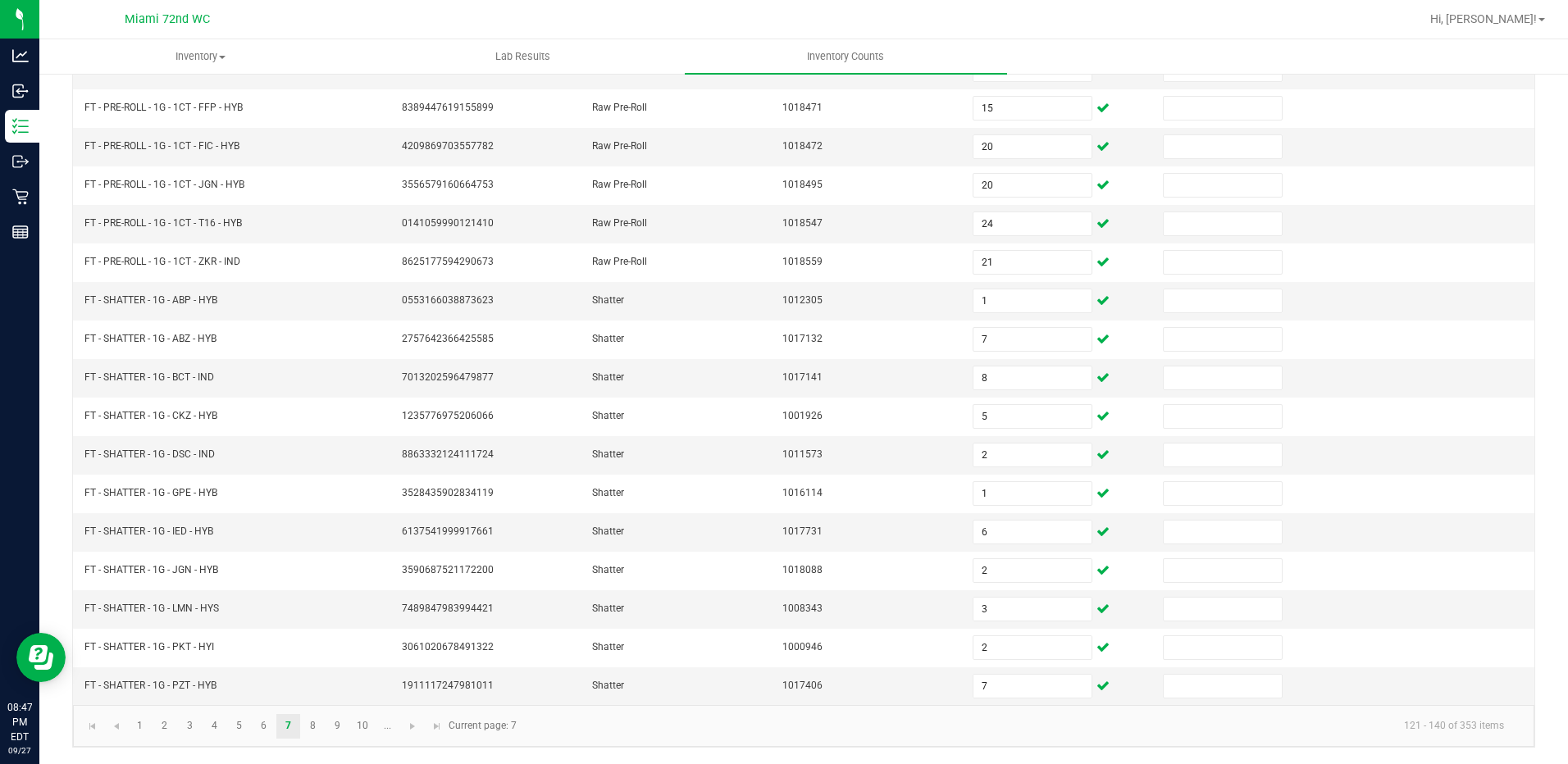
click at [610, 725] on kendo-pager-info "121 - 140 of 353 items" at bounding box center [1021, 726] width 990 height 27
click at [414, 734] on link at bounding box center [412, 726] width 24 height 24
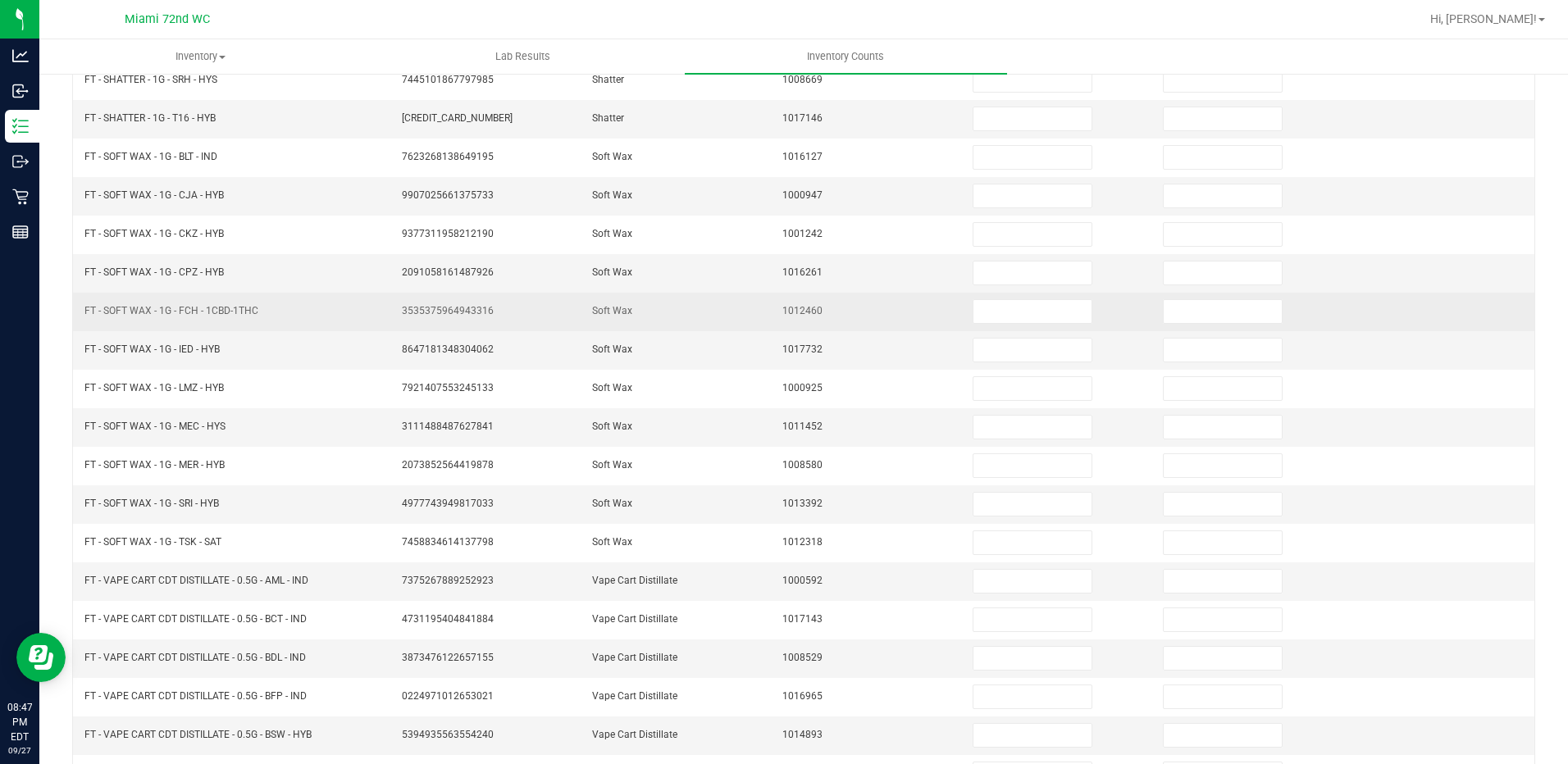
scroll to position [83, 0]
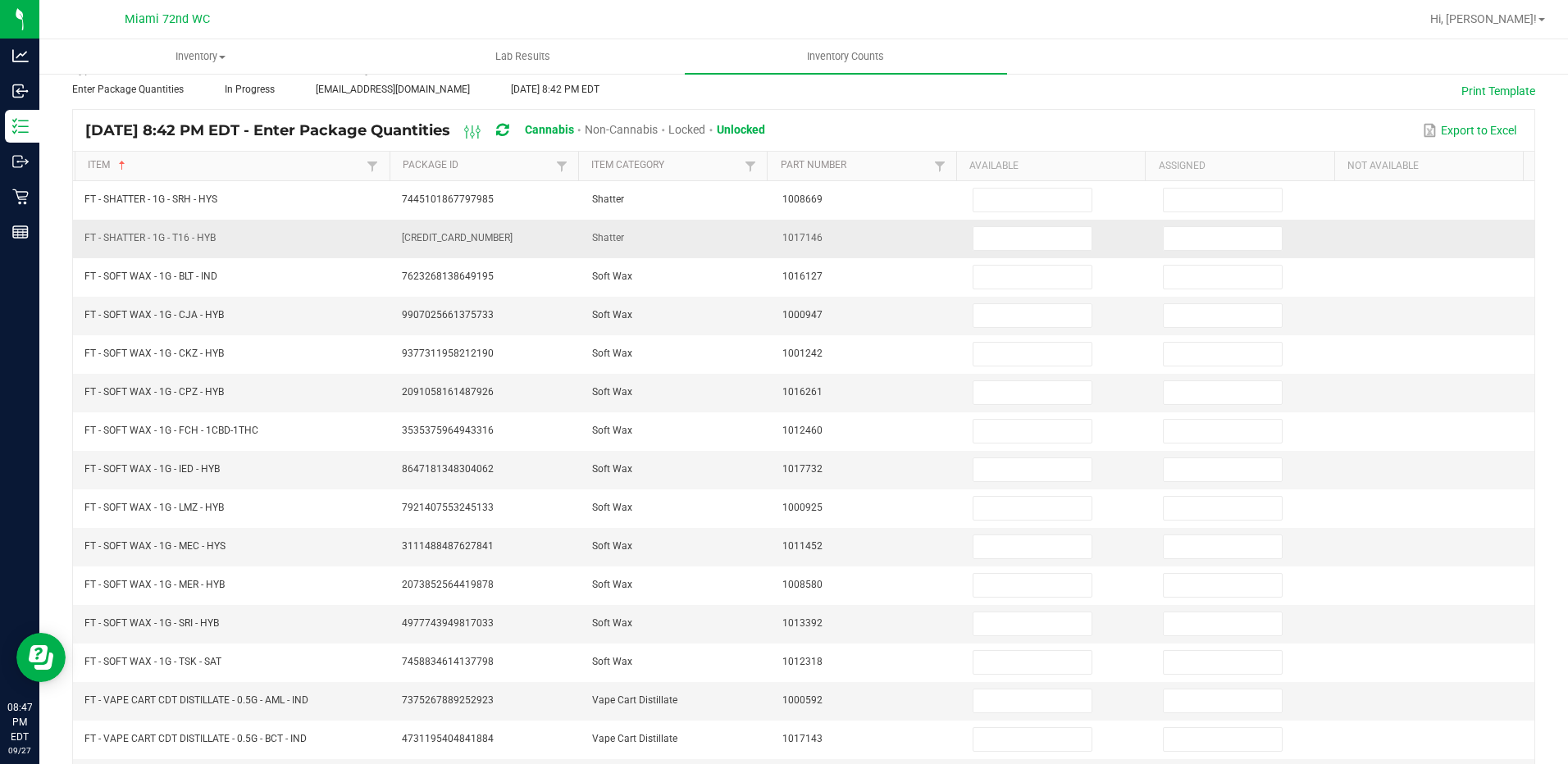
click at [1018, 223] on td at bounding box center [1058, 239] width 190 height 39
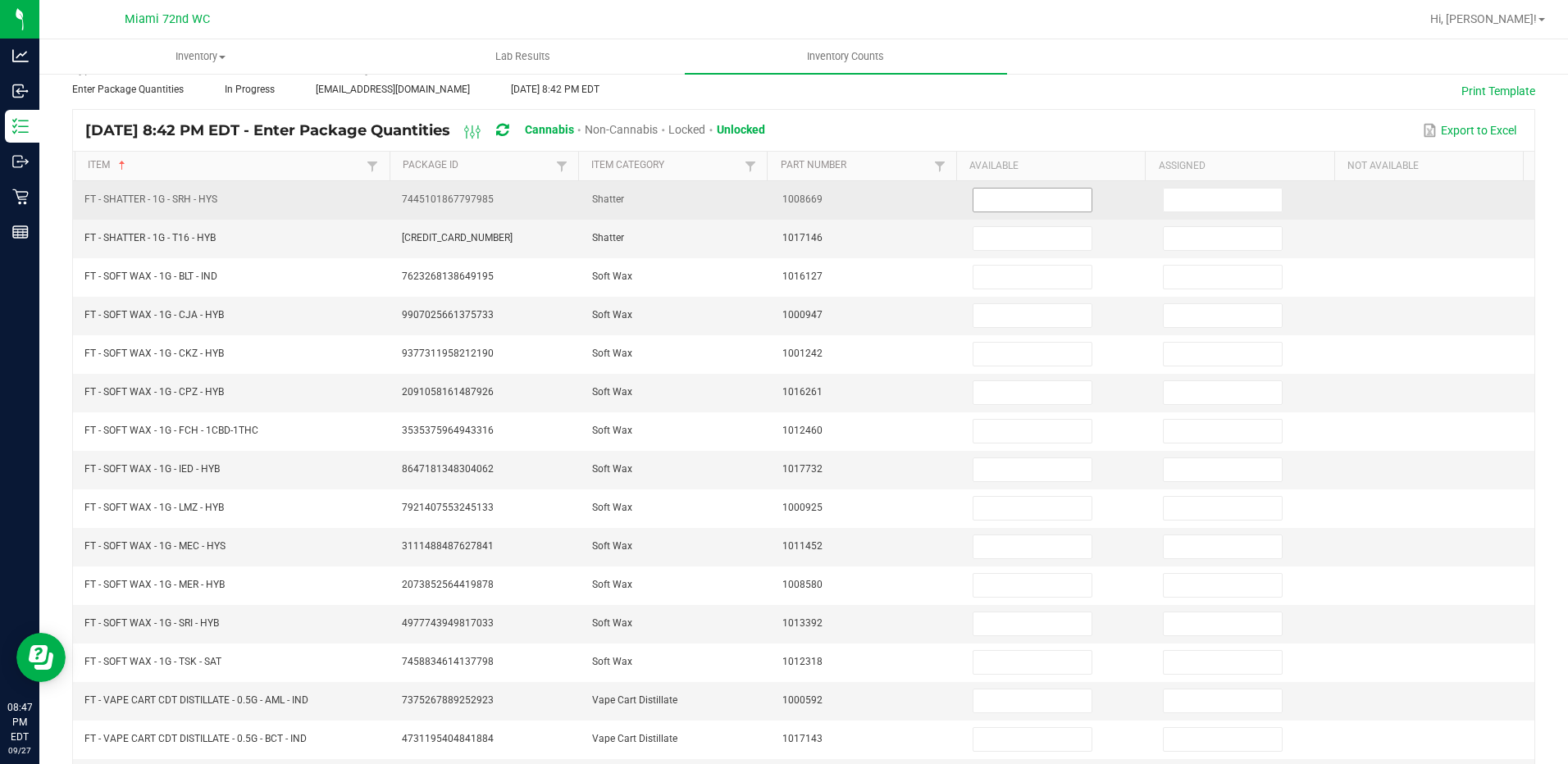
click at [1030, 209] on input at bounding box center [1033, 200] width 118 height 23
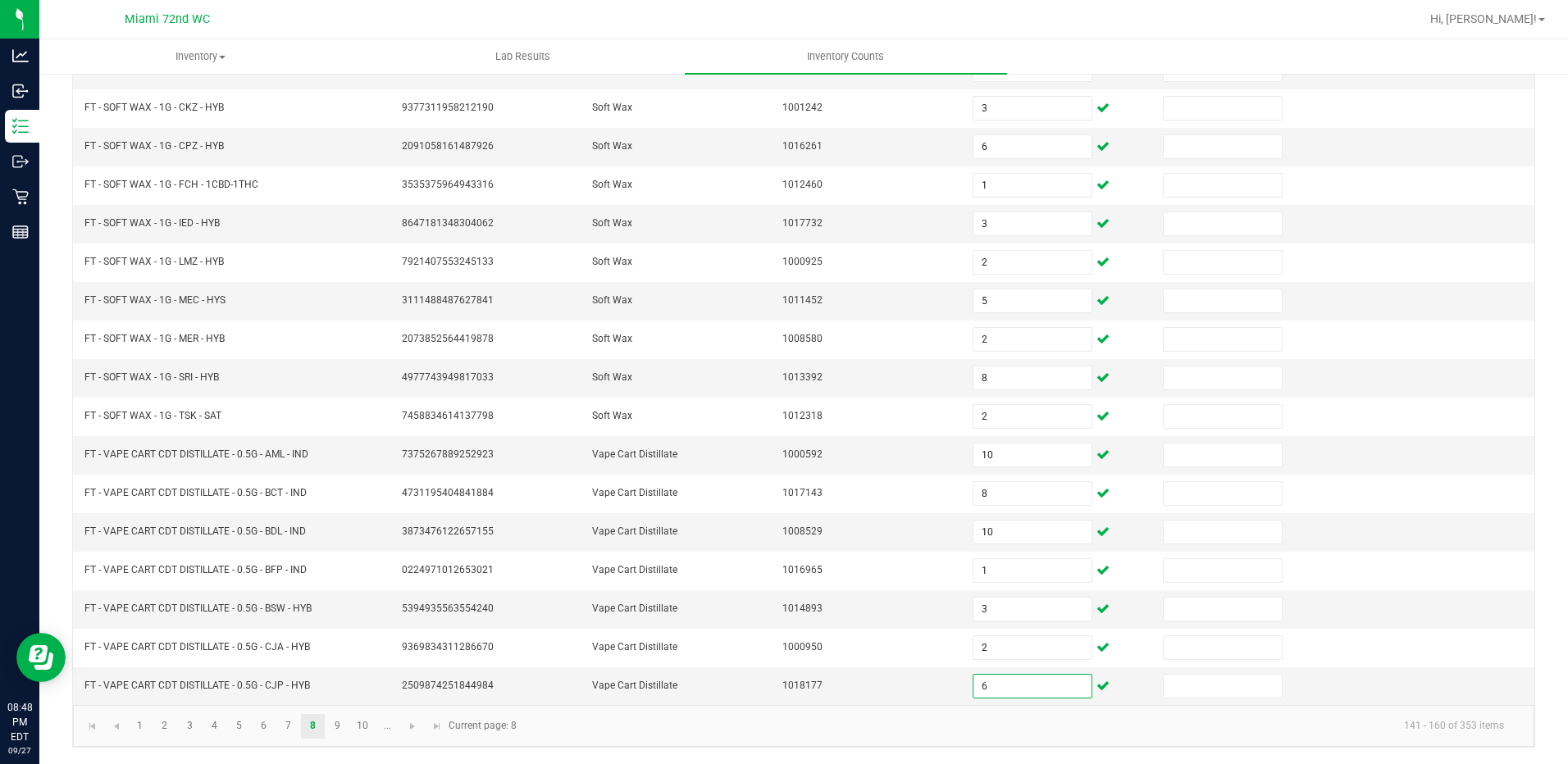
click at [720, 735] on kendo-pager-info "141 - 160 of 353 items" at bounding box center [1021, 726] width 990 height 27
click at [413, 735] on link at bounding box center [412, 726] width 24 height 24
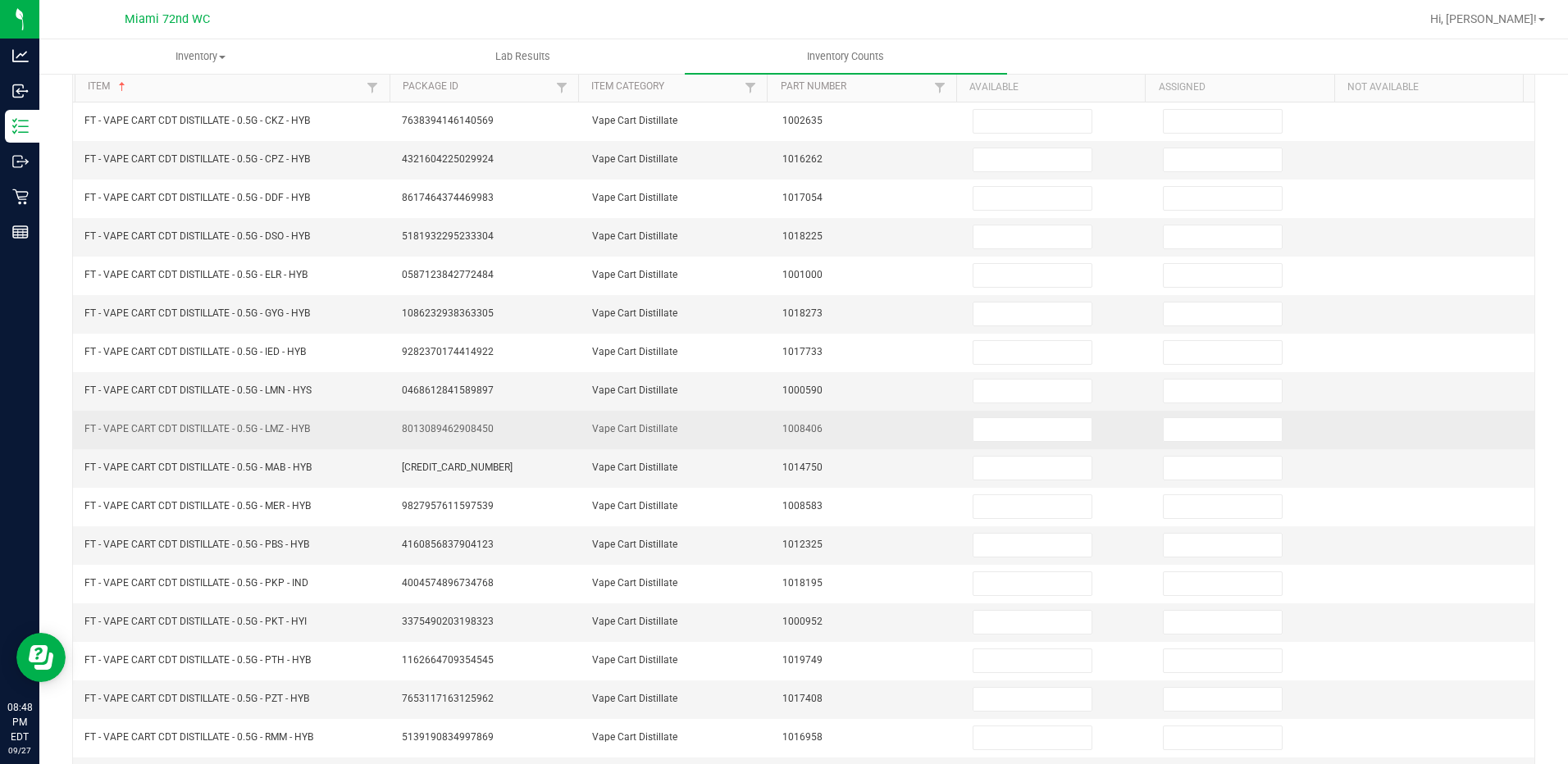
scroll to position [0, 0]
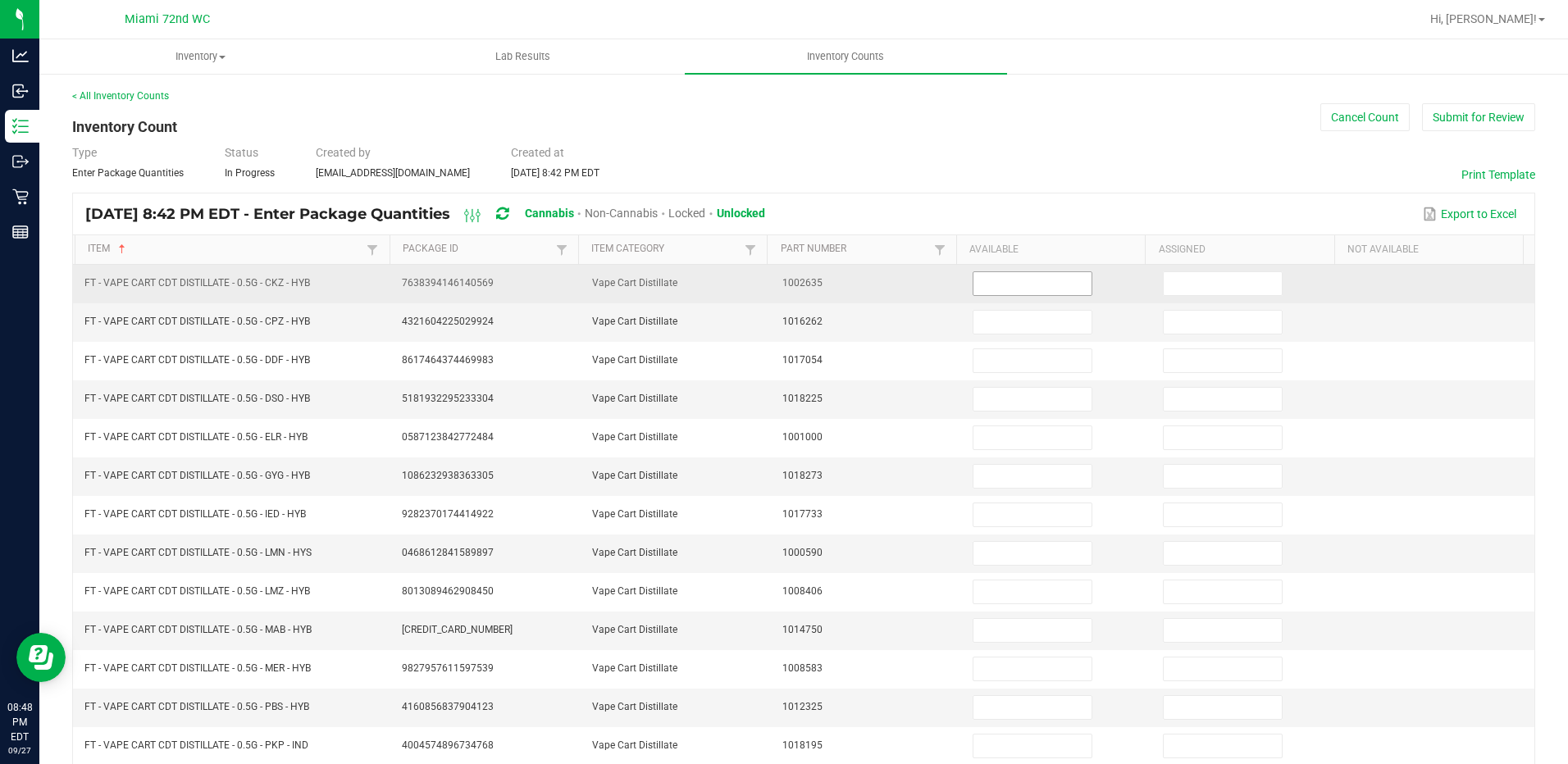
click at [974, 283] on input at bounding box center [1033, 284] width 118 height 23
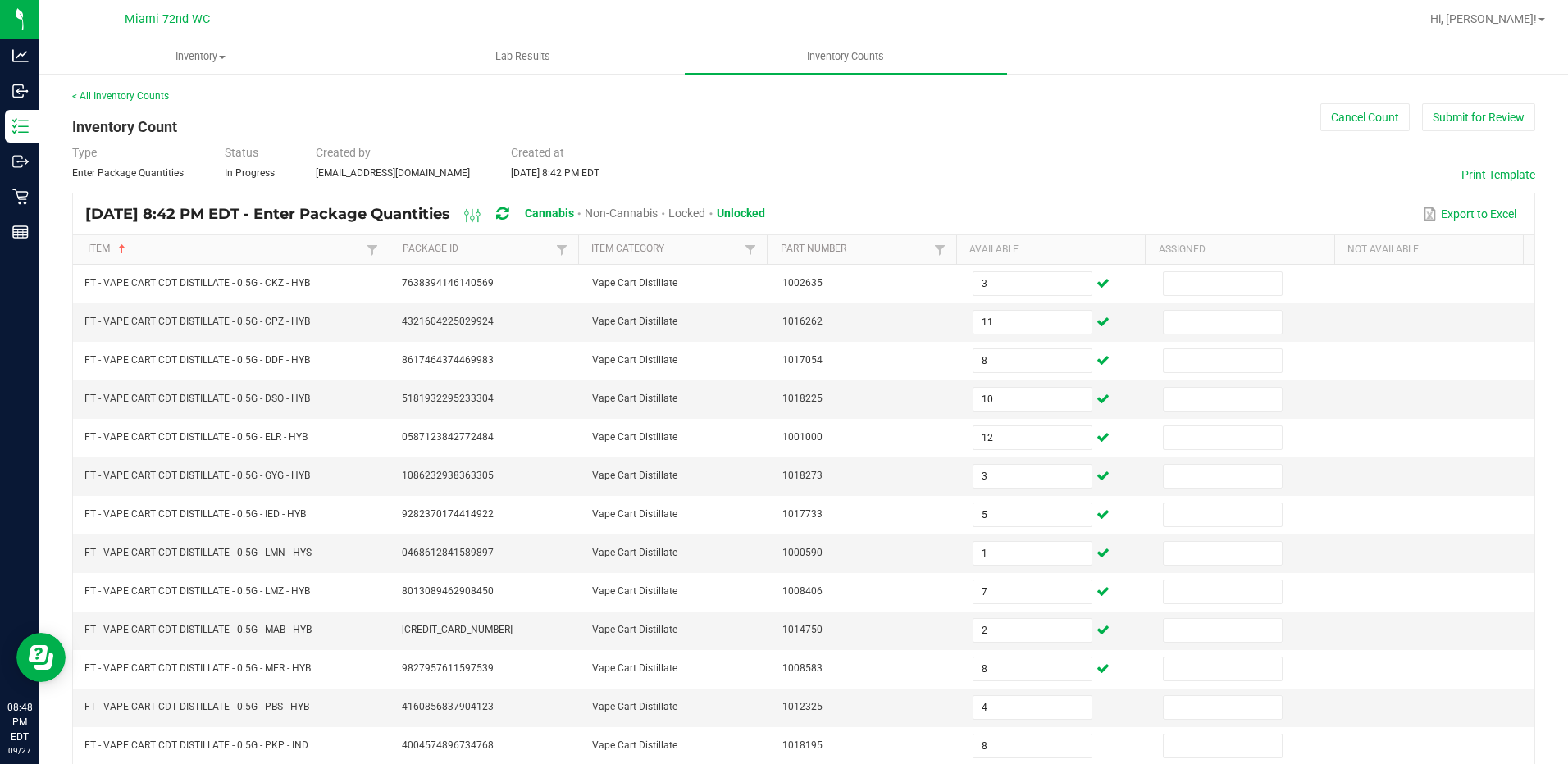
scroll to position [330, 0]
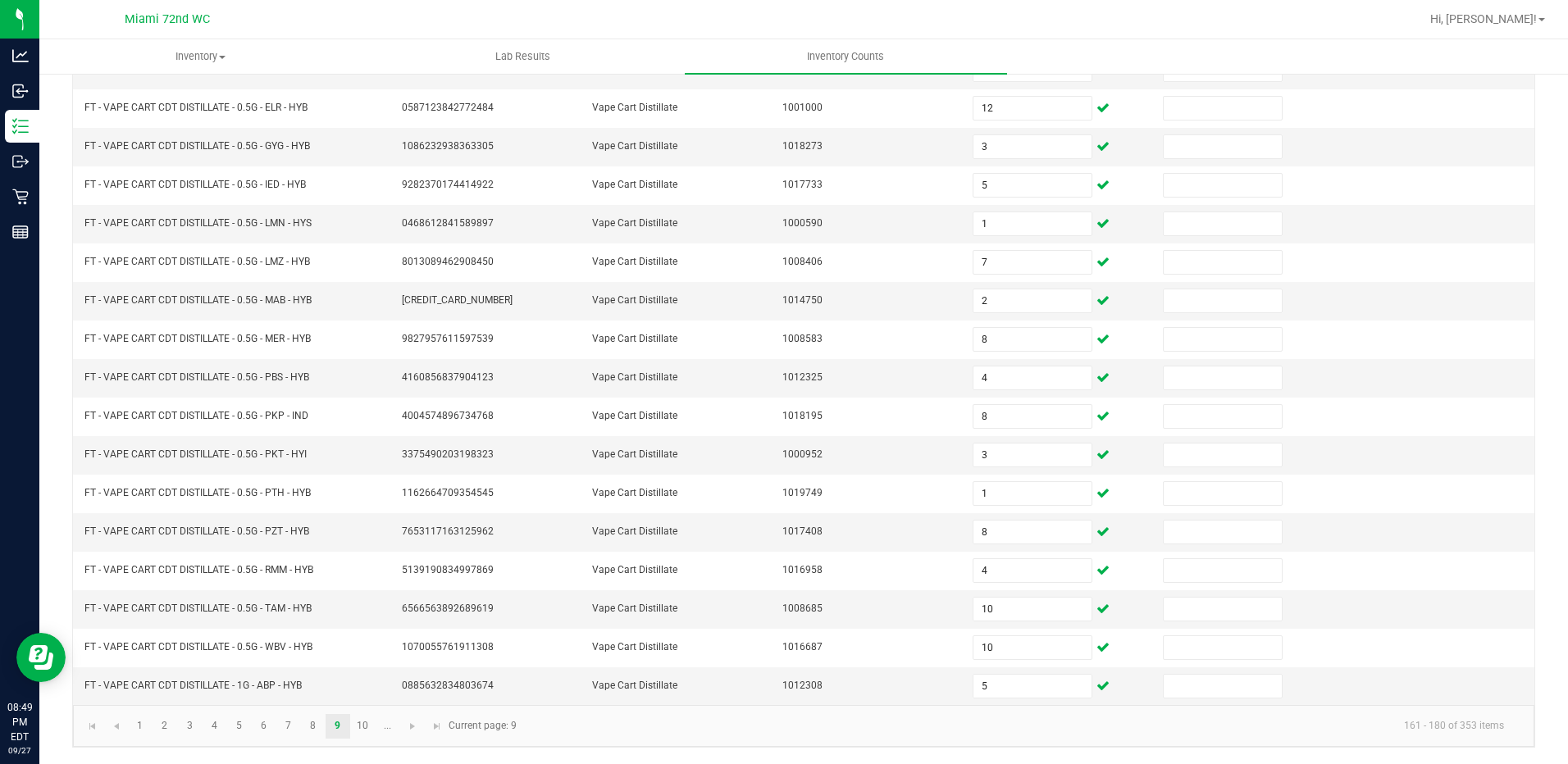
drag, startPoint x: 713, startPoint y: 729, endPoint x: 512, endPoint y: 731, distance: 201.0
click at [714, 730] on kendo-pager-info "161 - 180 of 353 items" at bounding box center [1021, 726] width 990 height 27
click at [411, 734] on link at bounding box center [412, 726] width 24 height 24
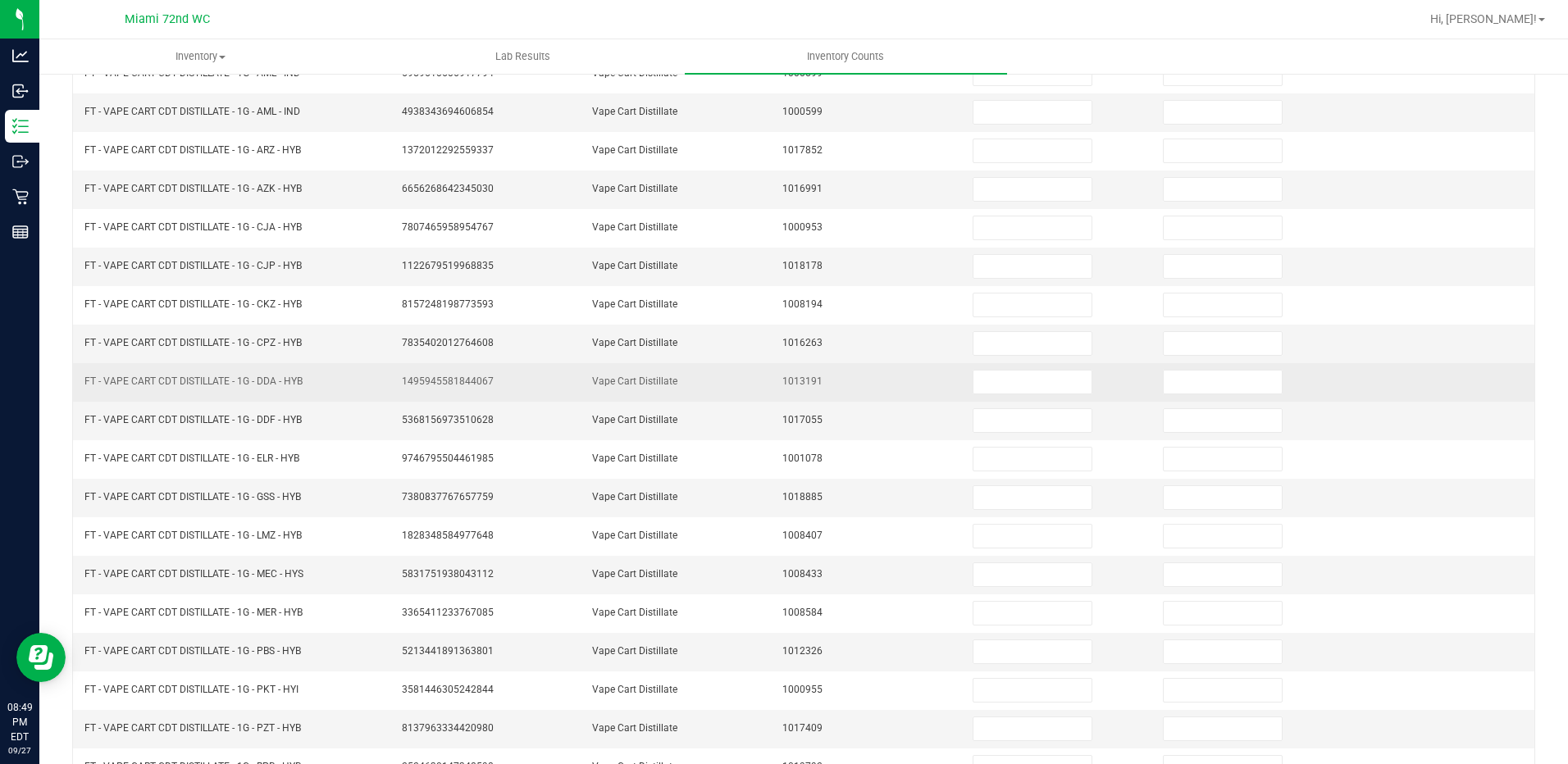
scroll to position [0, 0]
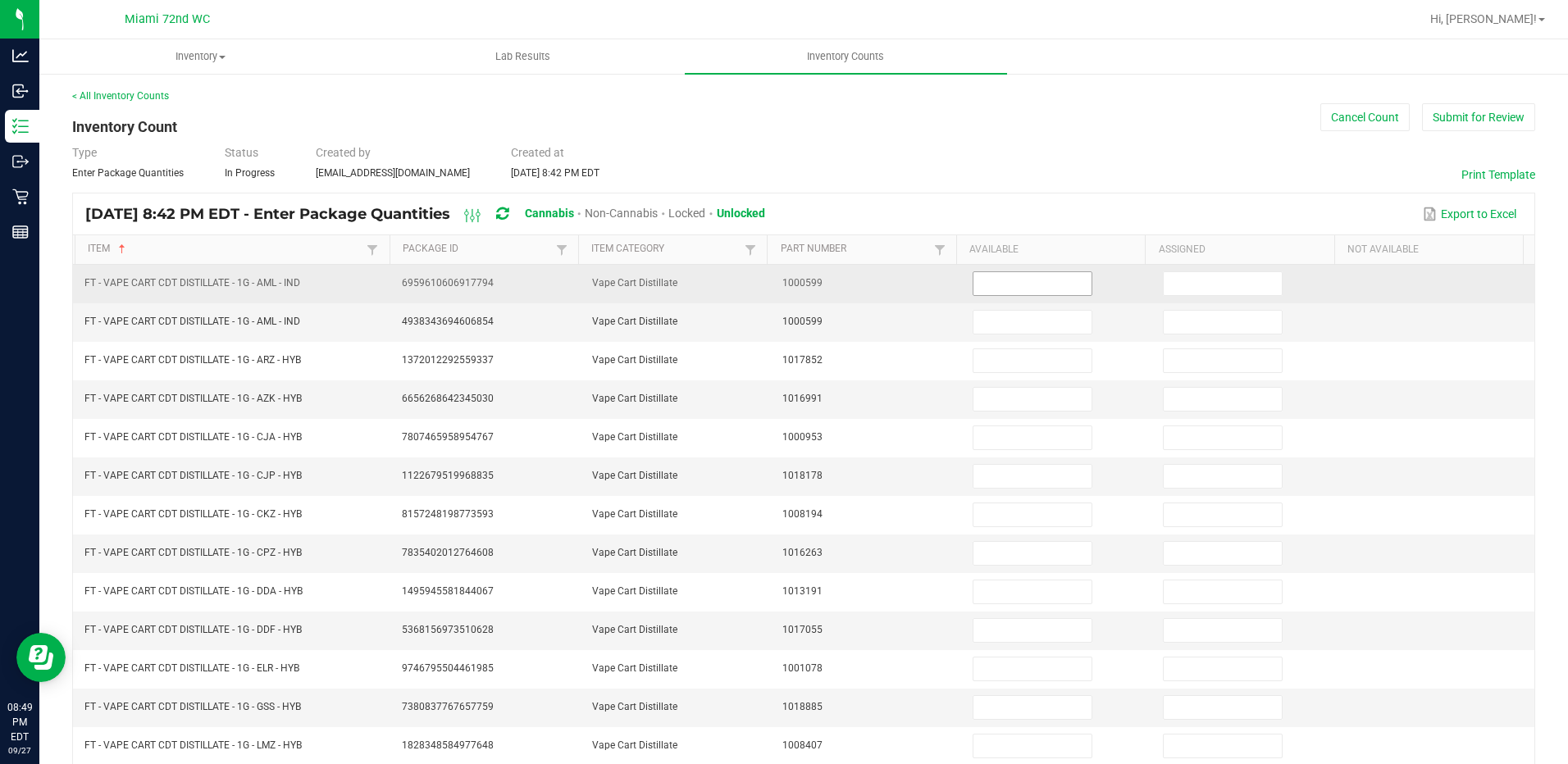
click at [996, 287] on input at bounding box center [1033, 284] width 118 height 23
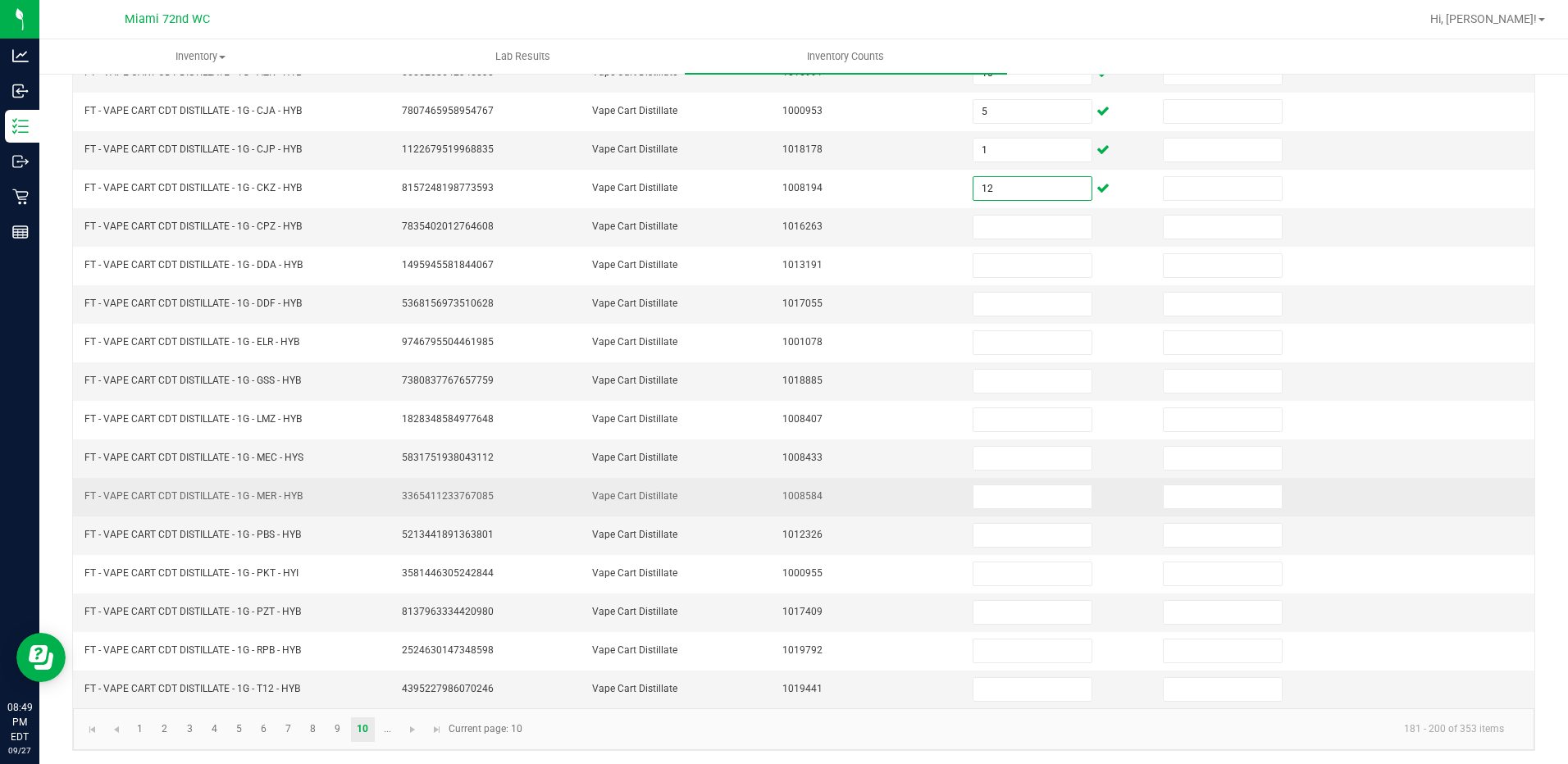
scroll to position [328, 0]
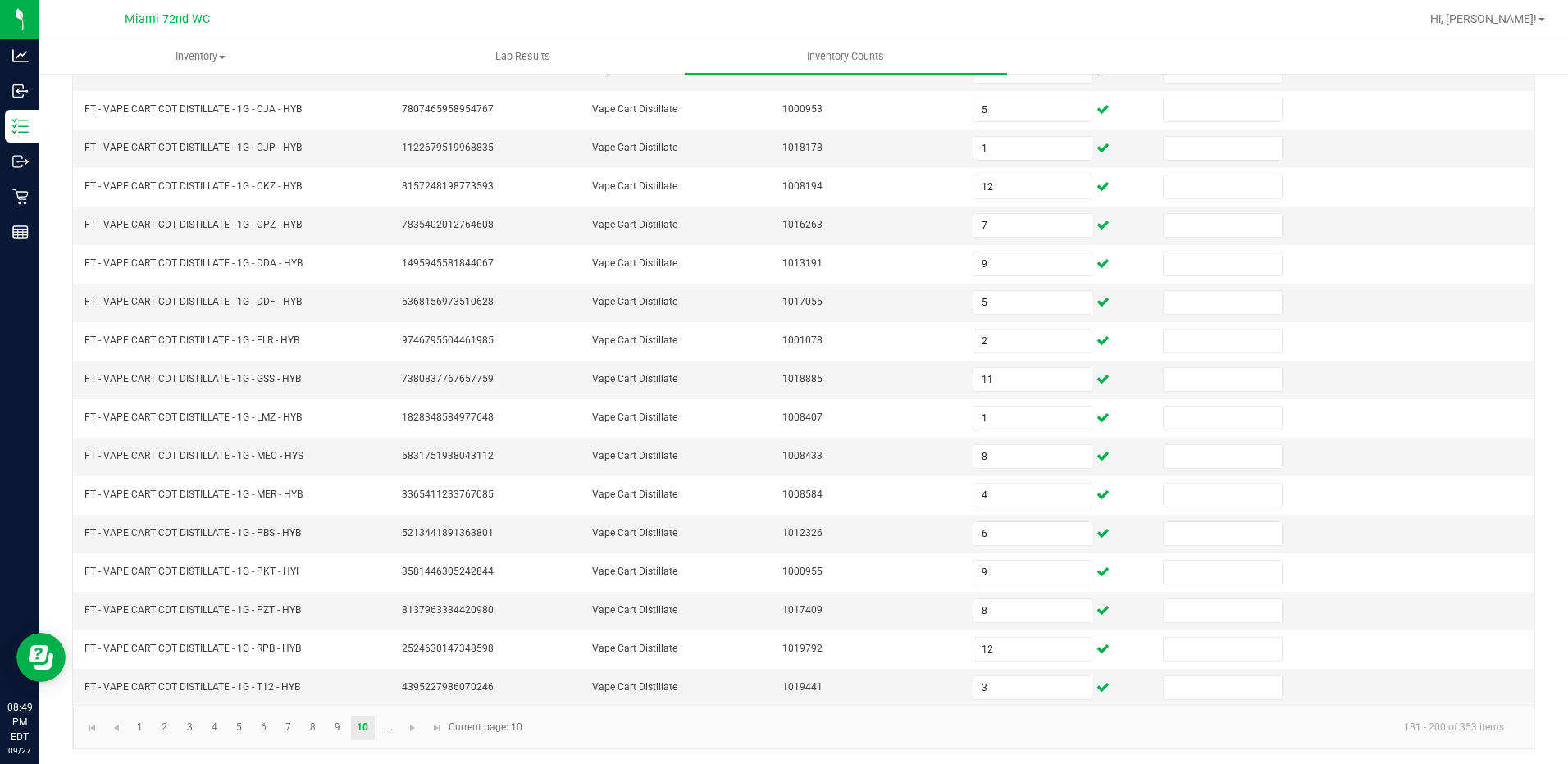
drag, startPoint x: 681, startPoint y: 720, endPoint x: 658, endPoint y: 717, distance: 23.2
click at [680, 720] on kendo-pager-info "181 - 200 of 353 items" at bounding box center [1025, 728] width 985 height 27
click at [409, 734] on span "Go to the next page" at bounding box center [413, 728] width 14 height 14
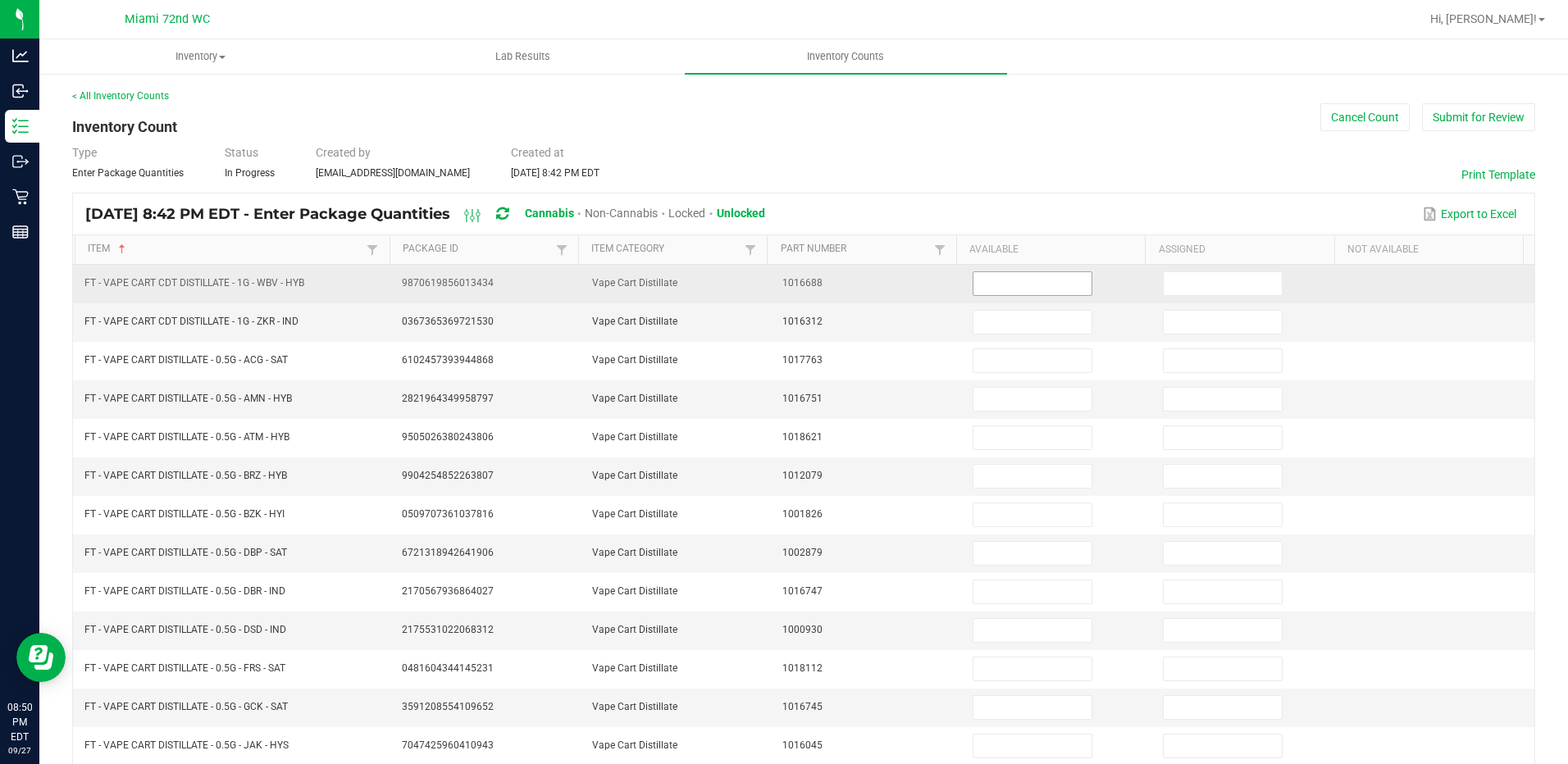
click at [1017, 289] on input at bounding box center [1033, 284] width 118 height 23
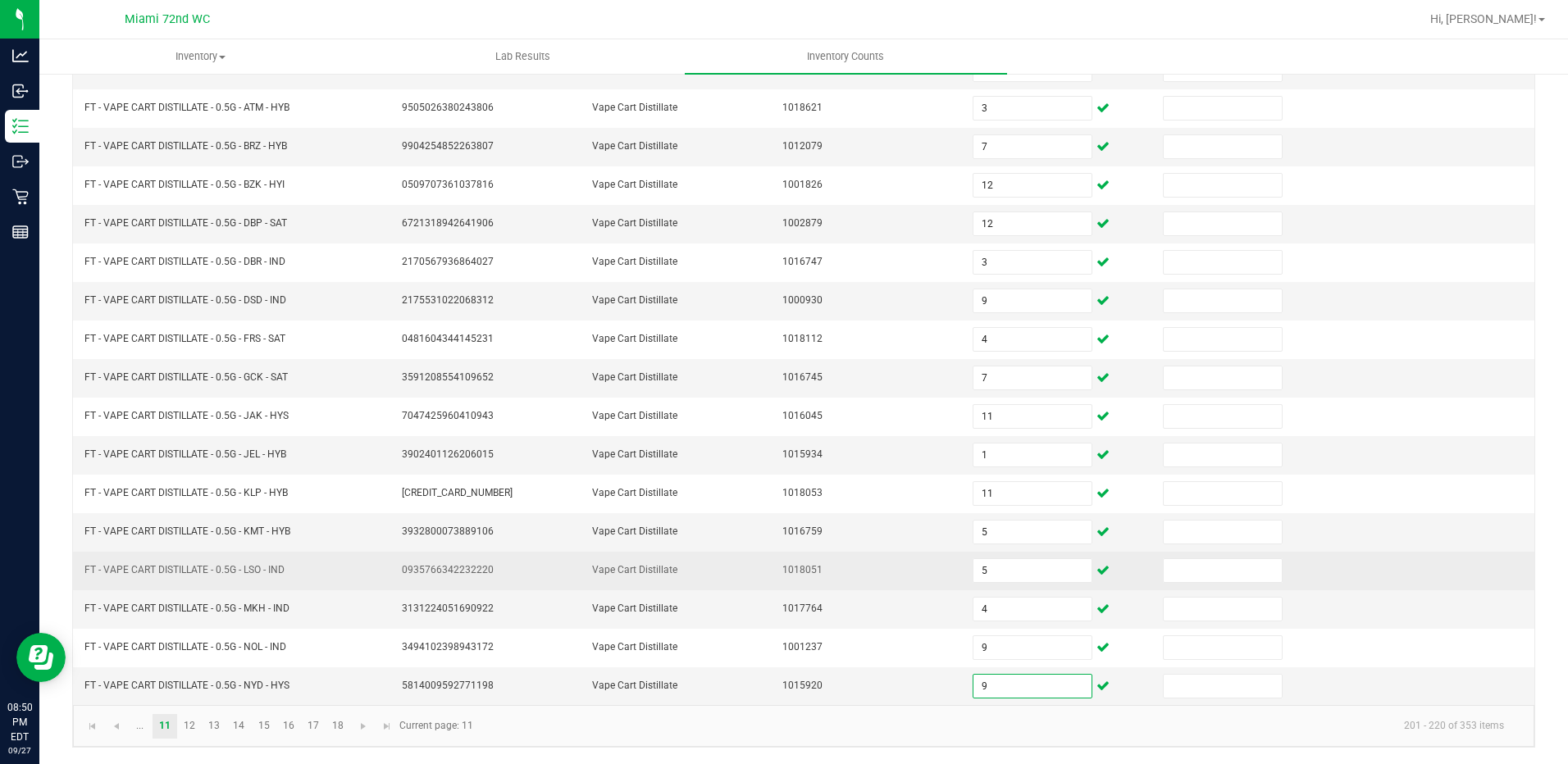
click at [280, 567] on span "FT - VAPE CART DISTILLATE - 0.5G - LSO - IND" at bounding box center [184, 570] width 200 height 12
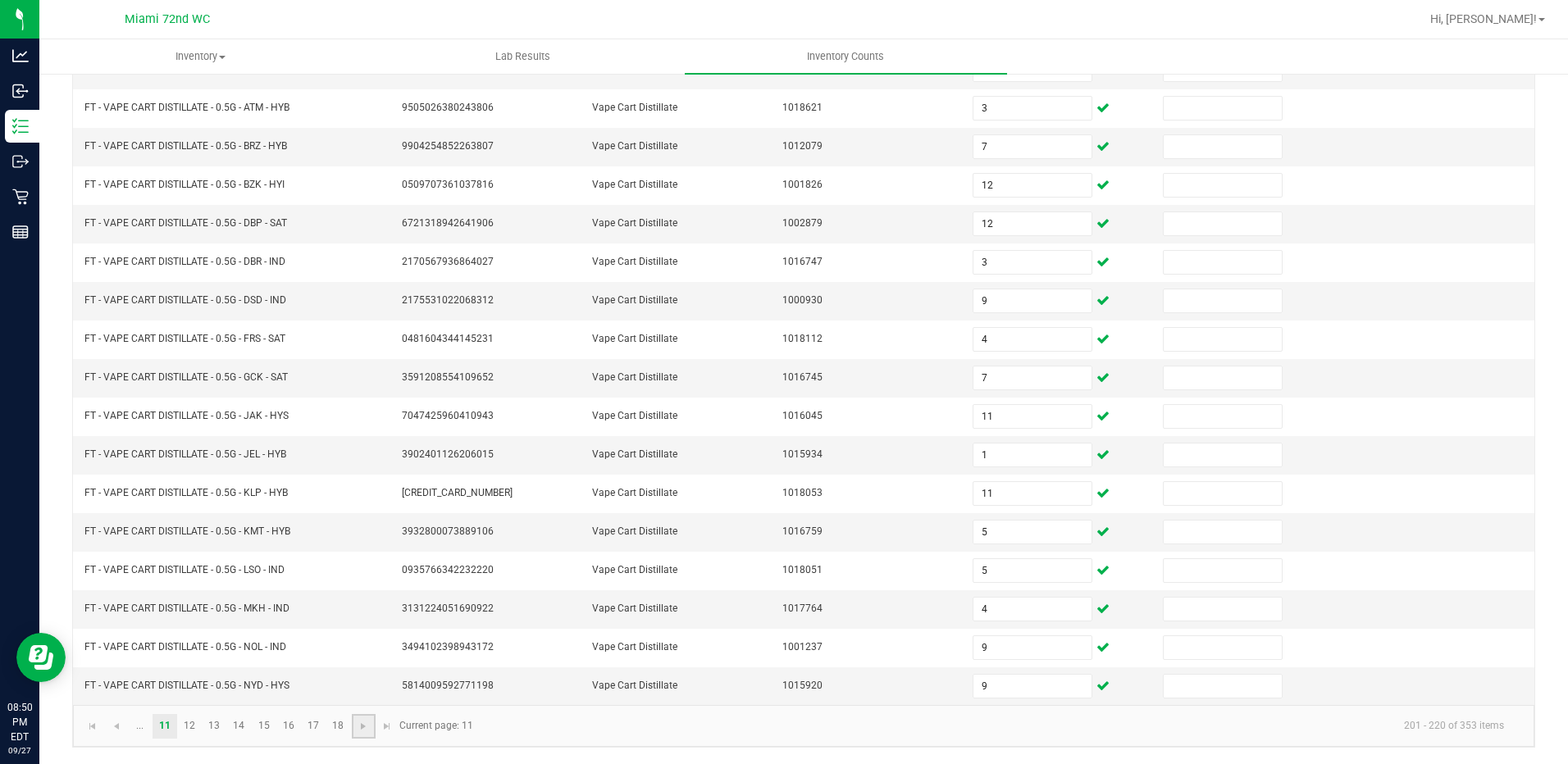
click at [358, 733] on link at bounding box center [364, 726] width 24 height 24
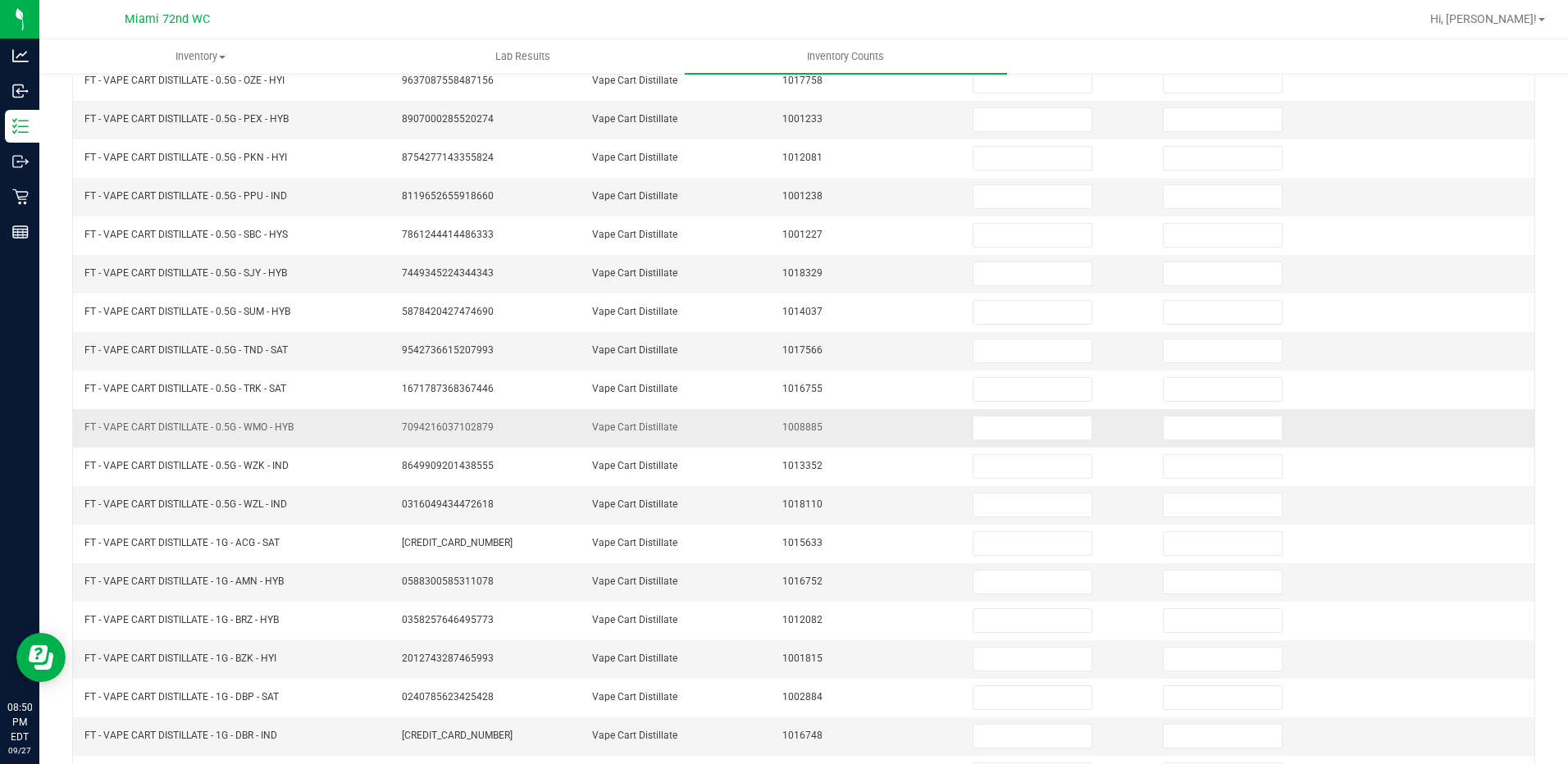
scroll to position [0, 0]
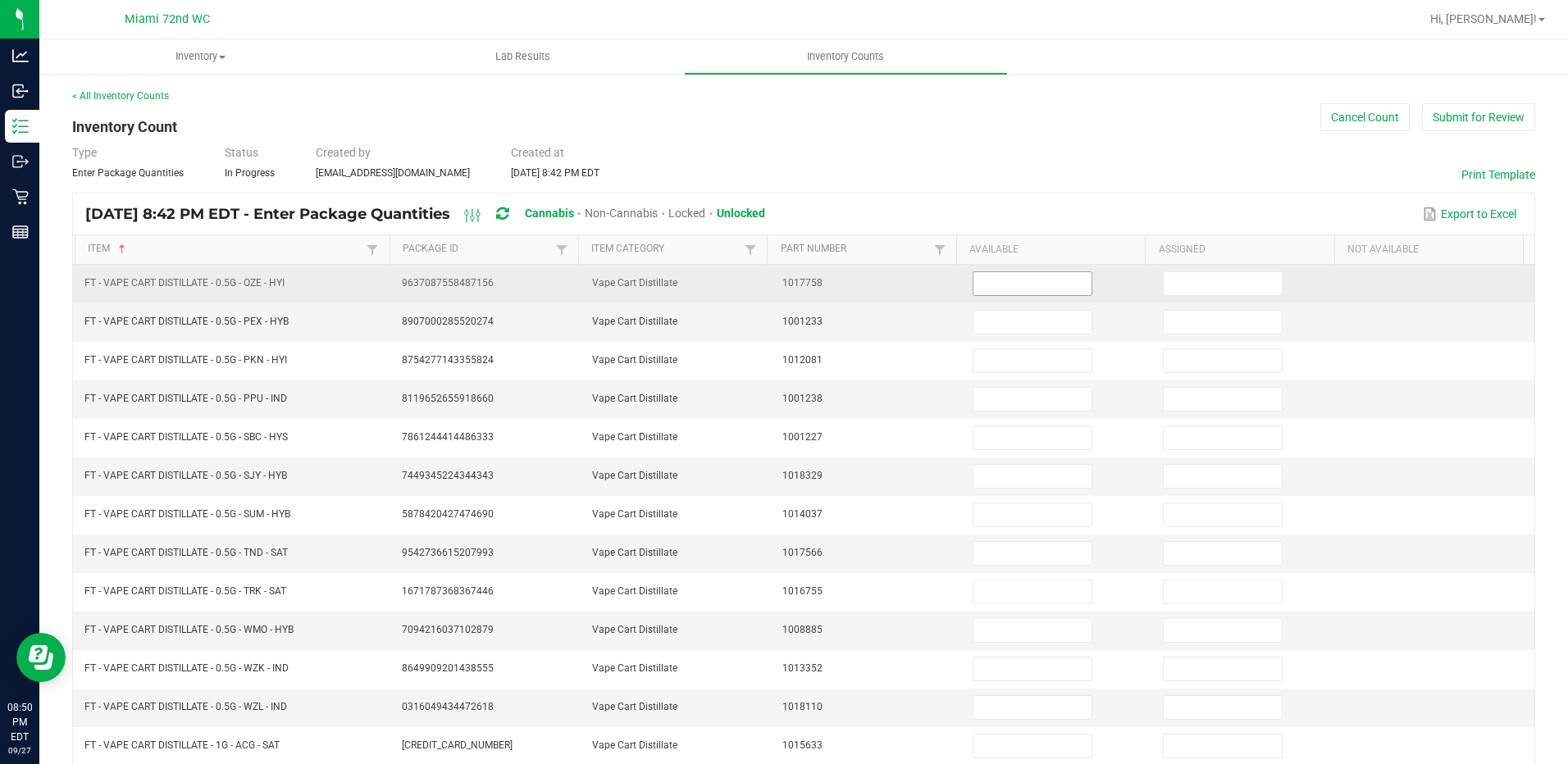
click at [1012, 285] on input at bounding box center [1033, 284] width 118 height 23
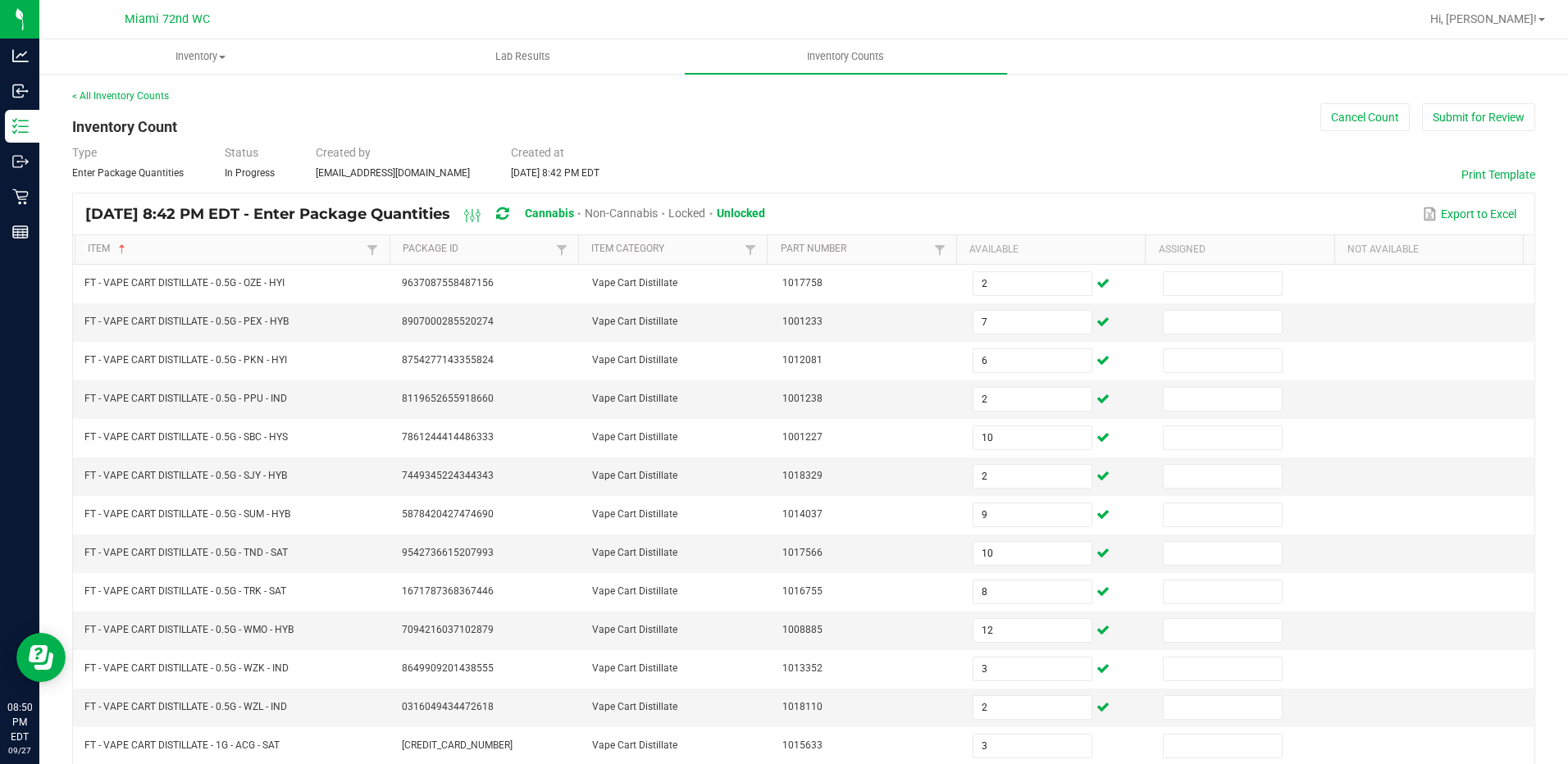
scroll to position [330, 0]
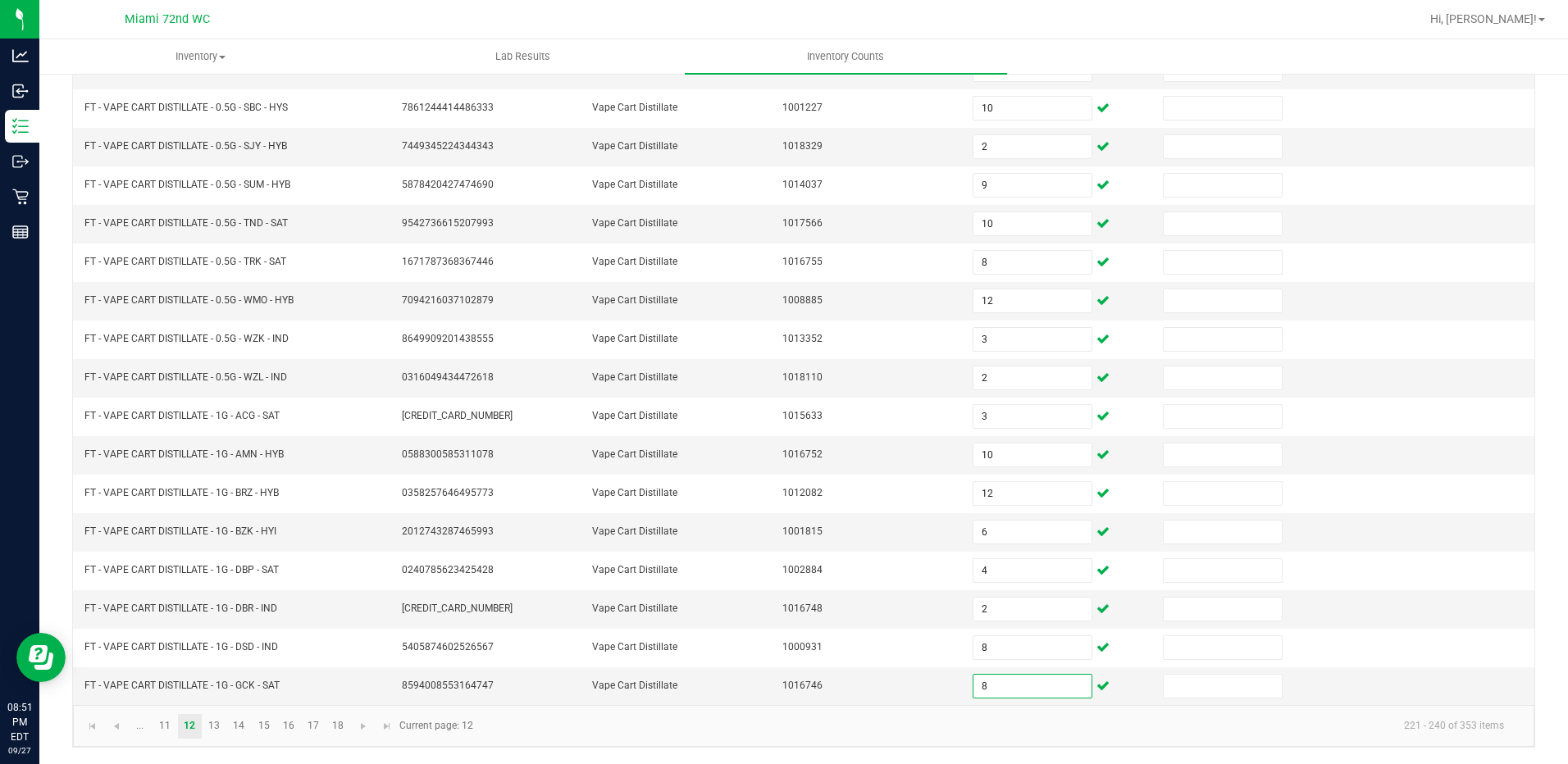
click at [538, 735] on kendo-pager-info "221 - 240 of 353 items" at bounding box center [1000, 726] width 1034 height 27
click at [358, 727] on span "Go to the next page" at bounding box center [364, 726] width 14 height 14
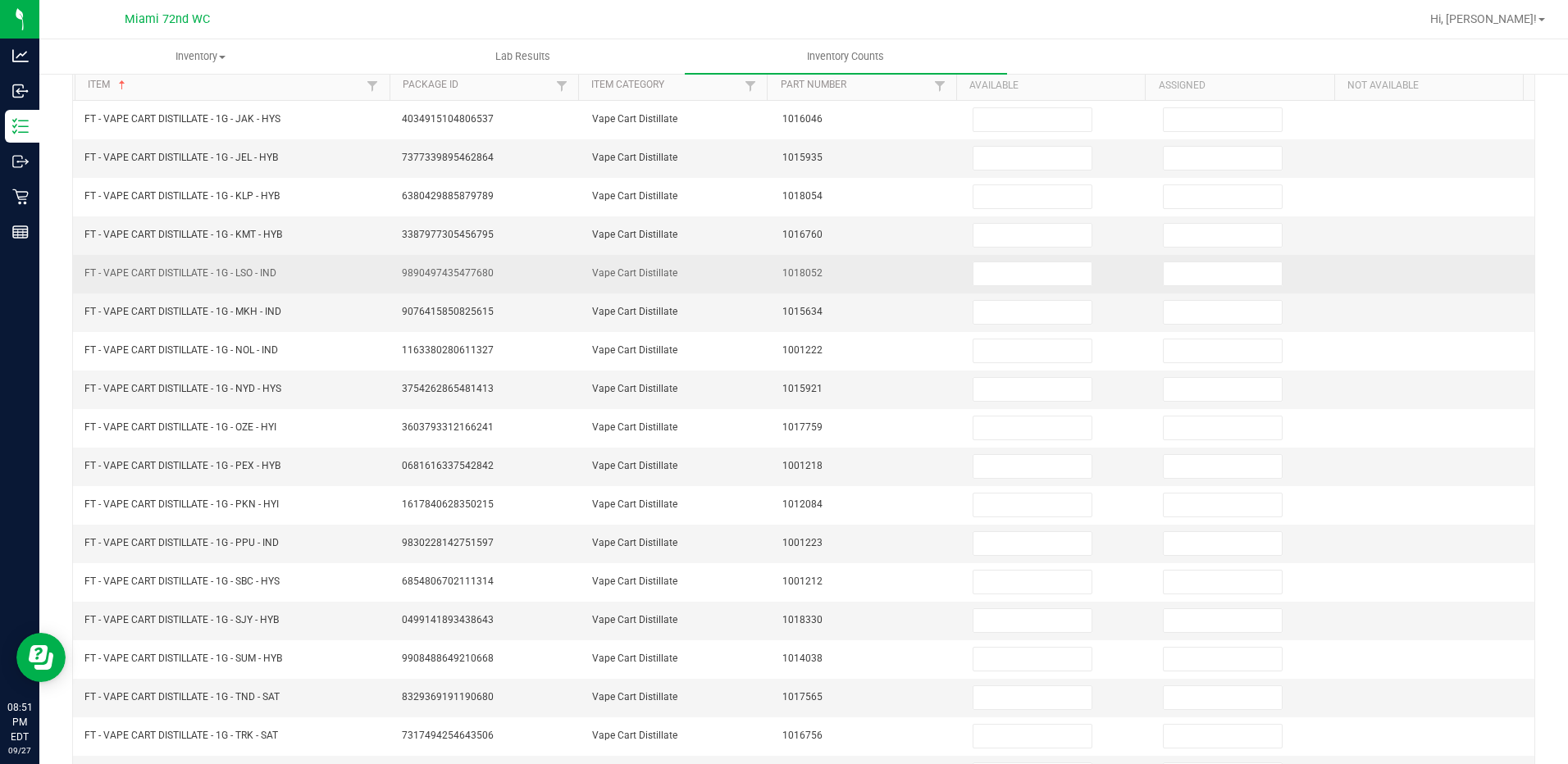
scroll to position [2, 0]
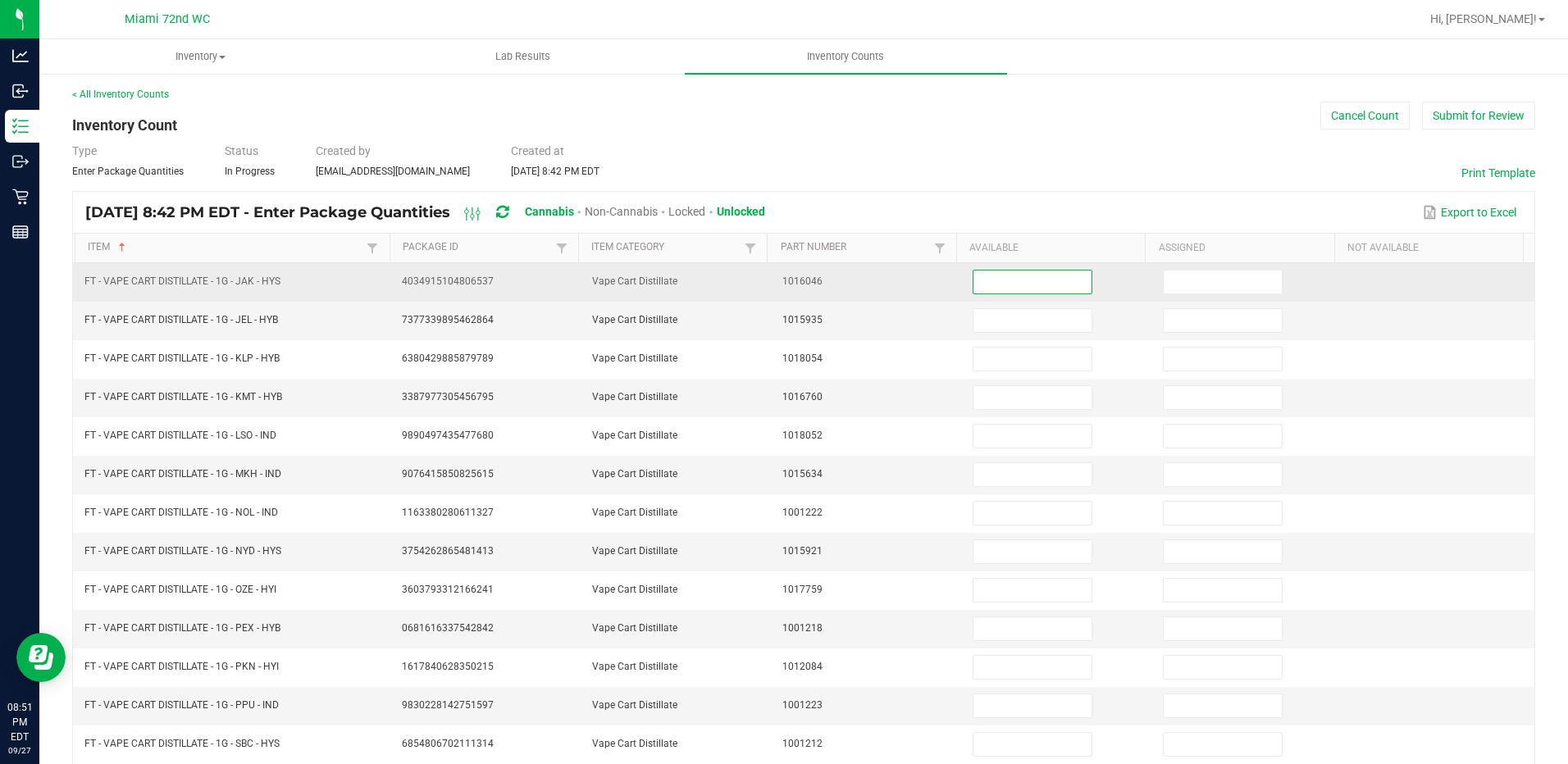
click at [1013, 287] on input at bounding box center [1033, 282] width 118 height 23
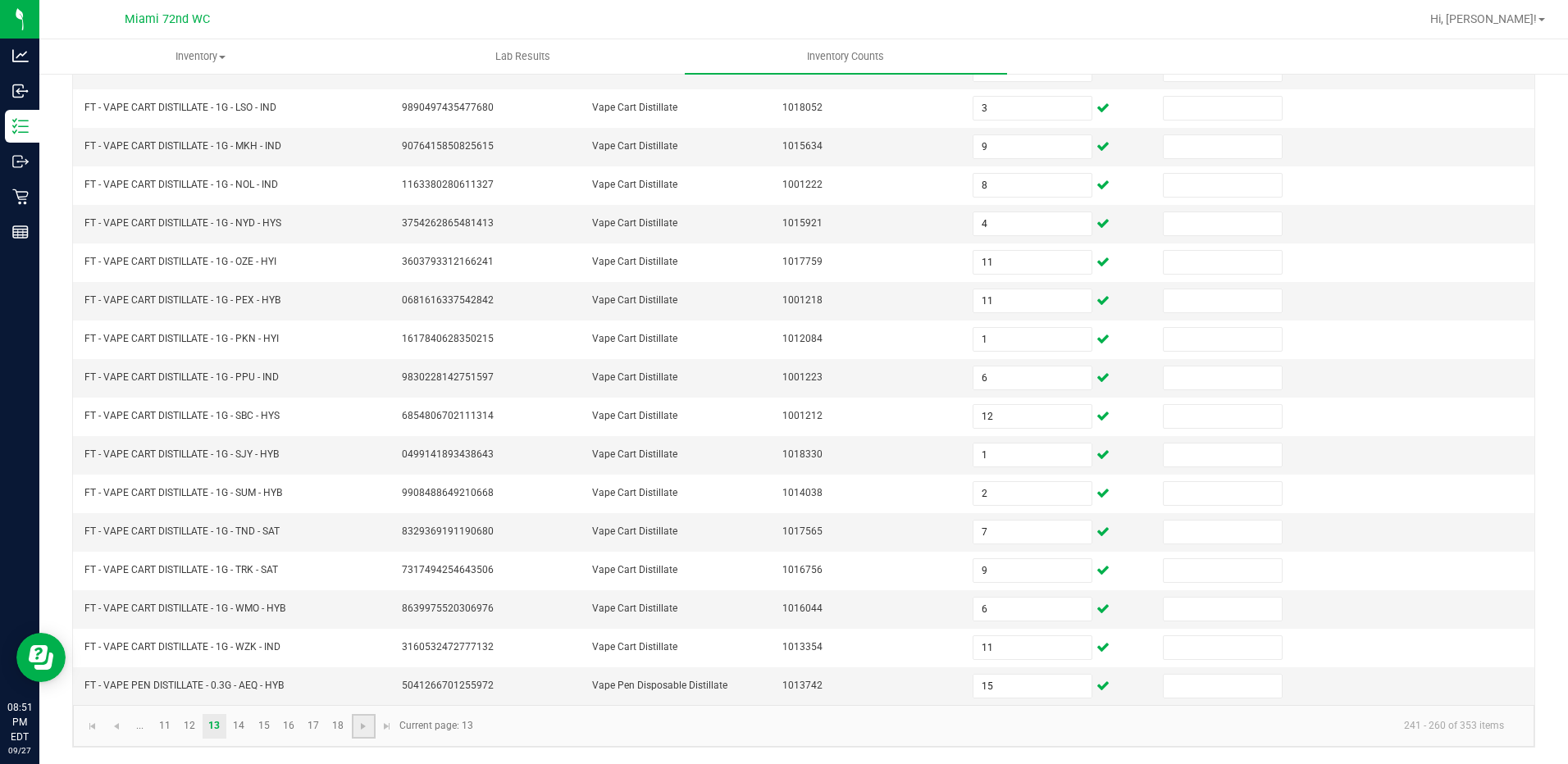
click at [370, 730] on link at bounding box center [364, 726] width 24 height 24
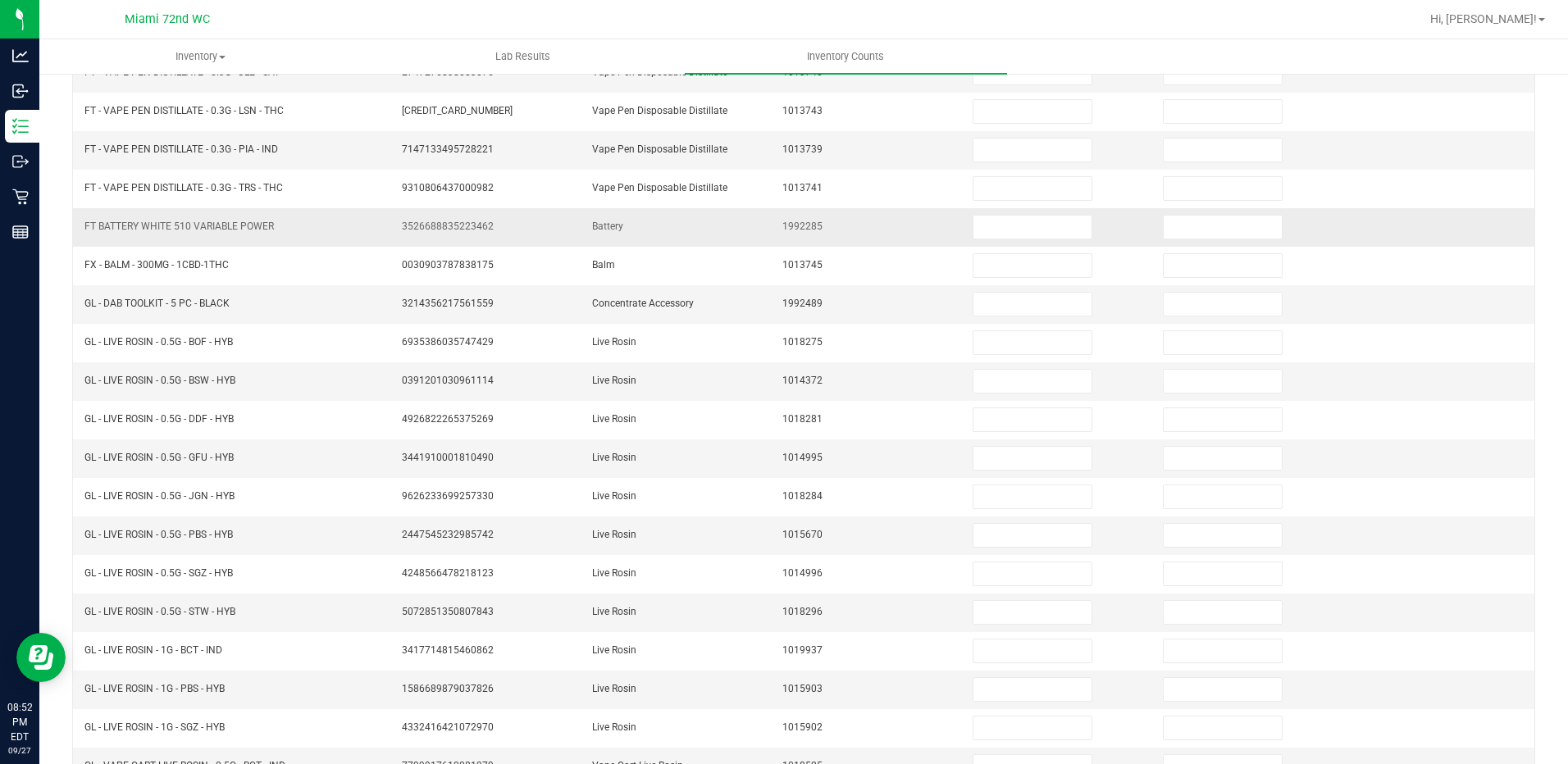
scroll to position [2, 0]
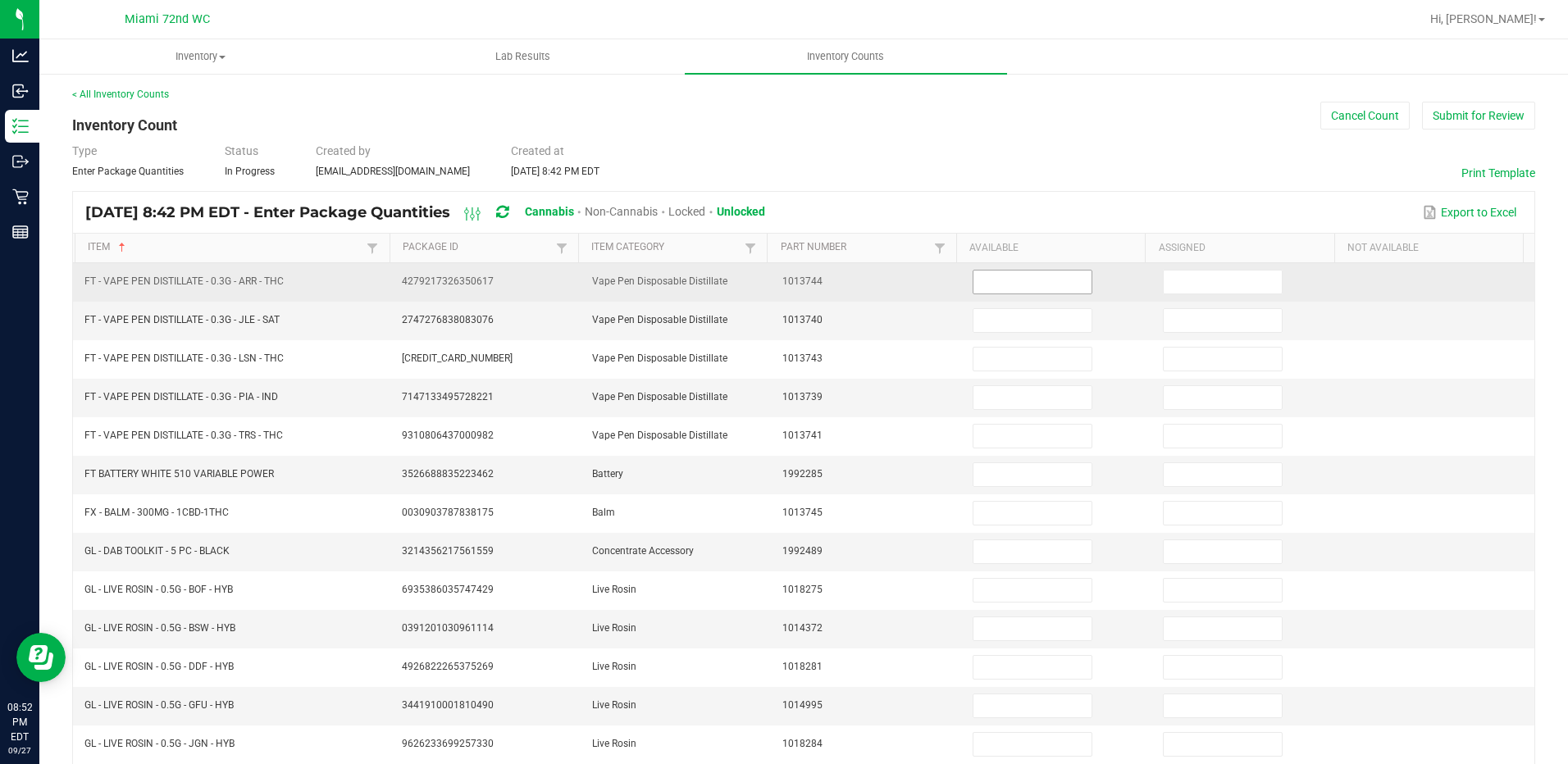
click at [974, 287] on input at bounding box center [1033, 282] width 118 height 23
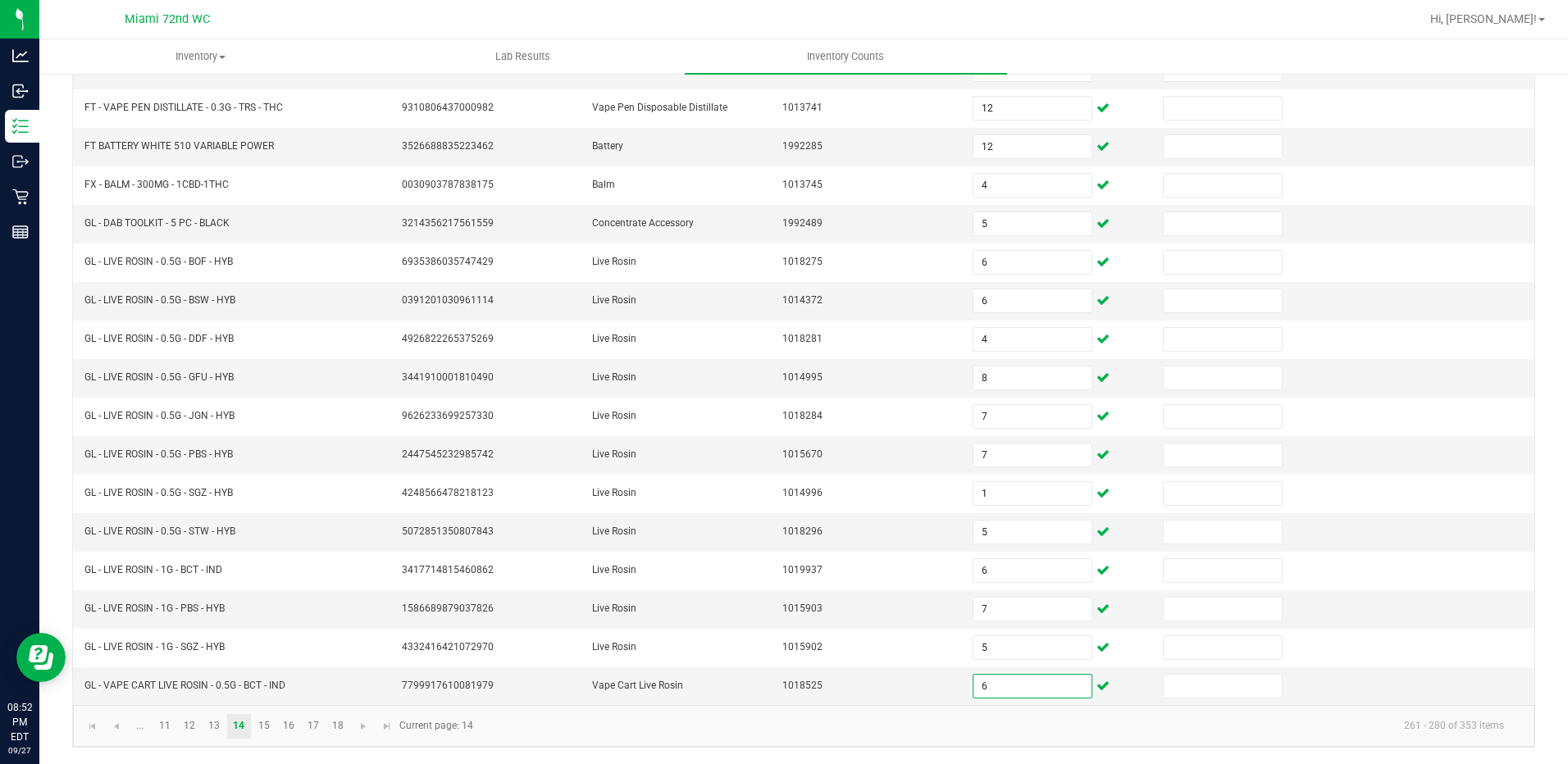
click at [570, 720] on kendo-pager-info "261 - 280 of 353 items" at bounding box center [1000, 726] width 1034 height 27
click at [362, 731] on span "Go to the next page" at bounding box center [364, 726] width 14 height 14
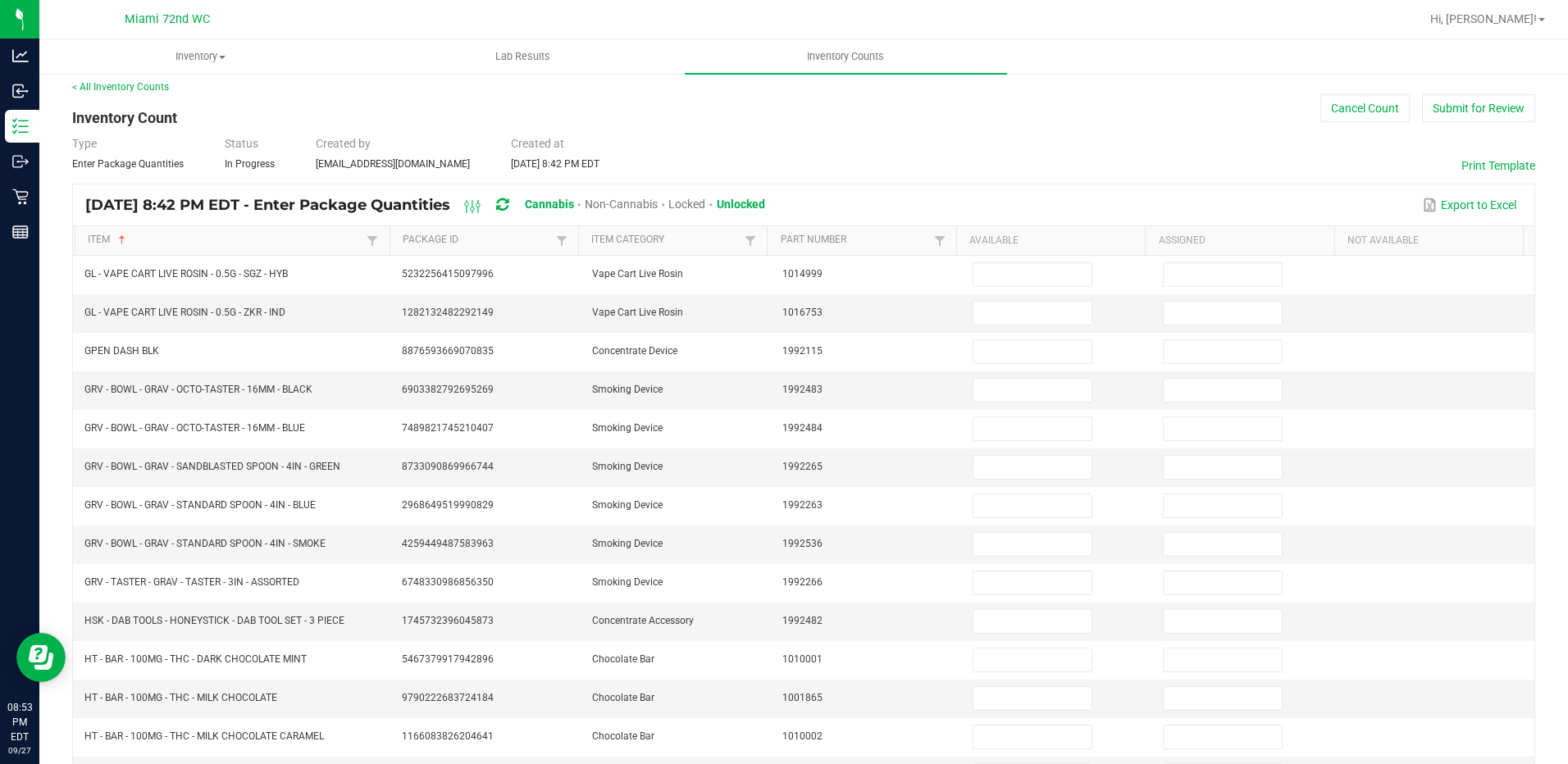
scroll to position [0, 0]
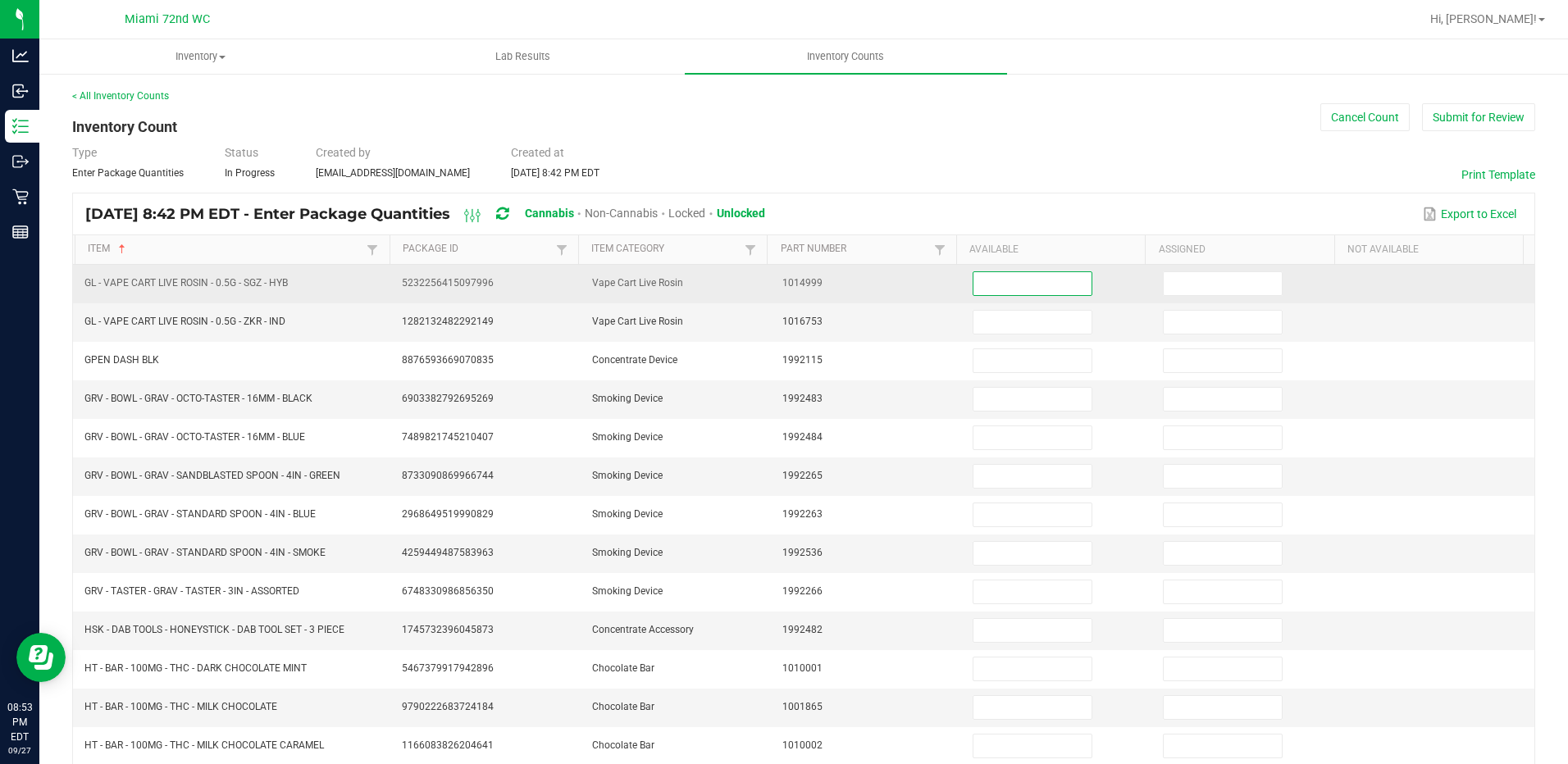
click at [981, 281] on input at bounding box center [1033, 284] width 118 height 23
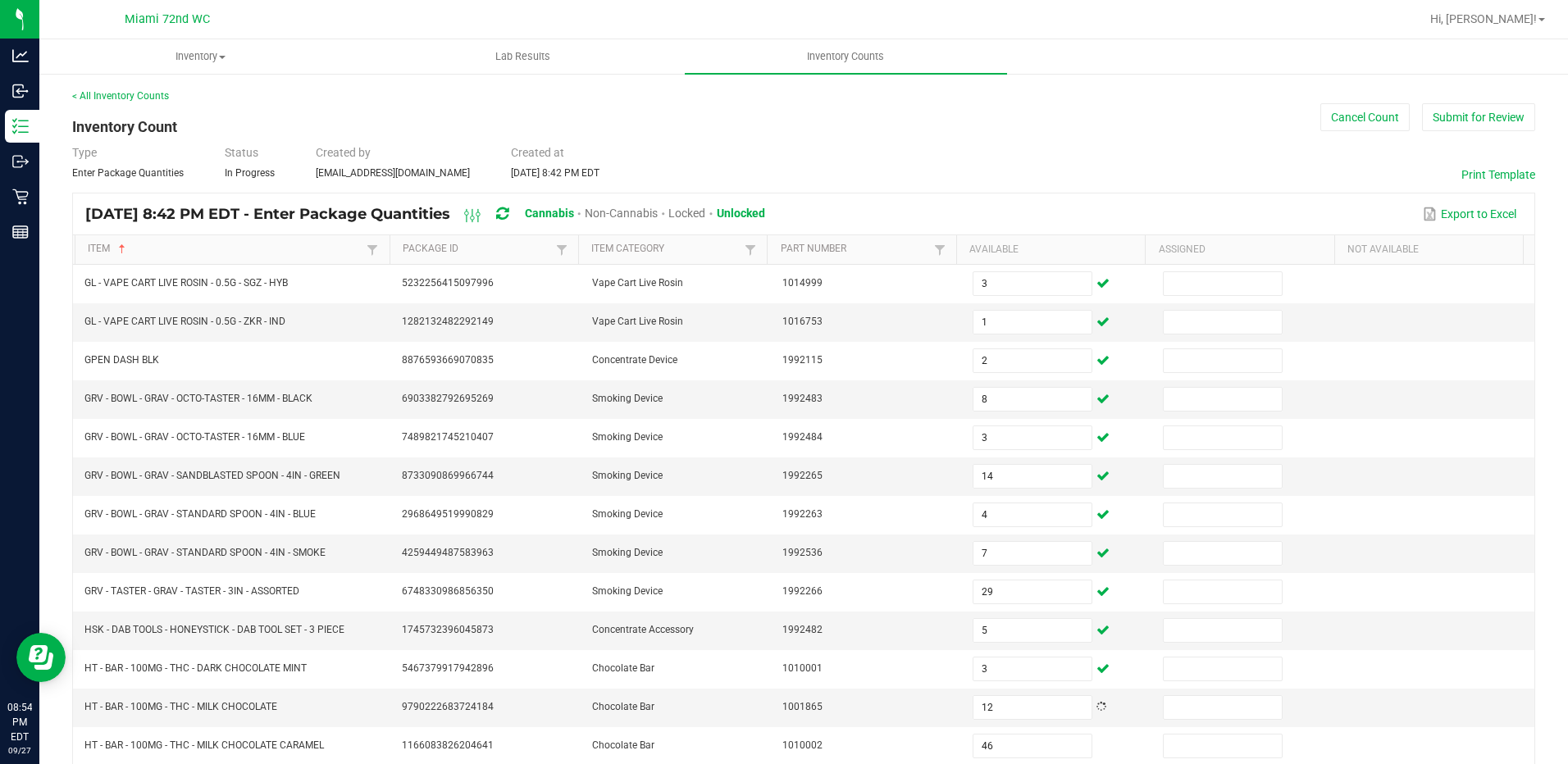
scroll to position [330, 0]
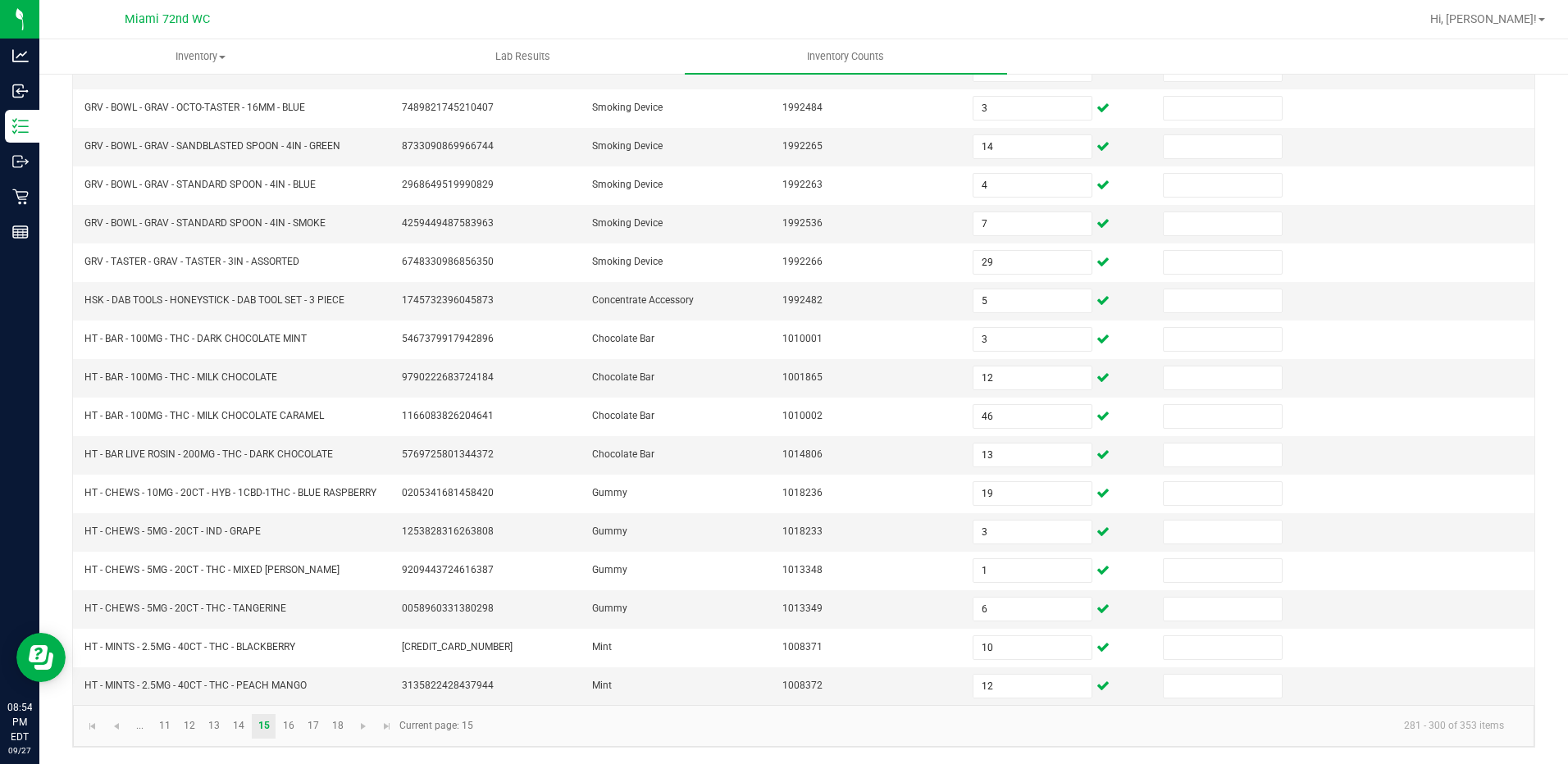
drag, startPoint x: 676, startPoint y: 723, endPoint x: 659, endPoint y: 725, distance: 17.1
click at [673, 723] on kendo-pager-info "281 - 300 of 353 items" at bounding box center [1000, 726] width 1034 height 27
click at [366, 736] on link at bounding box center [364, 726] width 24 height 24
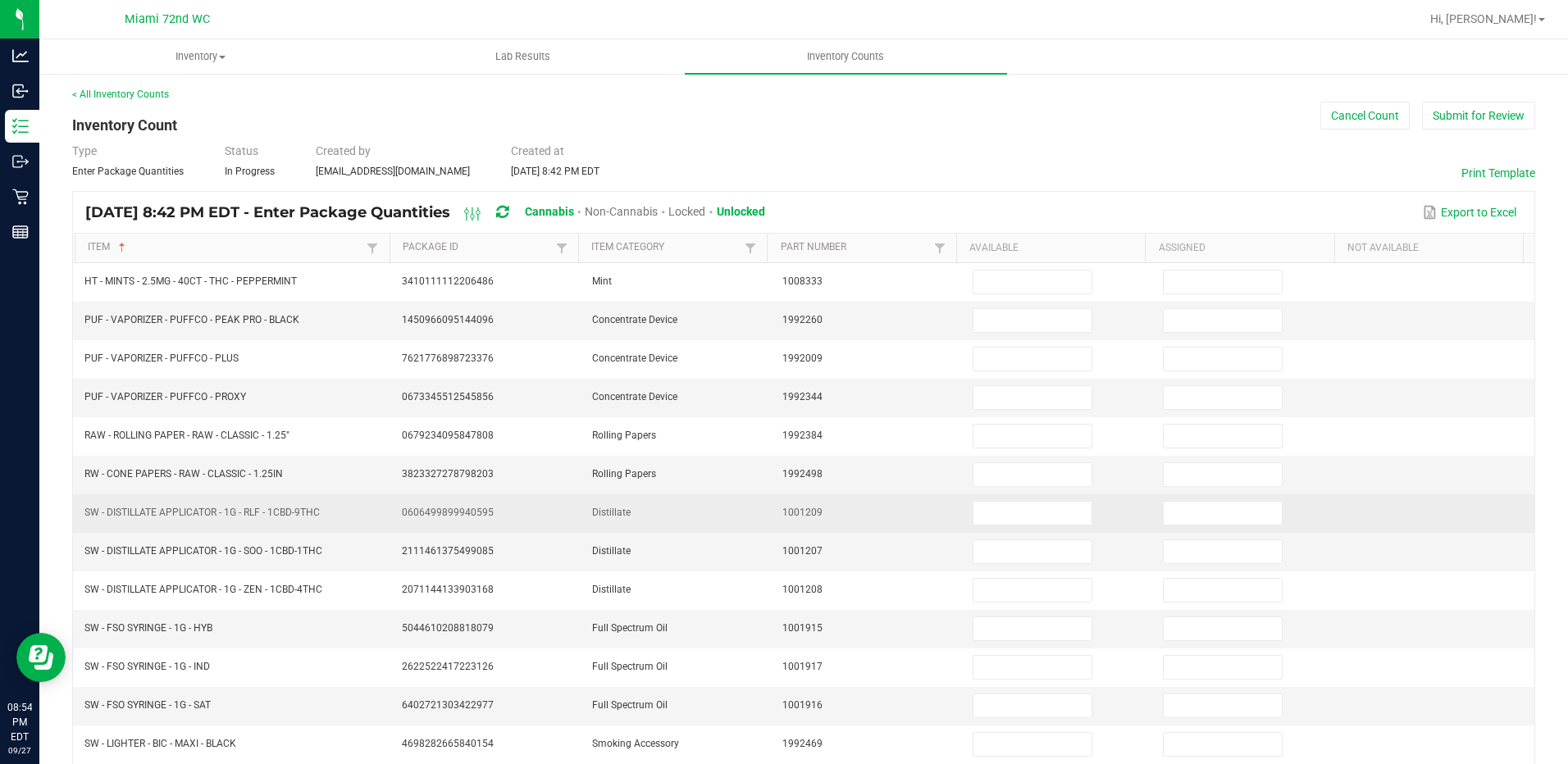
scroll to position [0, 0]
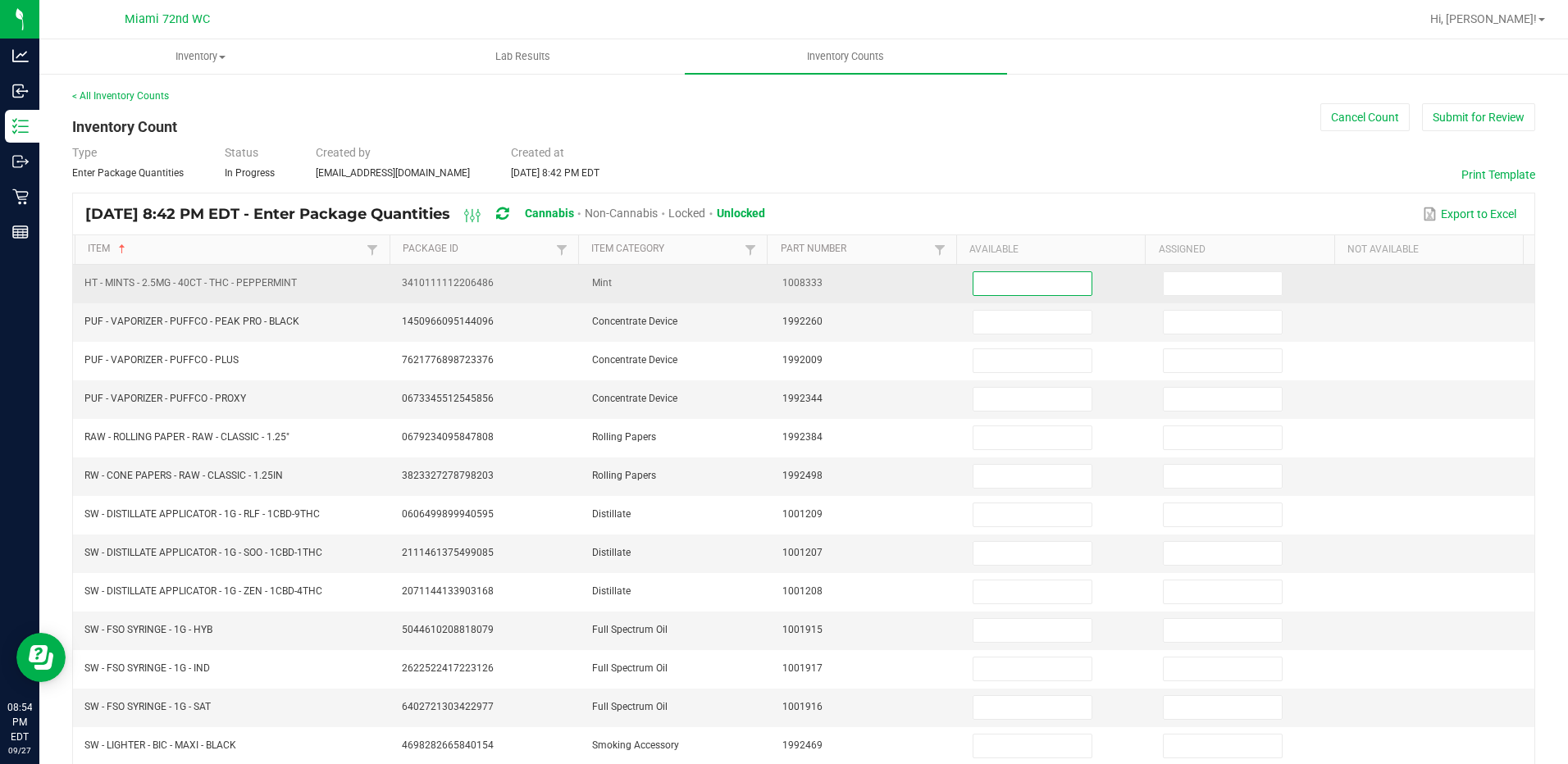
click at [1039, 293] on input at bounding box center [1033, 284] width 118 height 23
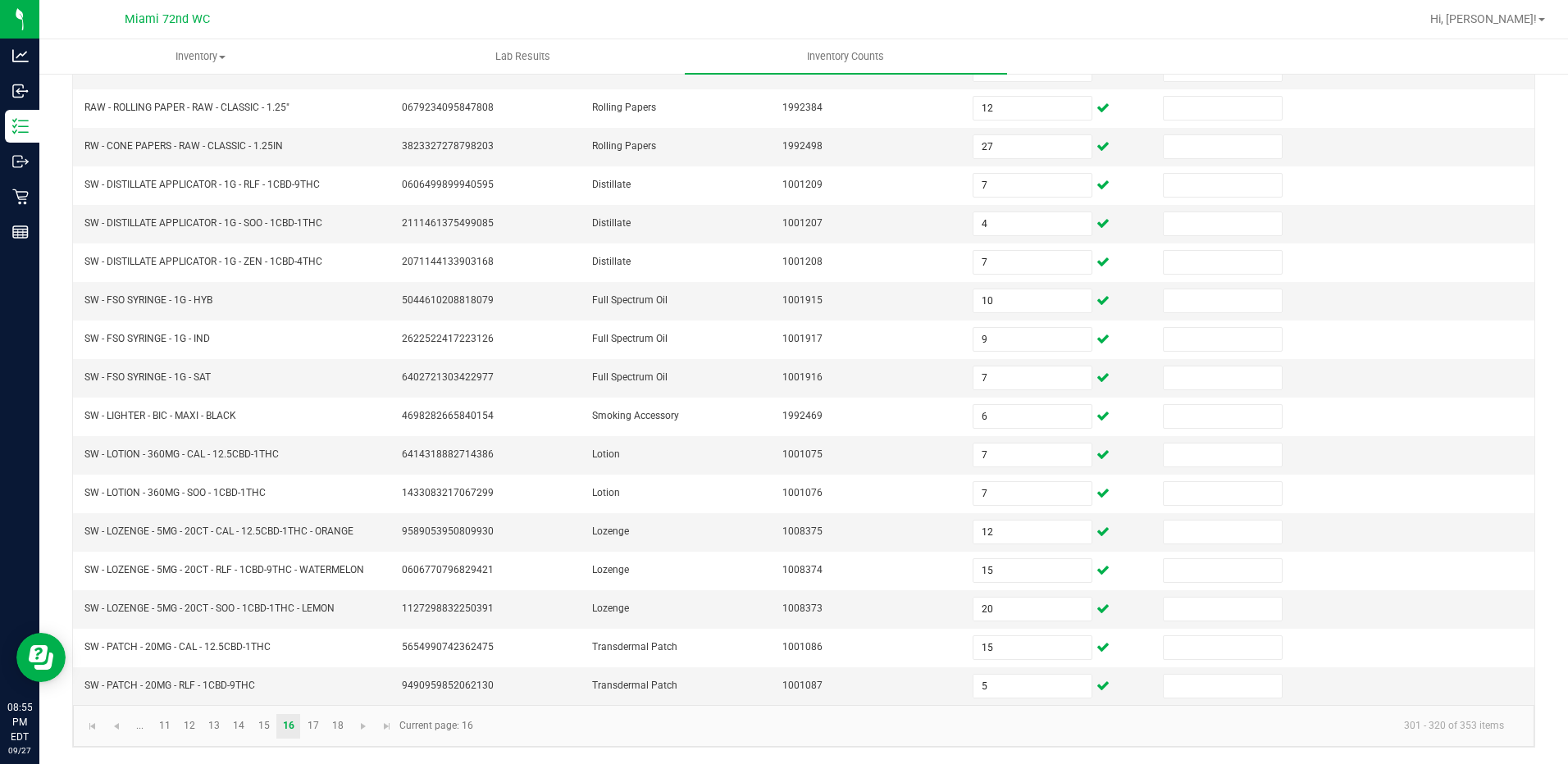
click at [879, 730] on kendo-pager-info "301 - 320 of 353 items" at bounding box center [1000, 726] width 1034 height 27
click at [366, 726] on span "Go to the next page" at bounding box center [364, 726] width 14 height 14
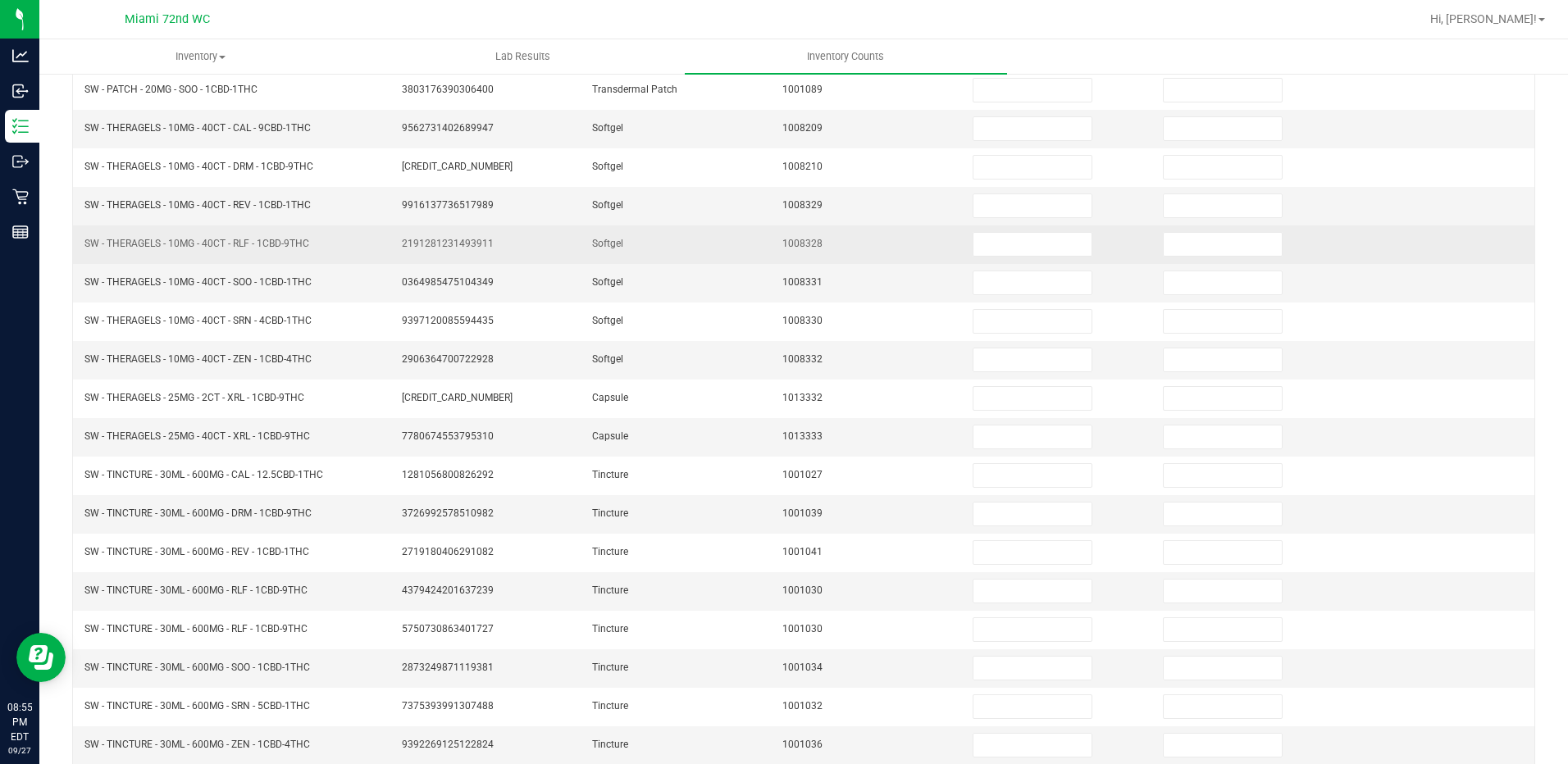
scroll to position [2, 0]
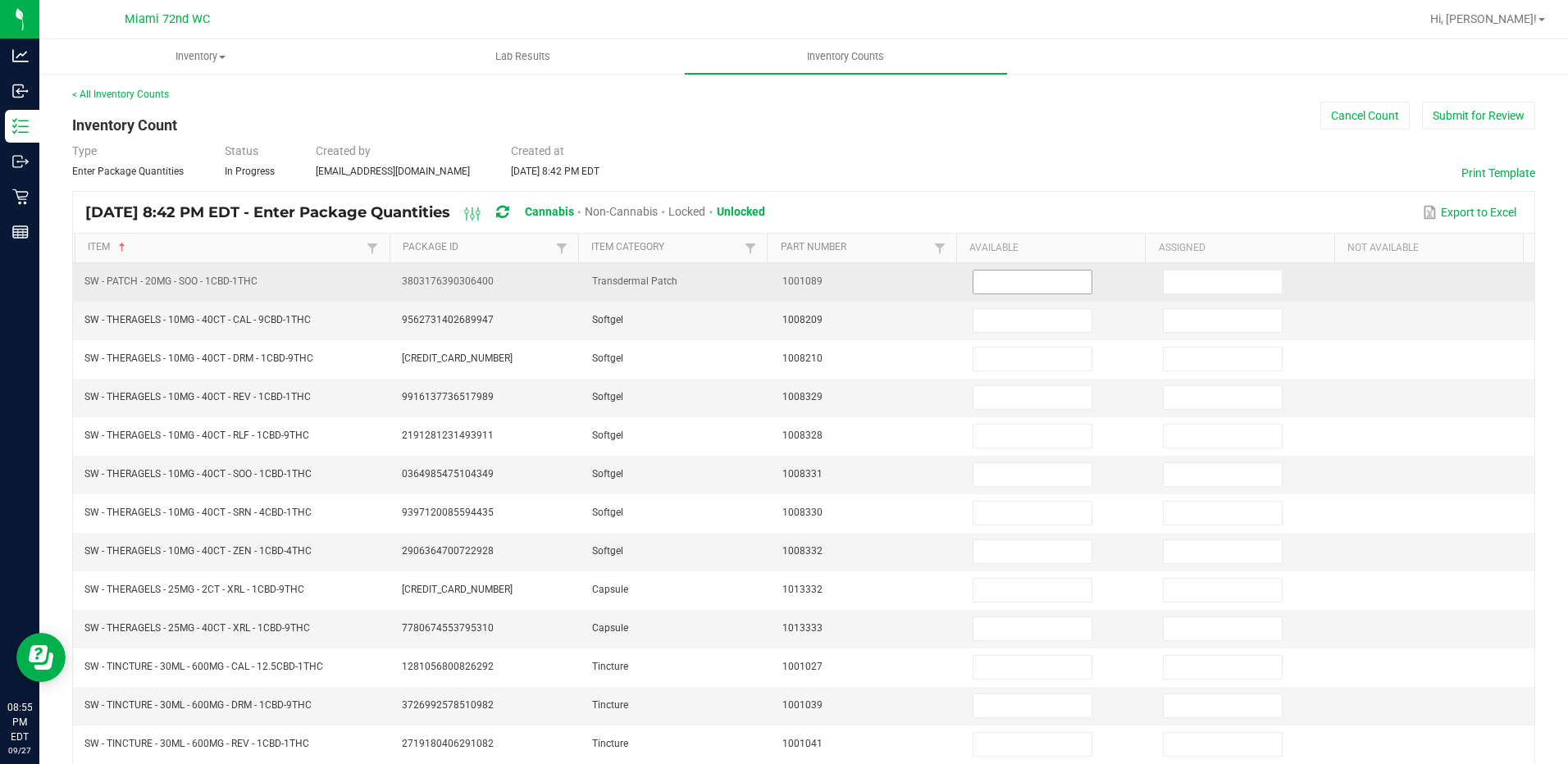
click at [1049, 290] on input at bounding box center [1033, 282] width 118 height 23
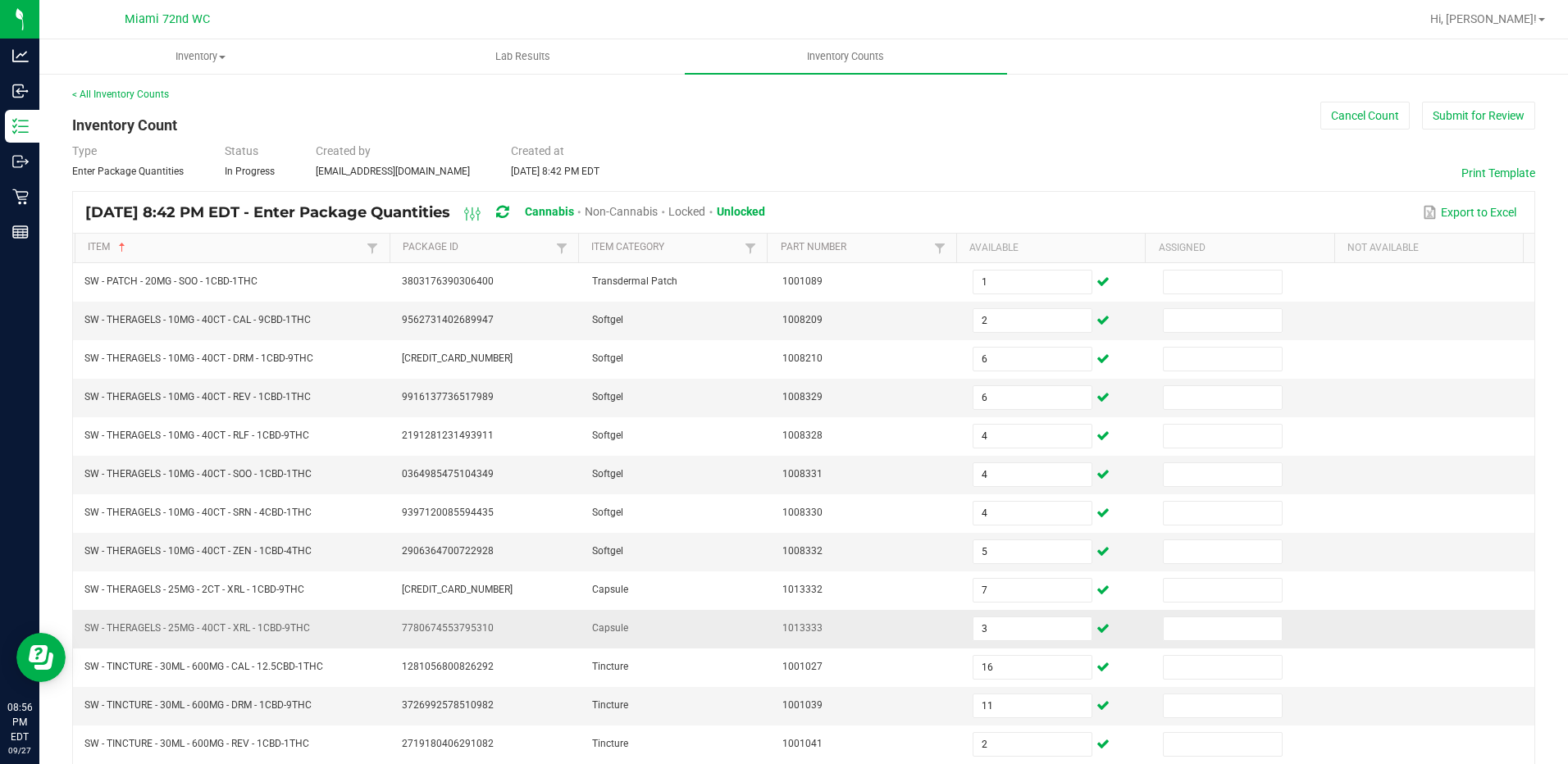
scroll to position [330, 0]
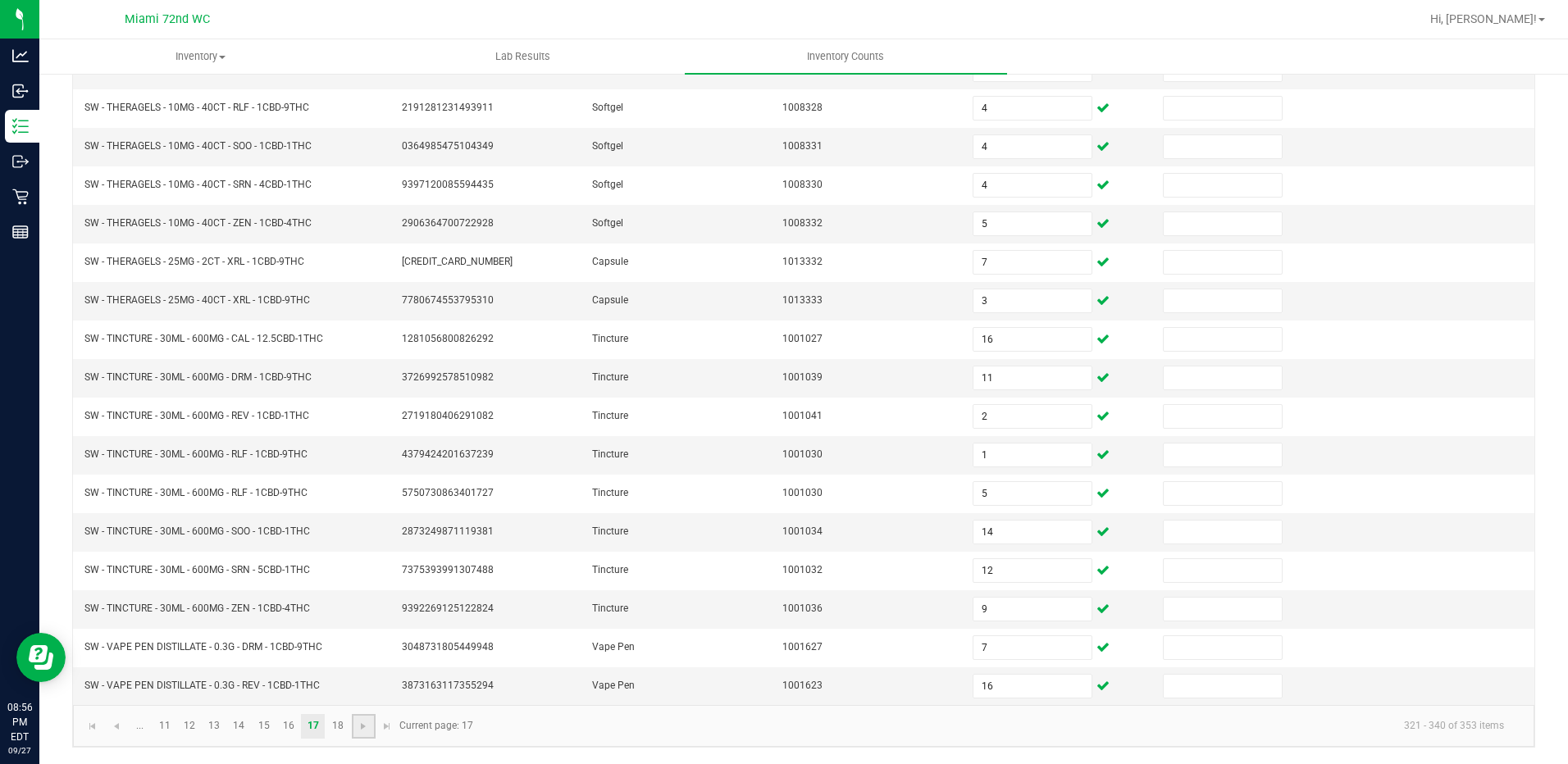
click at [356, 731] on link at bounding box center [364, 726] width 24 height 24
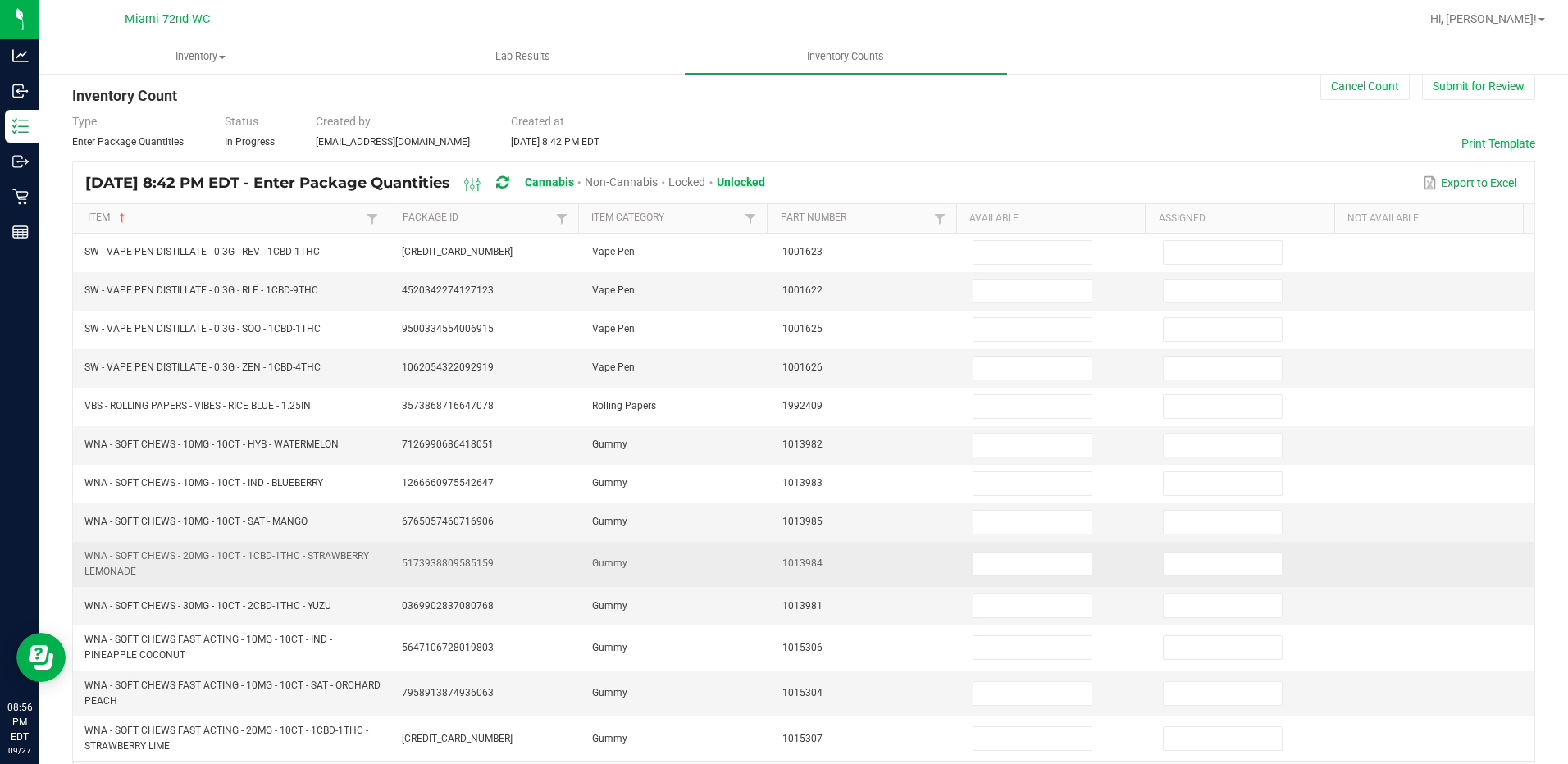
scroll to position [0, 0]
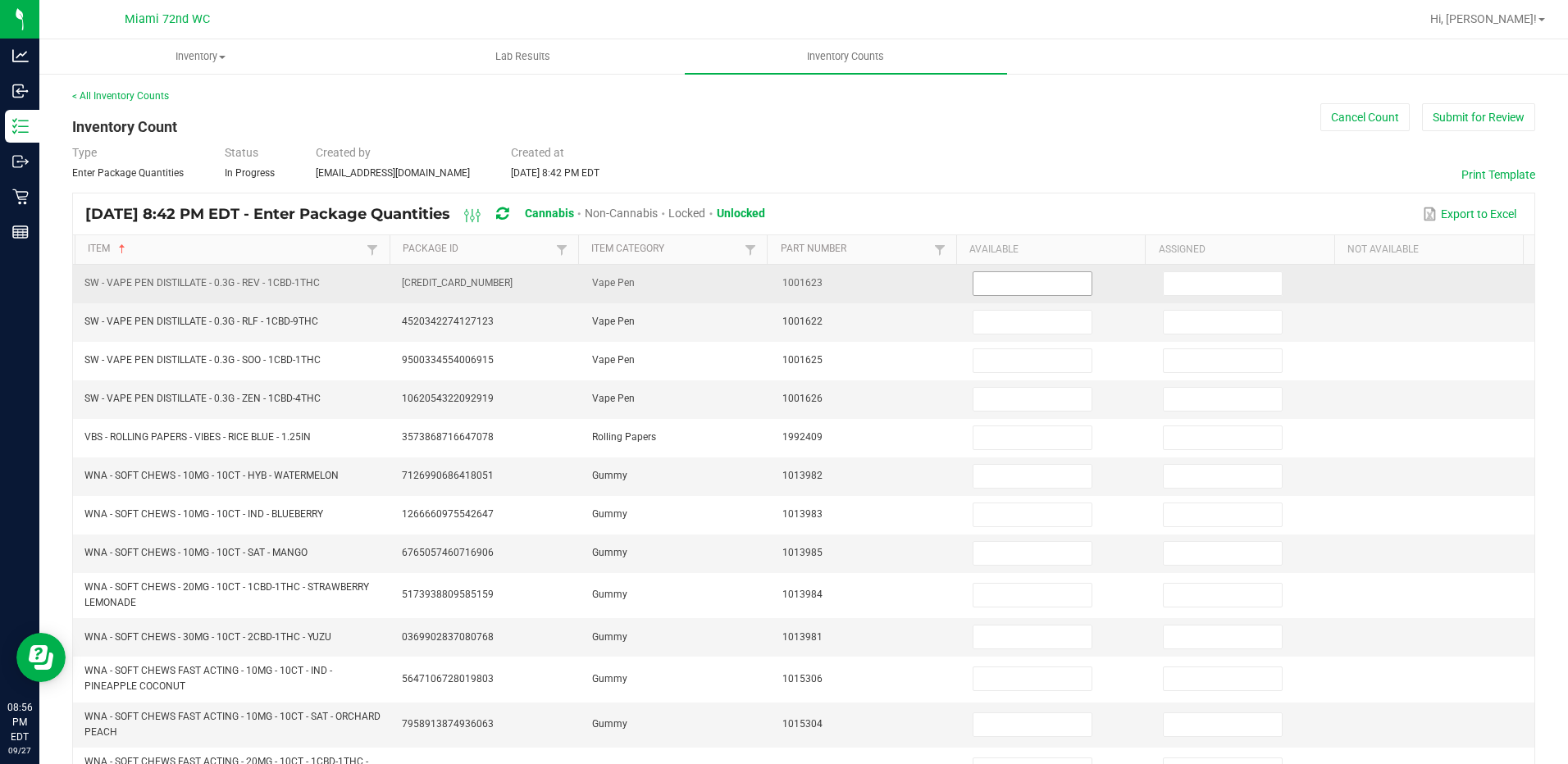
click at [1001, 292] on input at bounding box center [1033, 284] width 118 height 23
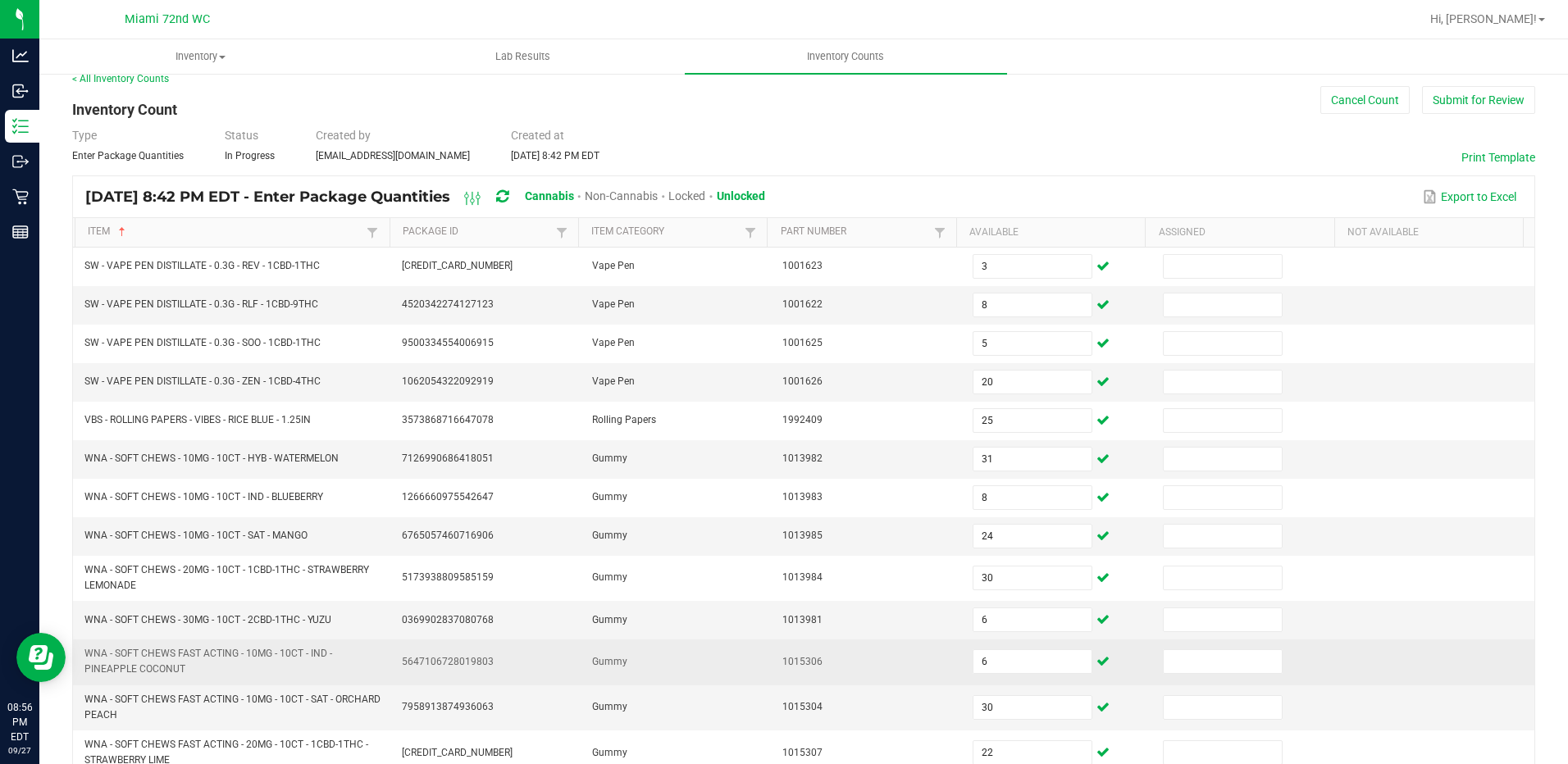
click at [332, 683] on td "WNA - SOFT CHEWS FAST ACTING - 10MG - 10CT - IND - PINEAPPLE COCONUT" at bounding box center [233, 662] width 317 height 46
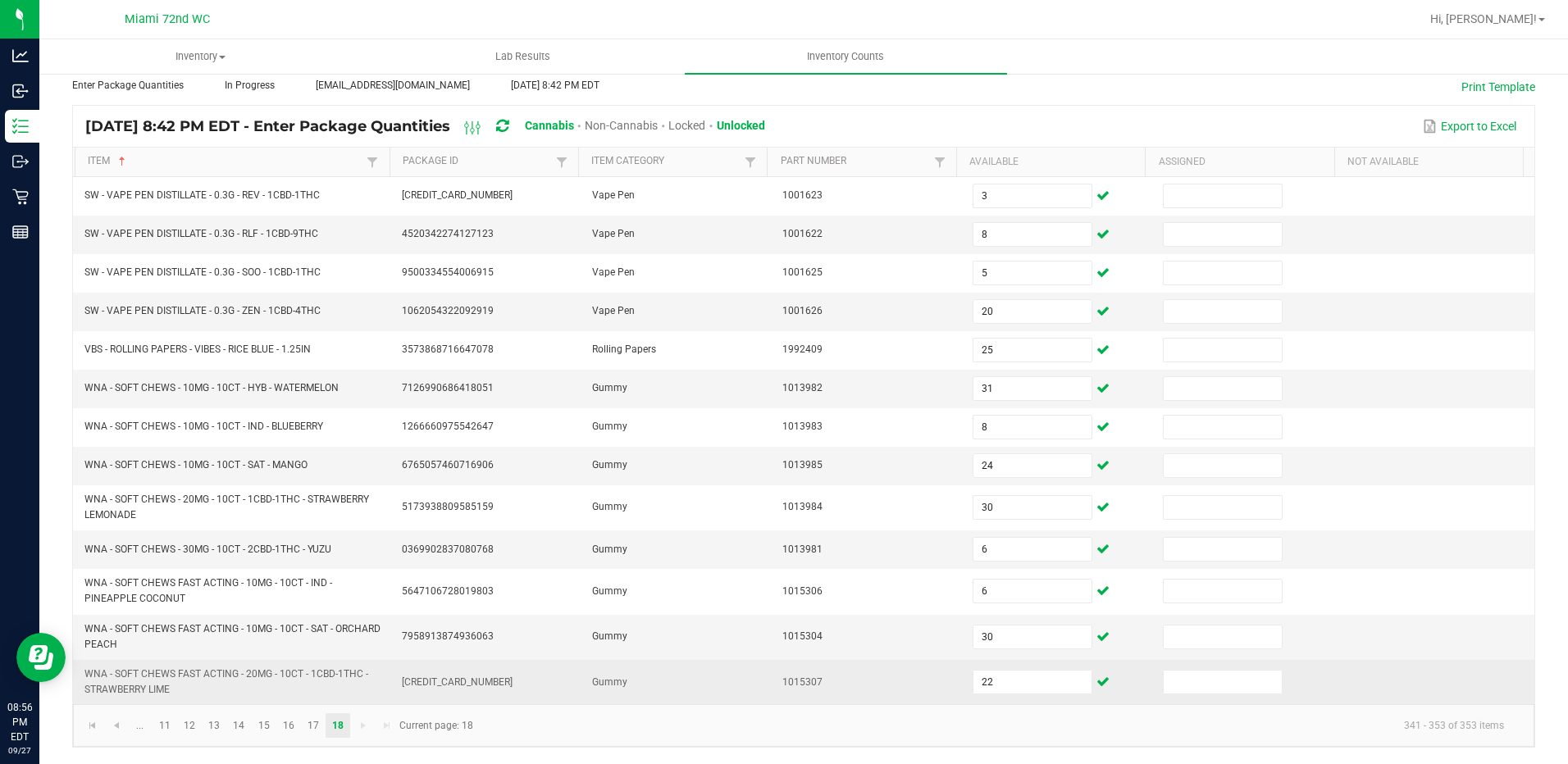
scroll to position [0, 0]
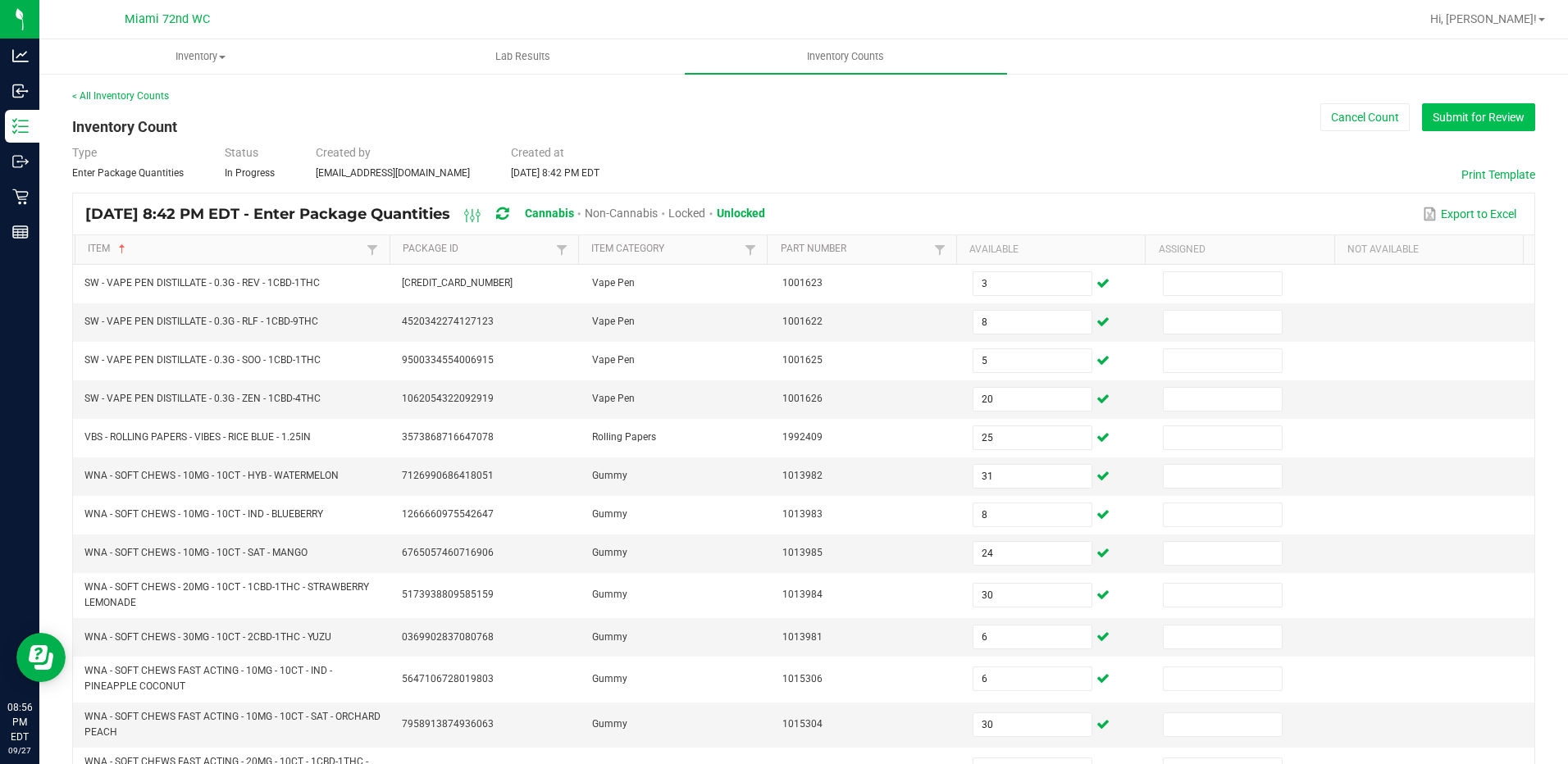
click at [1452, 122] on button "Submit for Review" at bounding box center [1478, 117] width 113 height 28
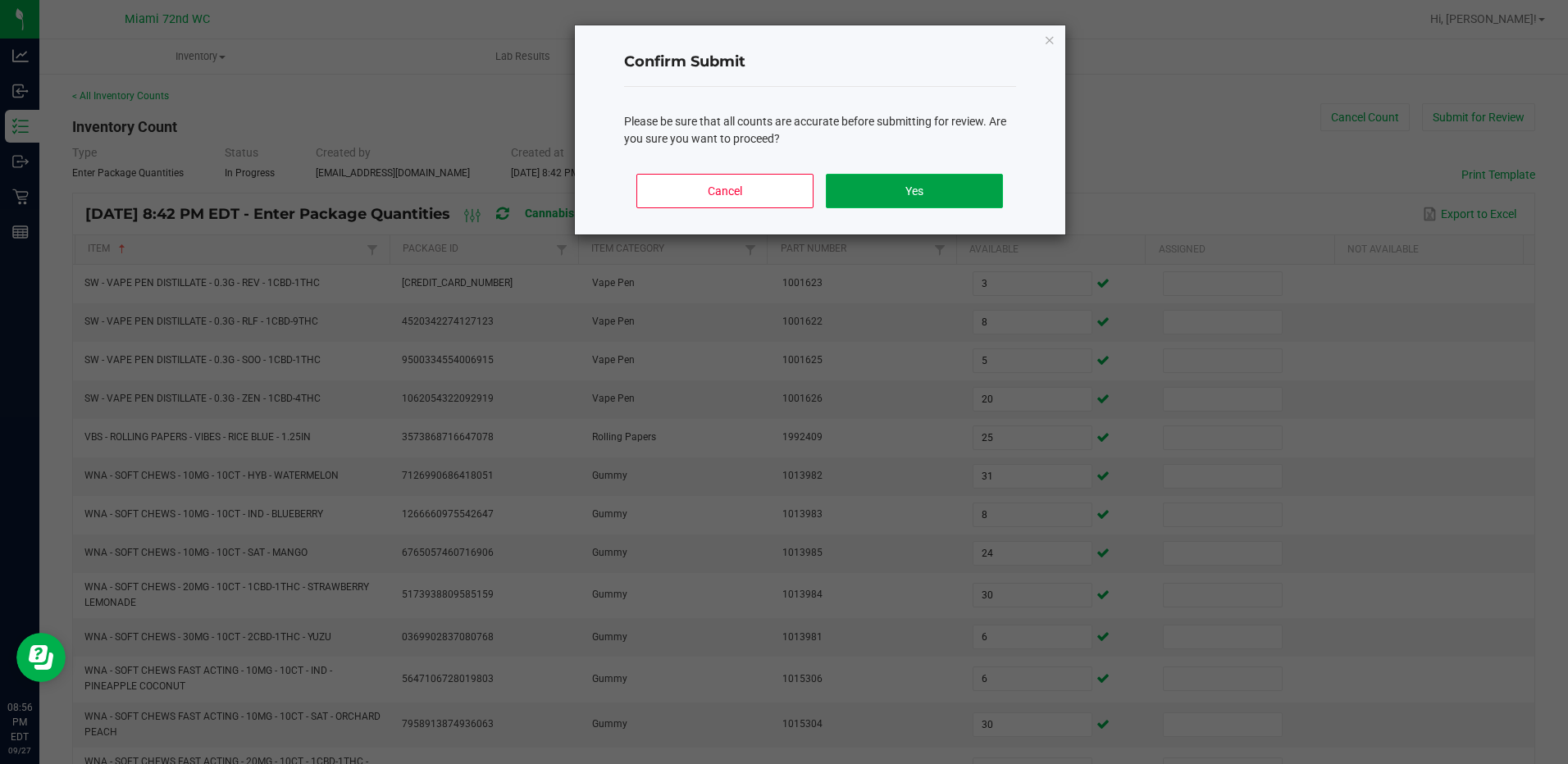
click at [979, 194] on button "Yes" at bounding box center [914, 191] width 176 height 35
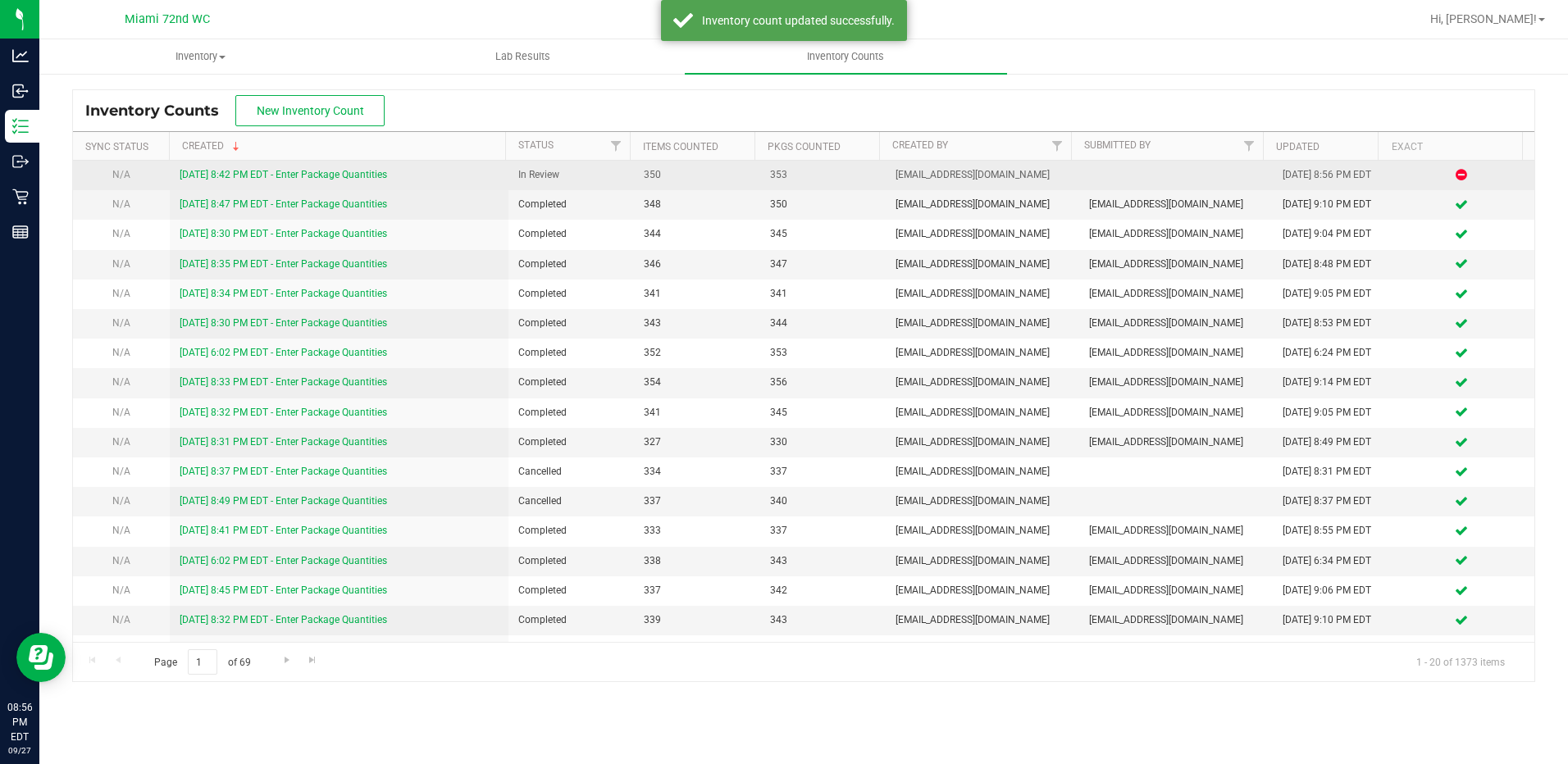
click at [354, 168] on div "[DATE] 8:42 PM EDT - Enter Package Quantities" at bounding box center [338, 175] width 319 height 16
click at [354, 170] on link "[DATE] 8:42 PM EDT - Enter Package Quantities" at bounding box center [283, 175] width 208 height 12
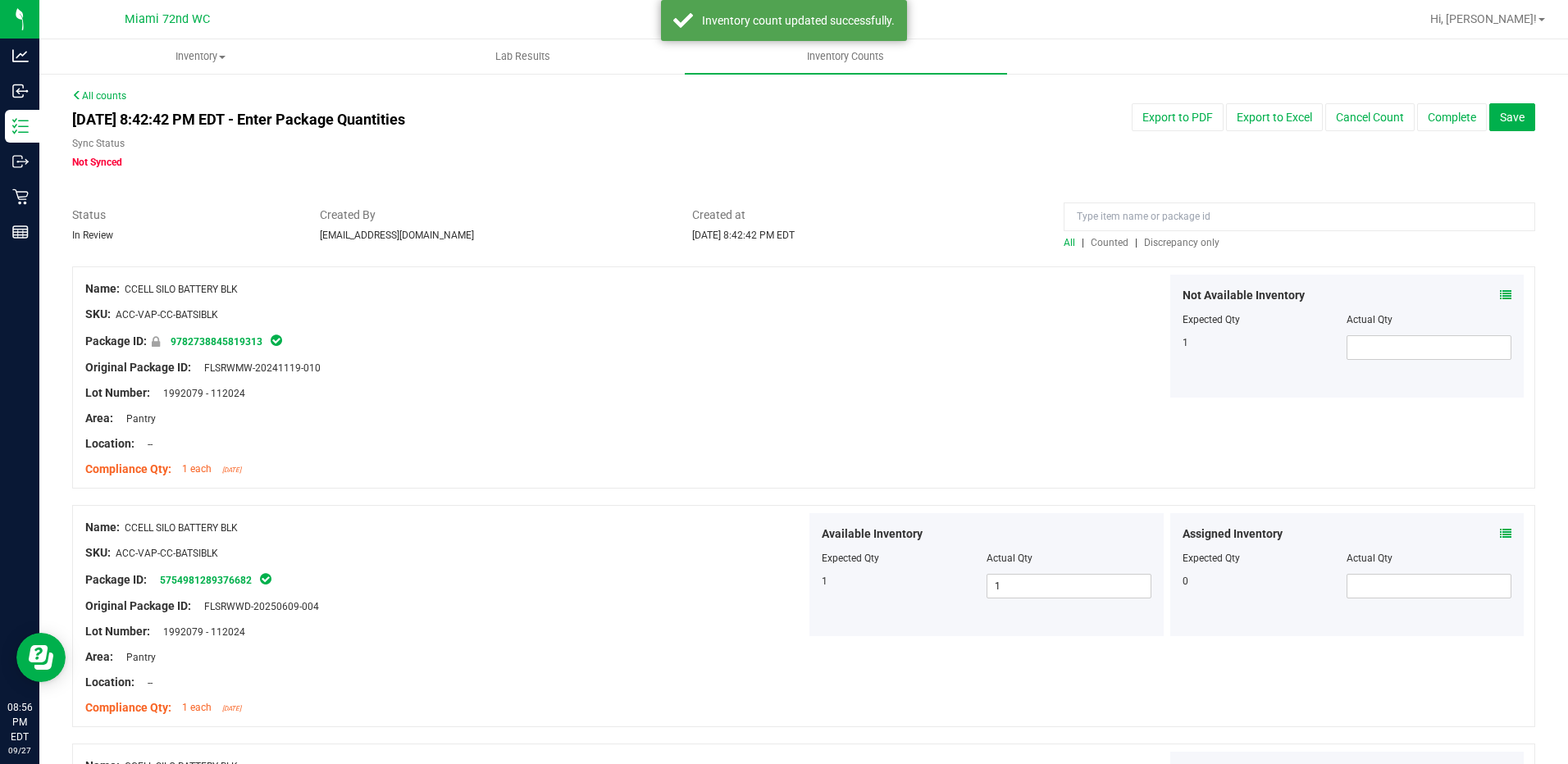
click at [1198, 242] on span "Discrepancy only" at bounding box center [1182, 242] width 76 height 12
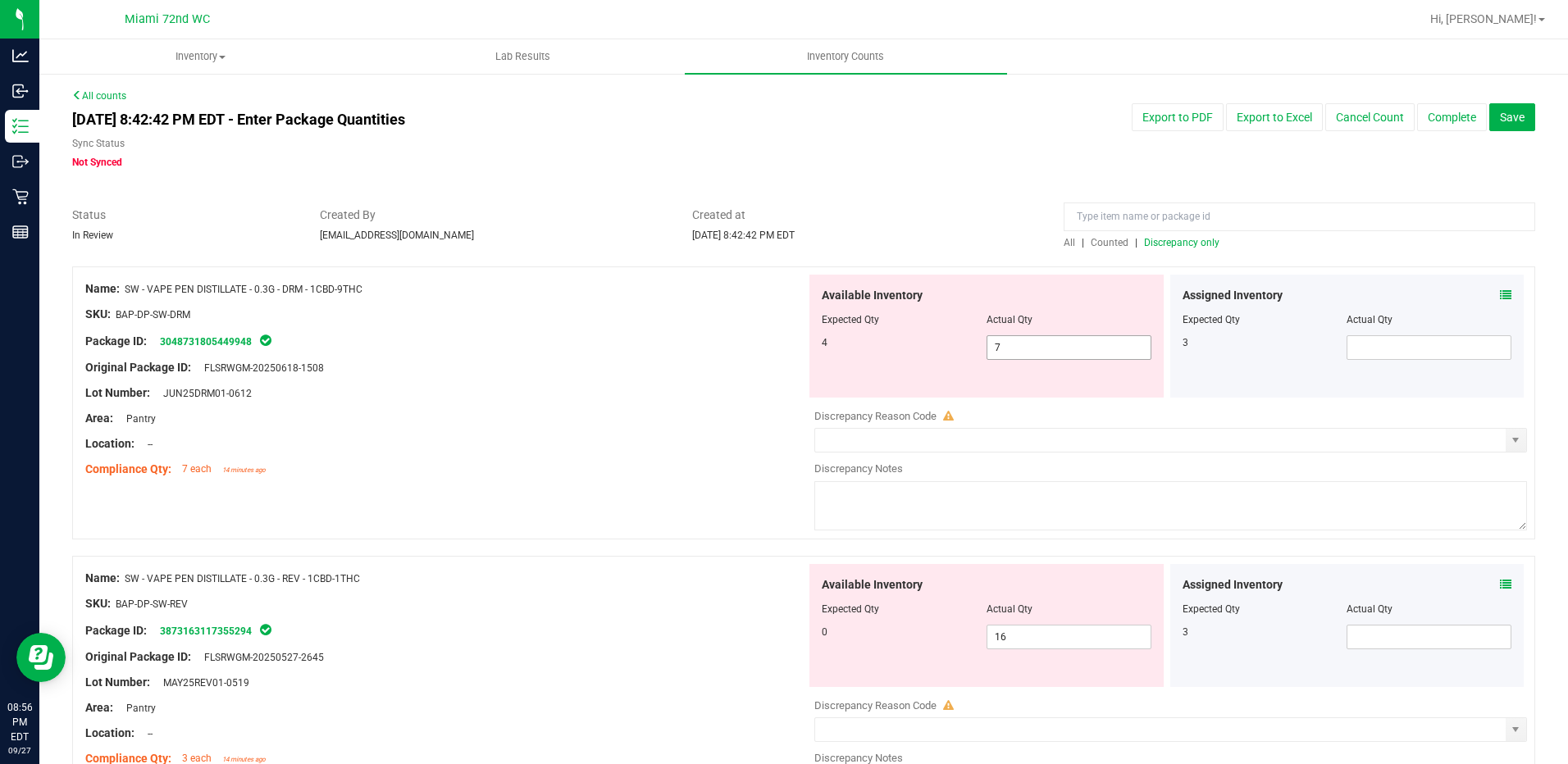
click at [1054, 349] on span "7 7" at bounding box center [1069, 347] width 165 height 24
click at [1054, 349] on input "7" at bounding box center [1069, 348] width 163 height 23
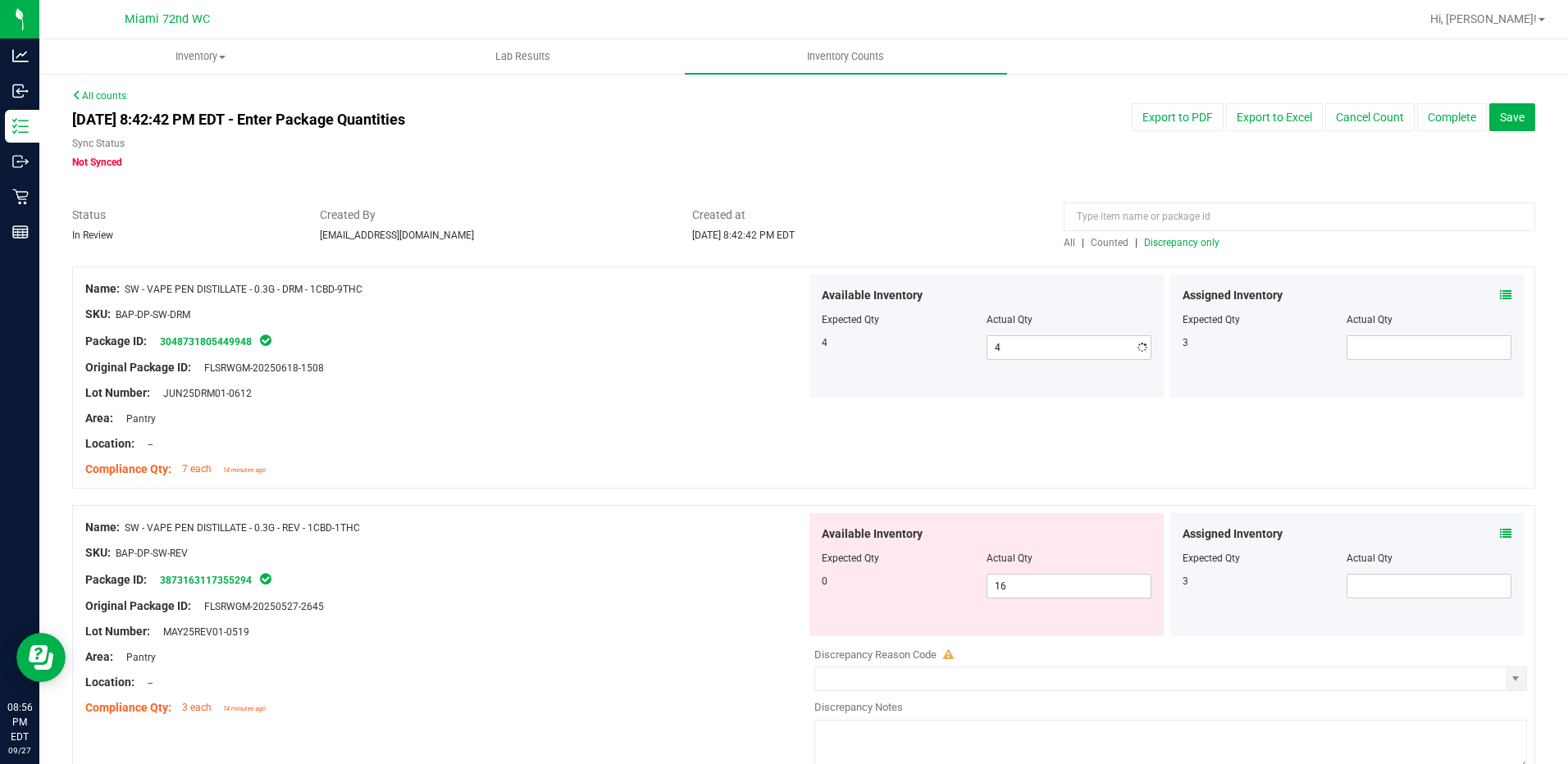
click at [1097, 595] on span "16 16" at bounding box center [1069, 586] width 165 height 24
click at [1097, 595] on input "16" at bounding box center [1069, 587] width 163 height 23
click at [496, 716] on div "Name: SW - VAPE PEN DISTILLATE - 0.3G - REV - 1CBD-1THC SKU: BAP-DP-SW-REV Pack…" at bounding box center [445, 618] width 720 height 209
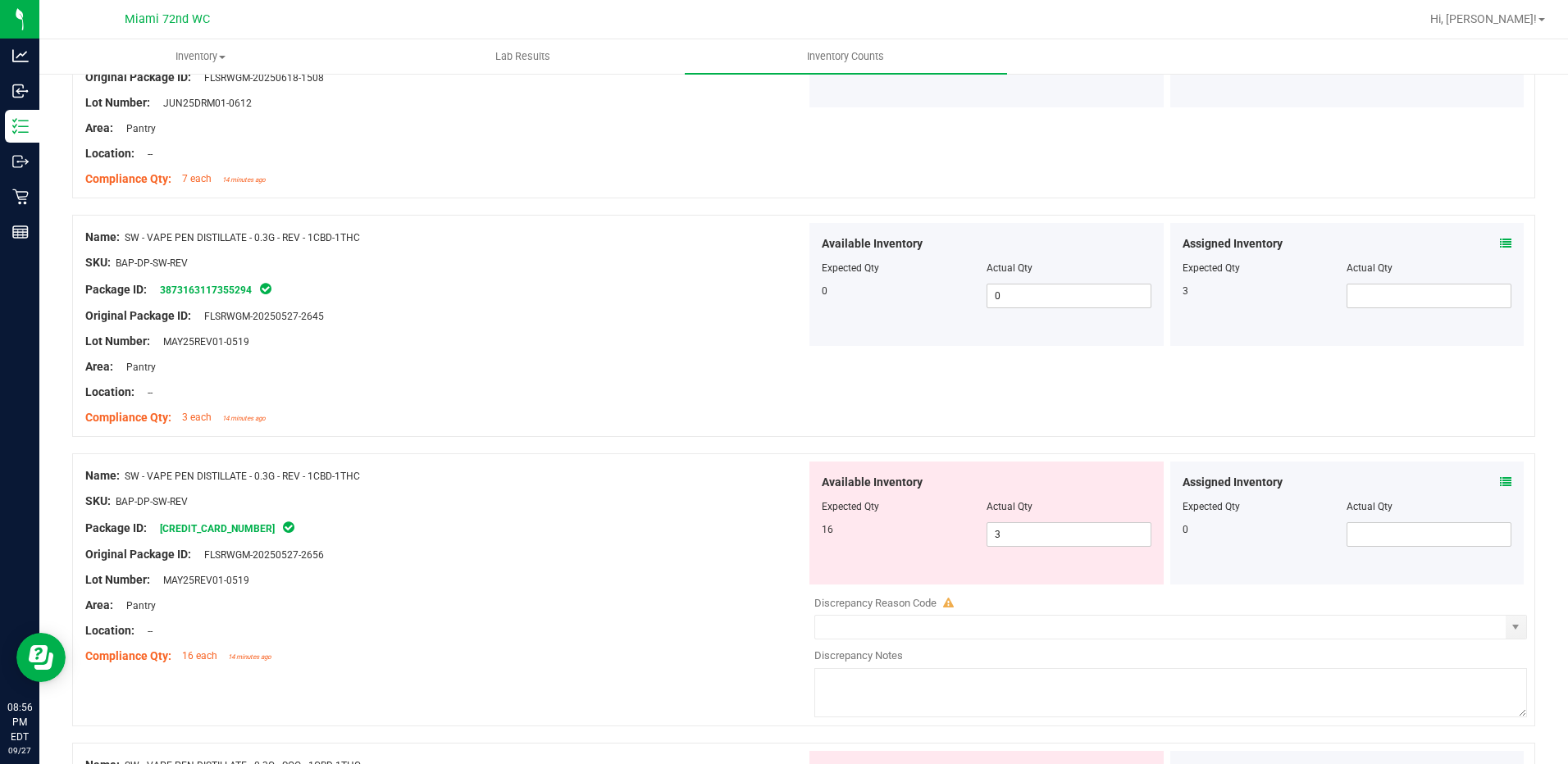
scroll to position [492, 0]
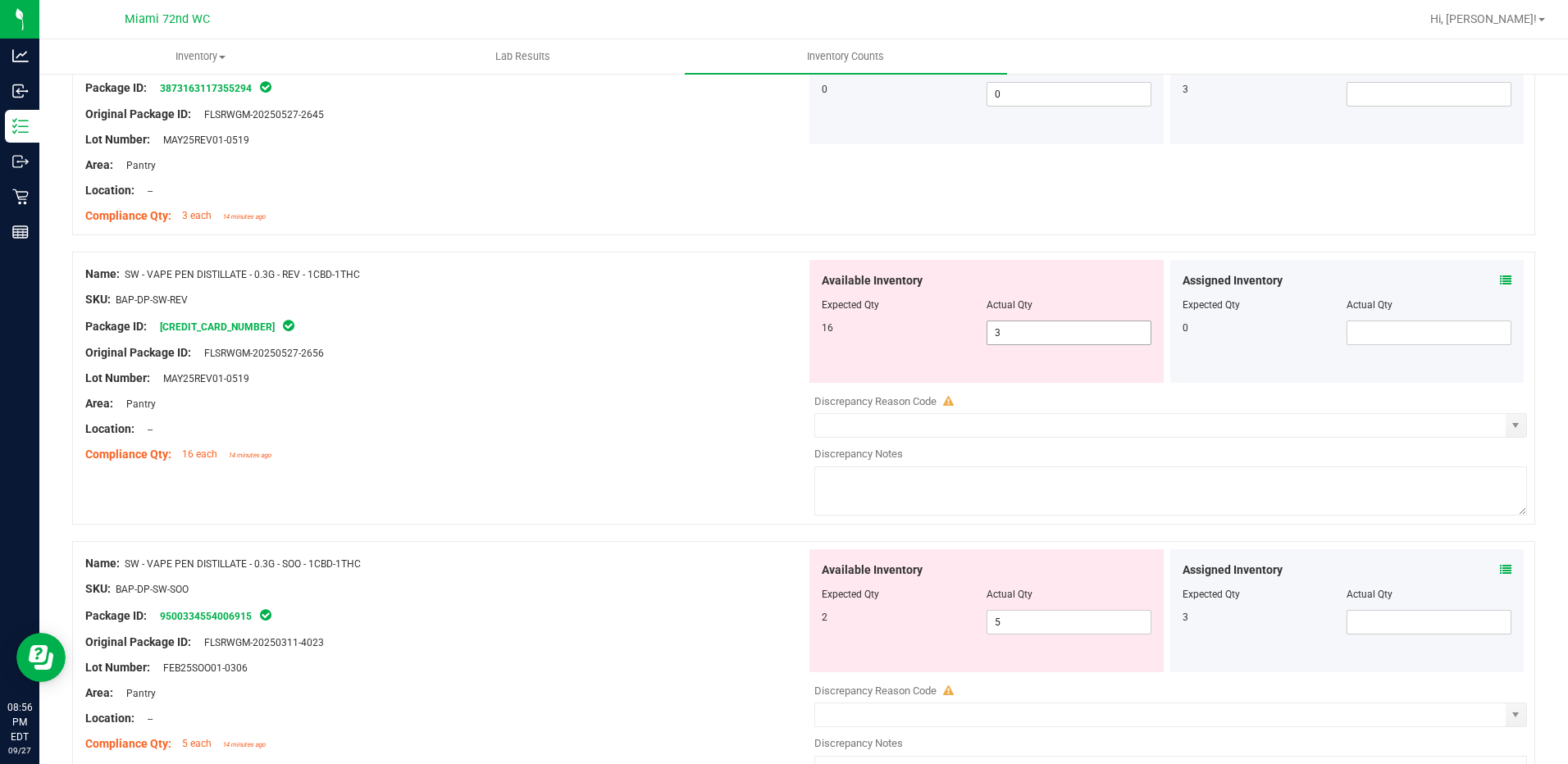
click at [1027, 342] on span "3 3" at bounding box center [1069, 333] width 165 height 24
click at [1027, 342] on input "3" at bounding box center [1069, 333] width 163 height 23
drag, startPoint x: 698, startPoint y: 599, endPoint x: 846, endPoint y: 626, distance: 150.4
click at [703, 603] on div "Name: SW - VAPE PEN DISTILLATE - 0.3G - SOO - 1CBD-1THC SKU: BAP-DP-SW-SOO Pack…" at bounding box center [445, 654] width 720 height 209
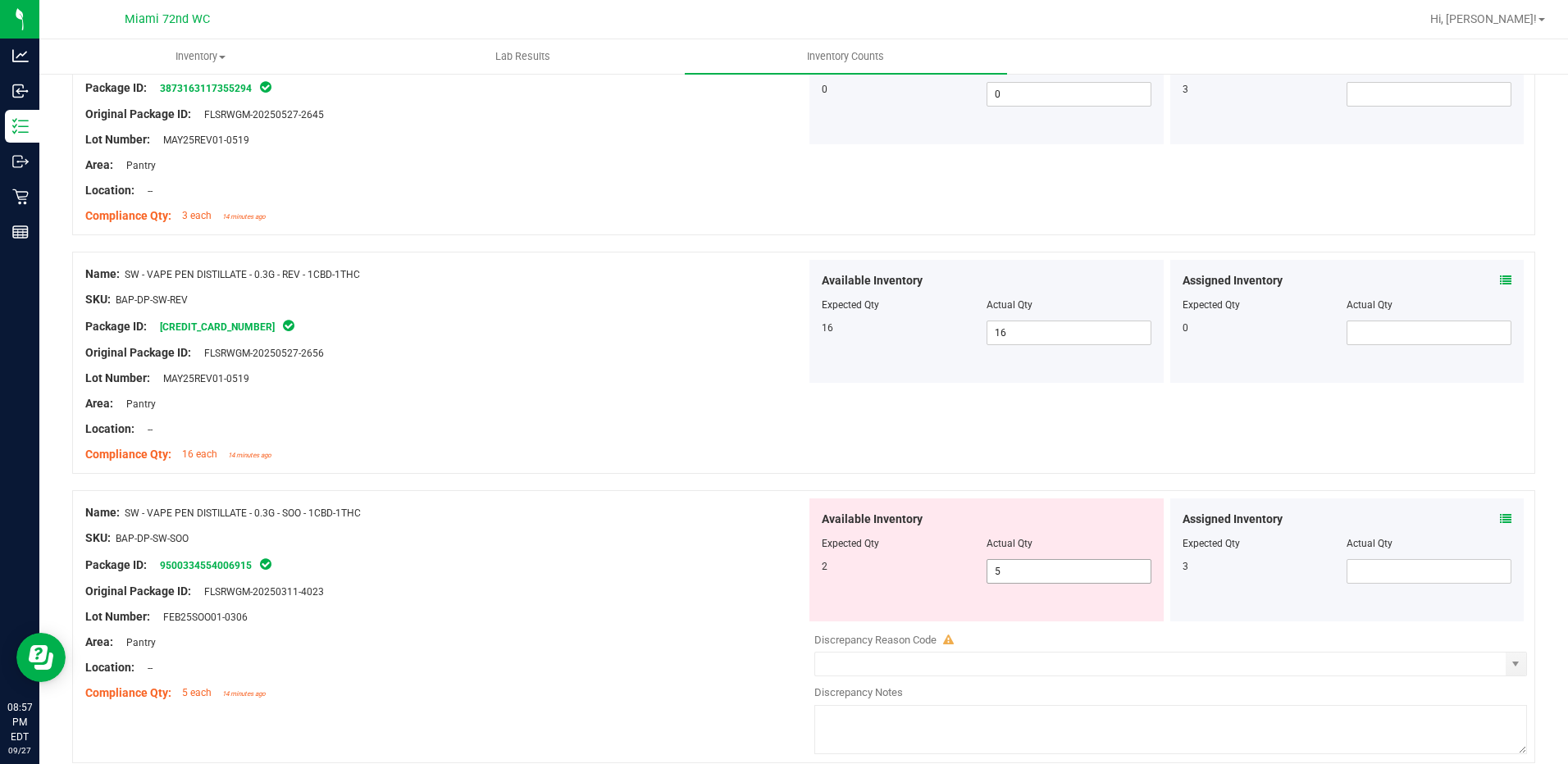
click at [1098, 573] on span "5 5" at bounding box center [1069, 571] width 165 height 24
click at [1098, 573] on input "5" at bounding box center [1069, 572] width 163 height 23
click at [608, 638] on div "Area: Pantry" at bounding box center [445, 643] width 720 height 17
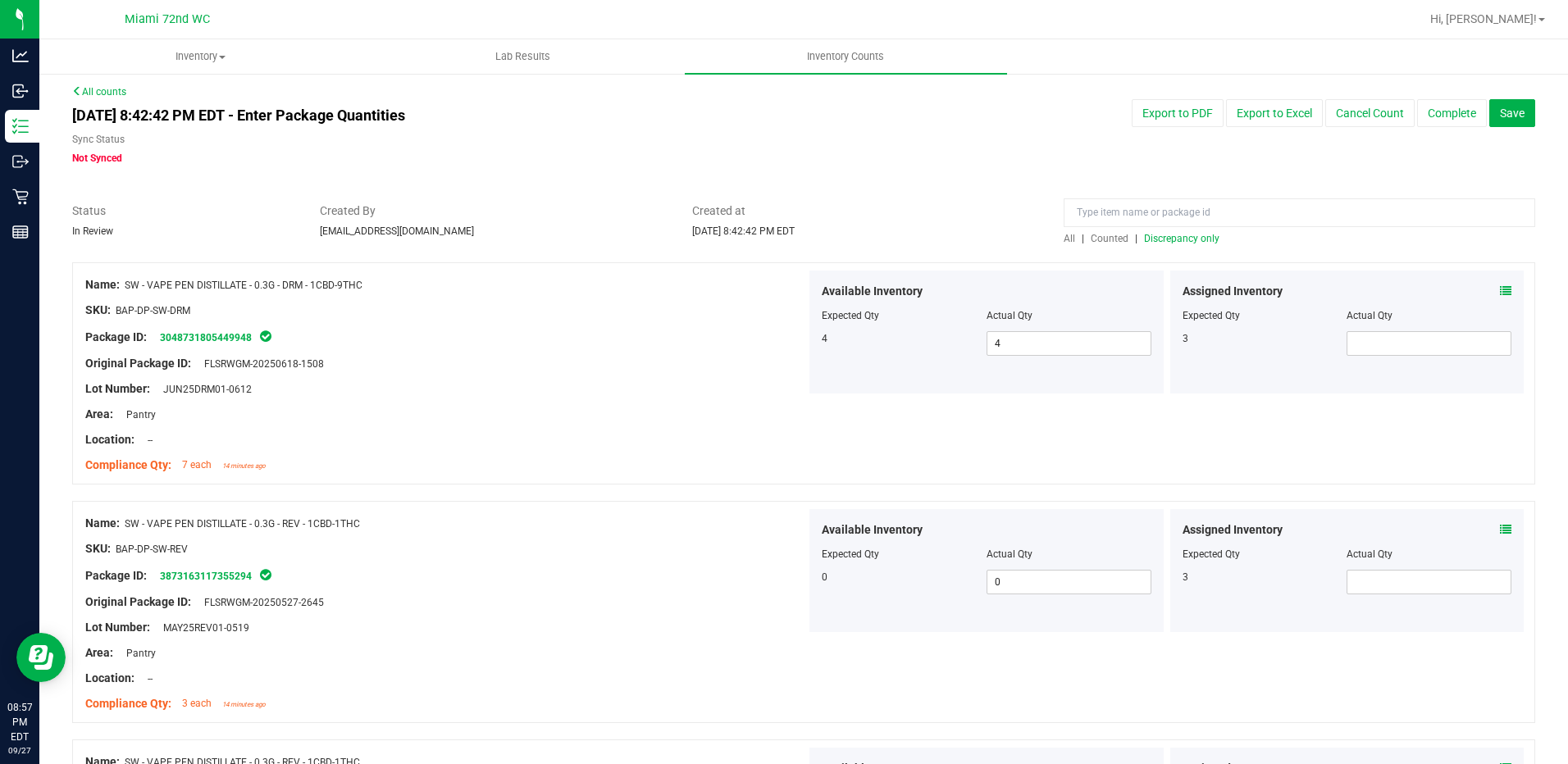
scroll to position [0, 0]
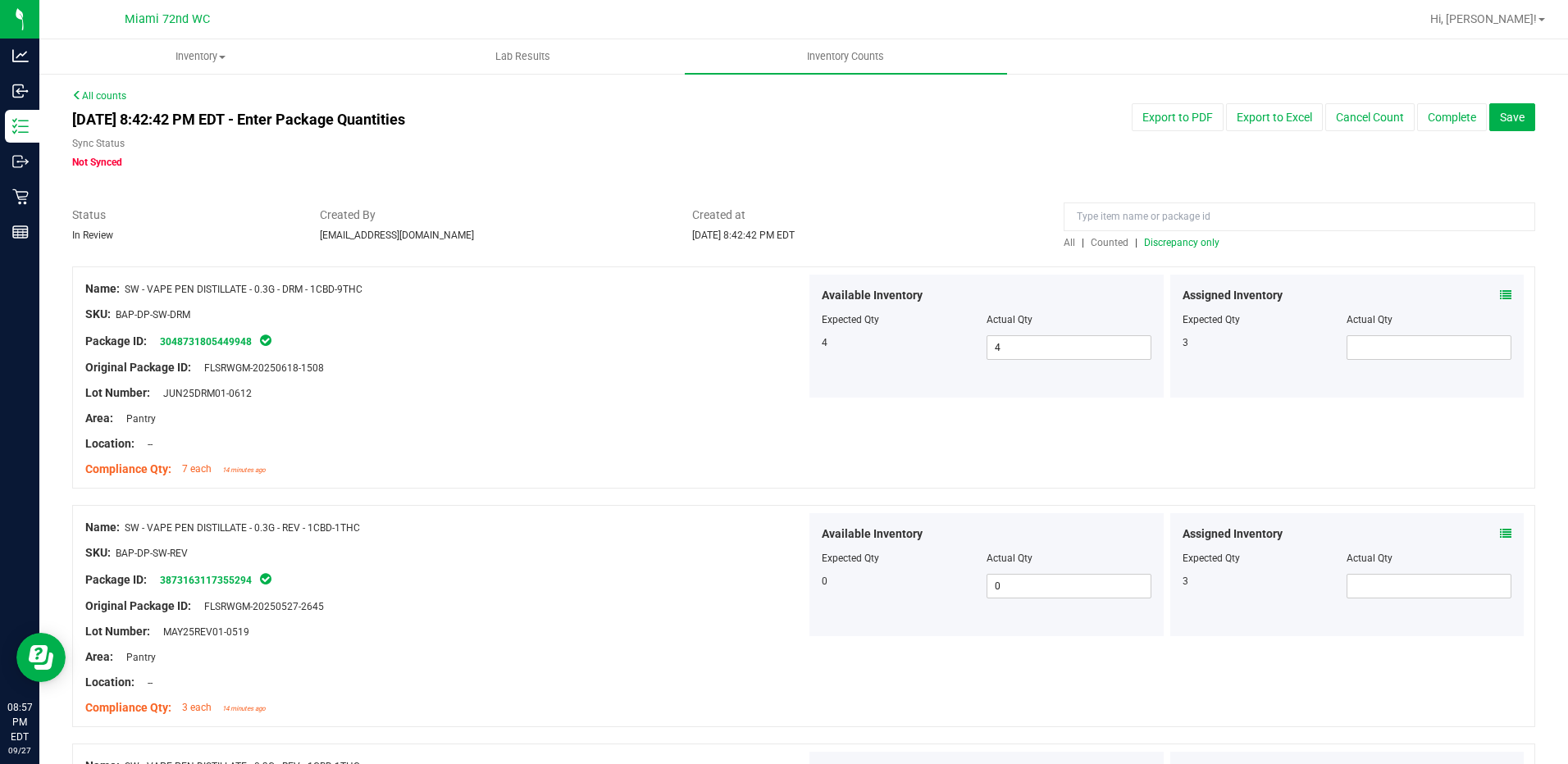
click at [1178, 245] on span "Discrepancy only" at bounding box center [1182, 242] width 76 height 12
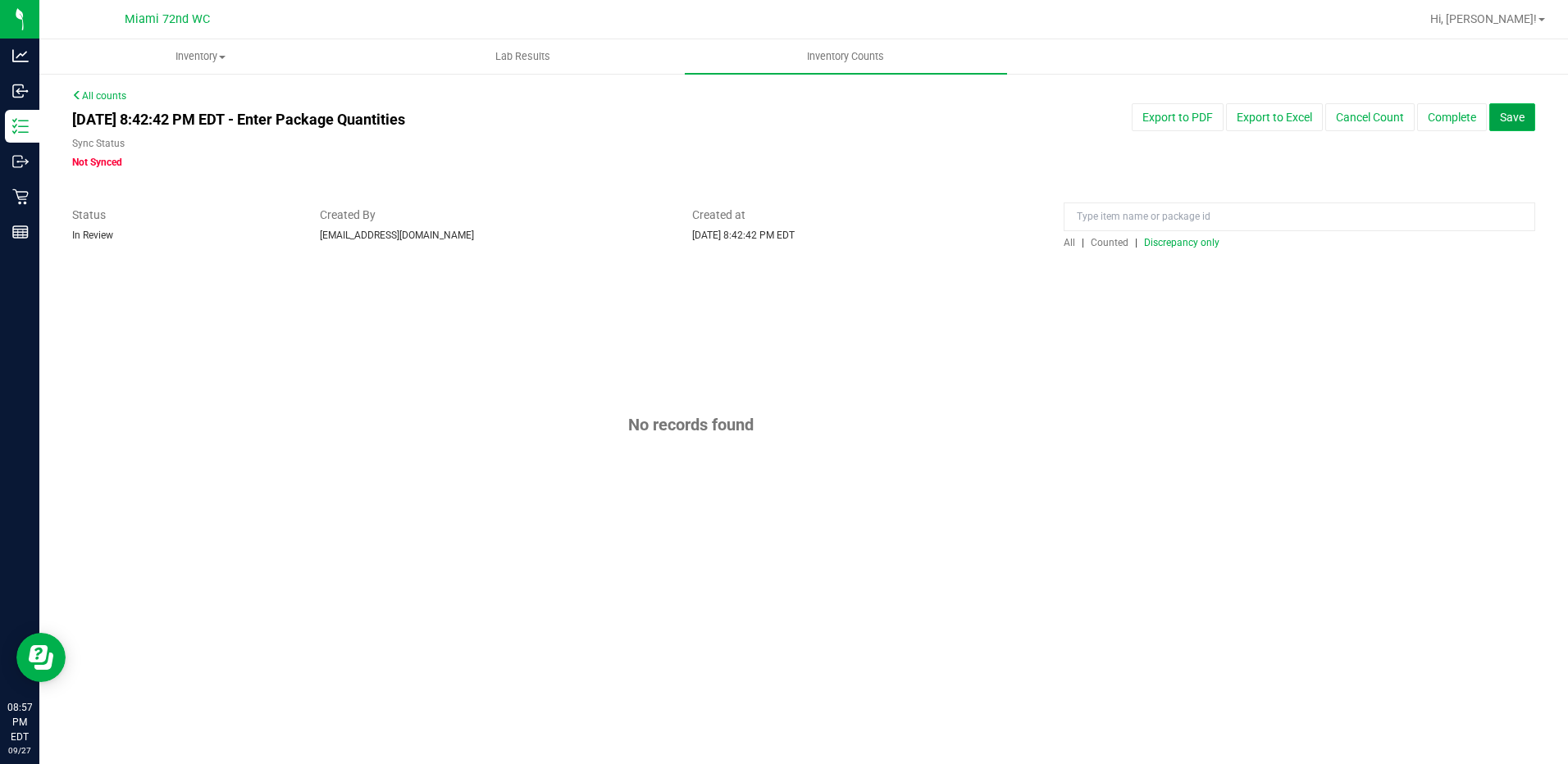
click at [1505, 115] on span "Save" at bounding box center [1512, 117] width 24 height 14
